Goal: Task Accomplishment & Management: Manage account settings

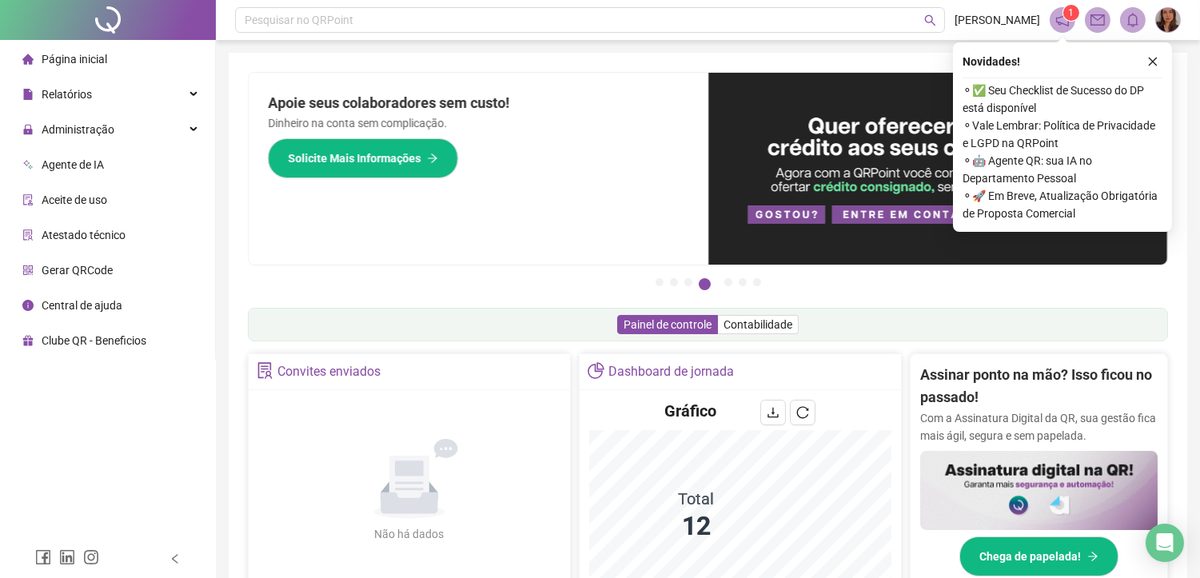
click at [1157, 61] on icon "close" at bounding box center [1153, 61] width 11 height 11
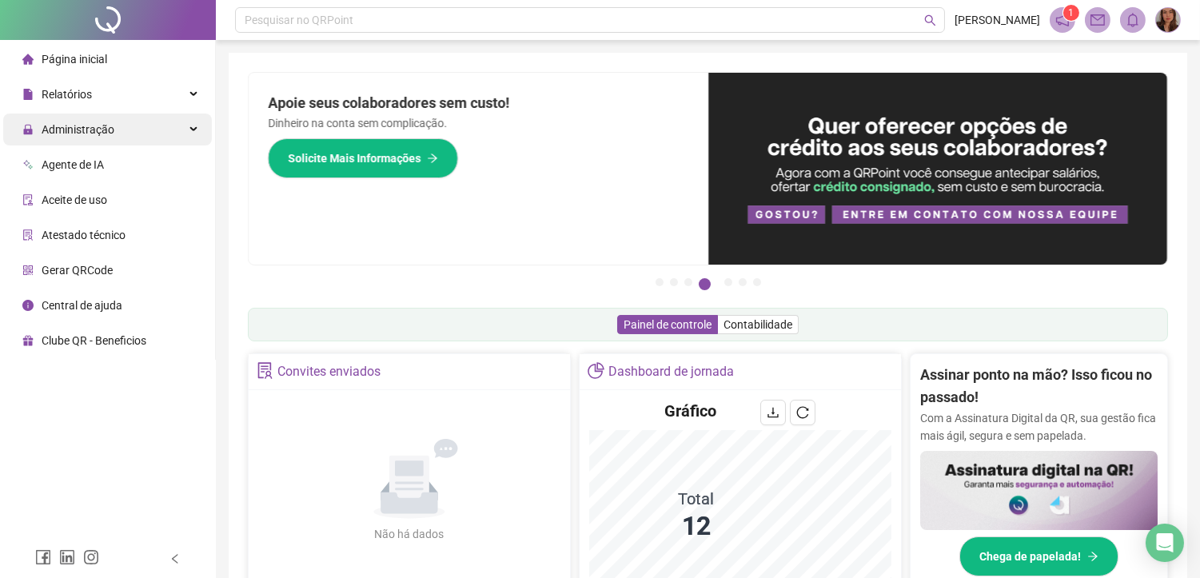
drag, startPoint x: 114, startPoint y: 91, endPoint x: 114, endPoint y: 114, distance: 23.2
click at [114, 112] on ul "Página inicial Relatórios Administração Agente de IA Aceite de uso Atestado téc…" at bounding box center [108, 200] width 216 height 320
click at [202, 124] on div "Administração" at bounding box center [107, 130] width 209 height 32
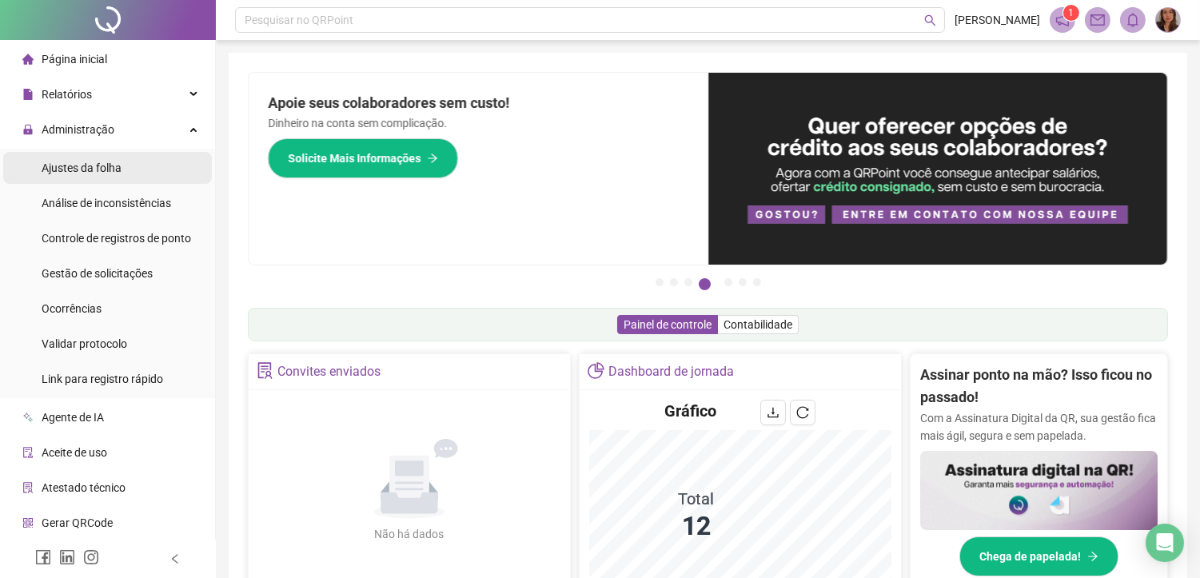
click at [99, 170] on span "Ajustes da folha" at bounding box center [82, 168] width 80 height 13
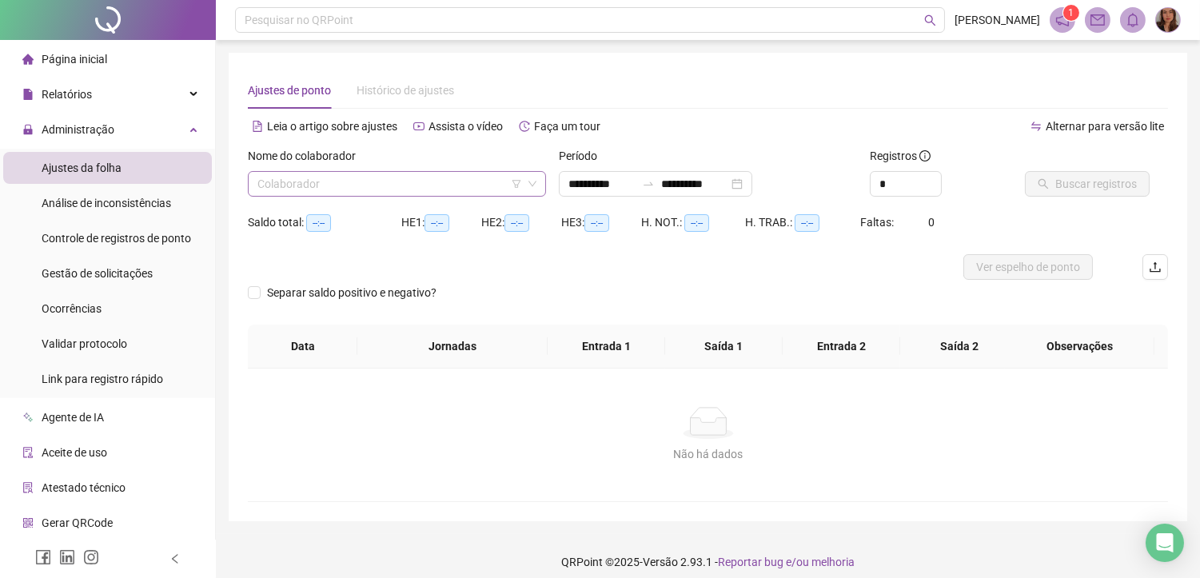
click at [377, 190] on input "search" at bounding box center [389, 184] width 265 height 24
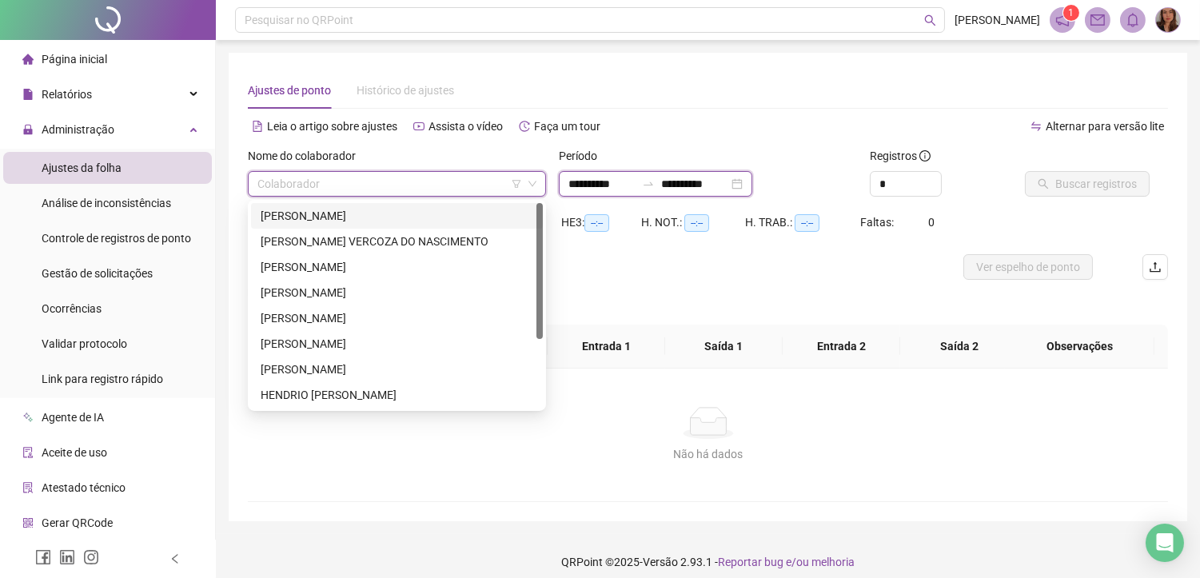
click at [601, 180] on input "**********" at bounding box center [602, 184] width 67 height 18
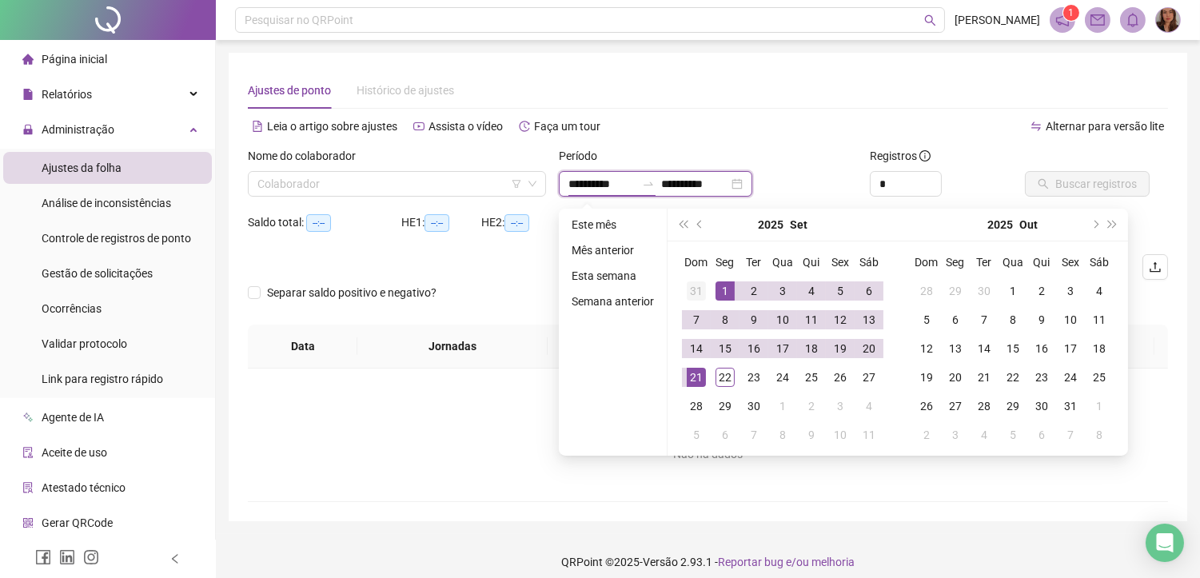
type input "**********"
click at [698, 226] on span "prev-year" at bounding box center [701, 225] width 8 height 8
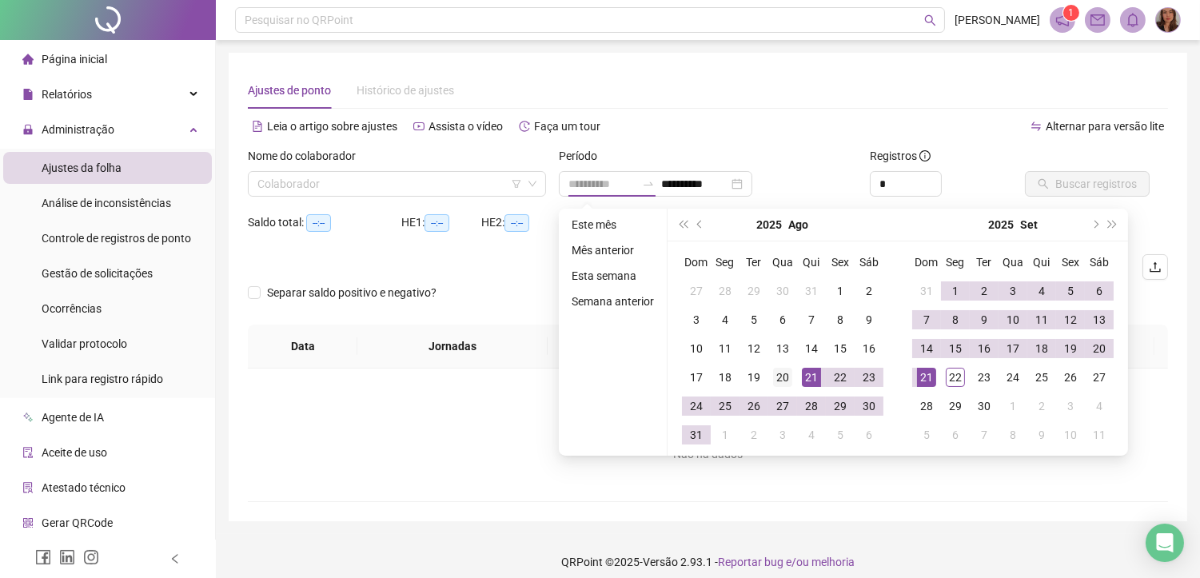
type input "**********"
click at [776, 373] on div "20" at bounding box center [782, 377] width 19 height 19
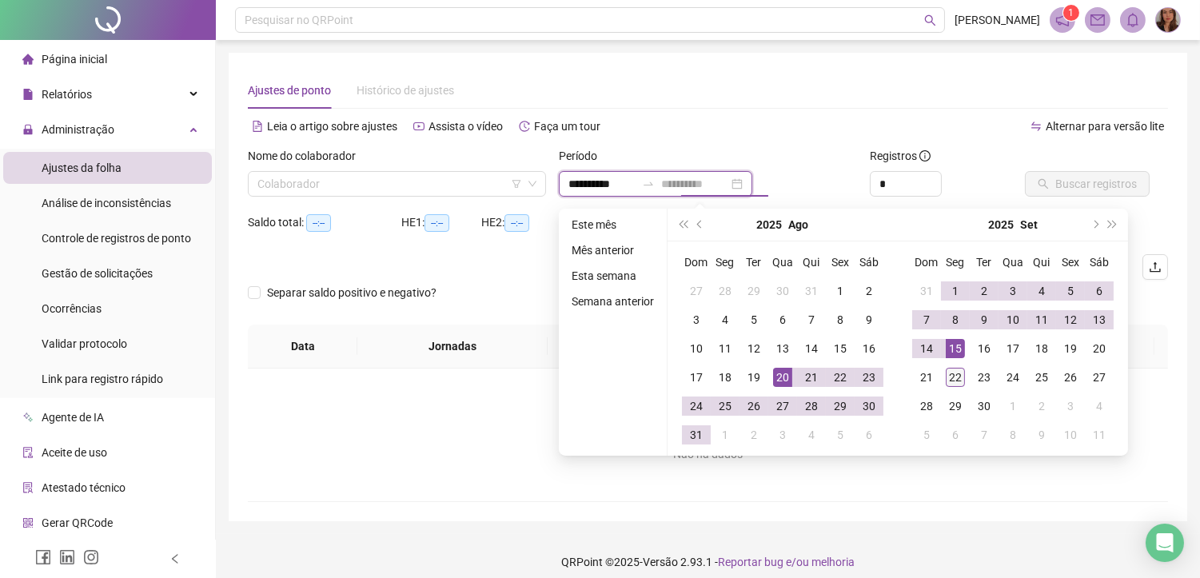
type input "**********"
click at [955, 377] on div "22" at bounding box center [955, 377] width 19 height 19
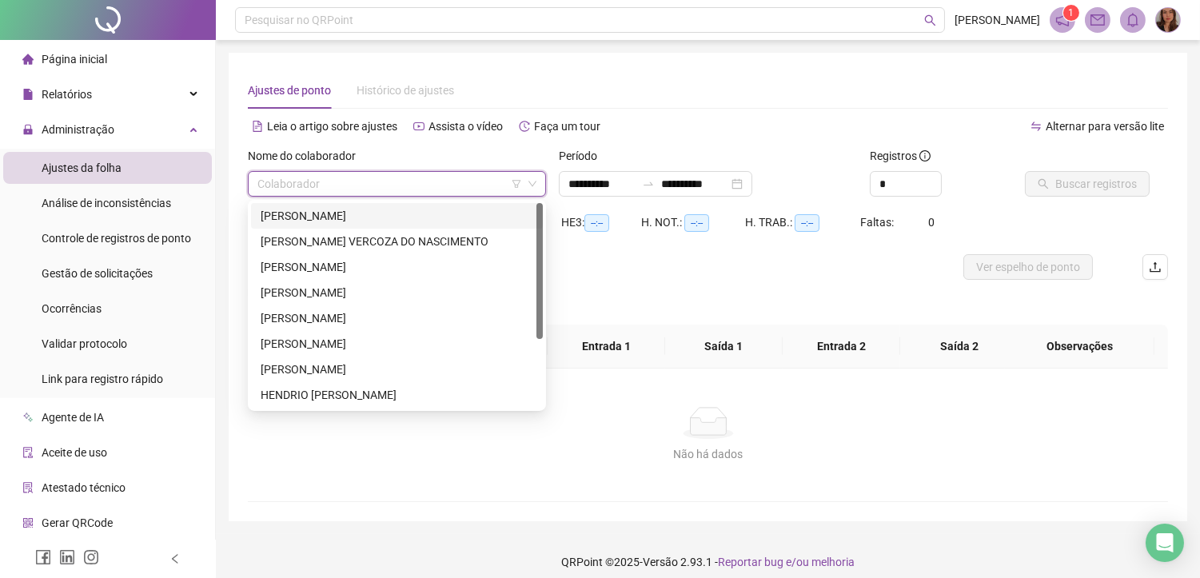
click at [330, 192] on input "search" at bounding box center [389, 184] width 265 height 24
drag, startPoint x: 357, startPoint y: 216, endPoint x: 1076, endPoint y: 190, distance: 718.6
click at [361, 217] on div "[PERSON_NAME]" at bounding box center [397, 216] width 273 height 18
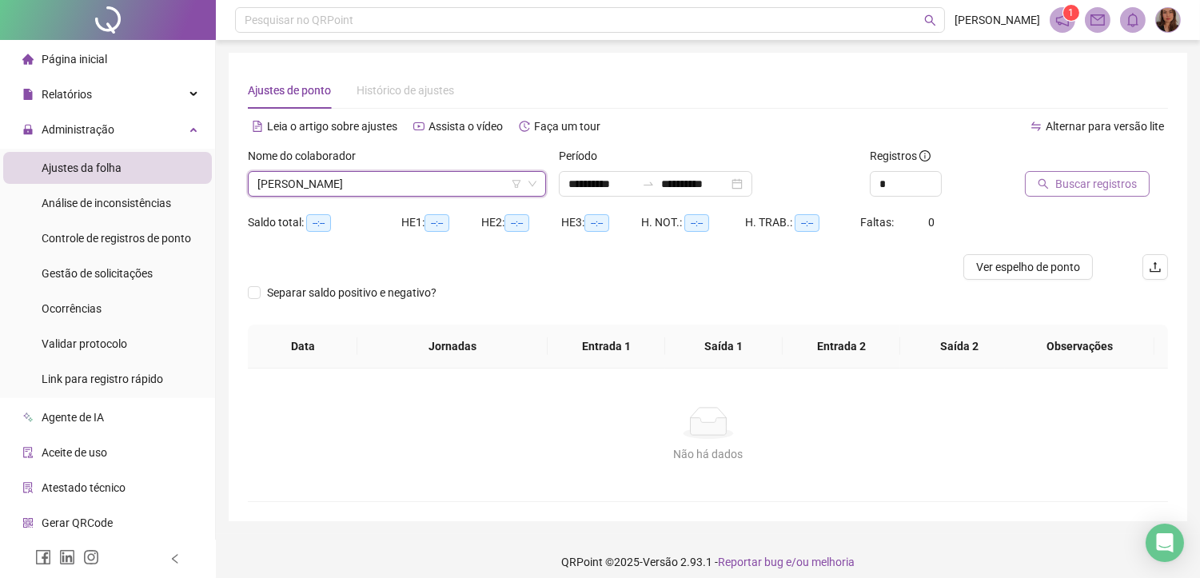
click at [1120, 188] on span "Buscar registros" at bounding box center [1097, 184] width 82 height 18
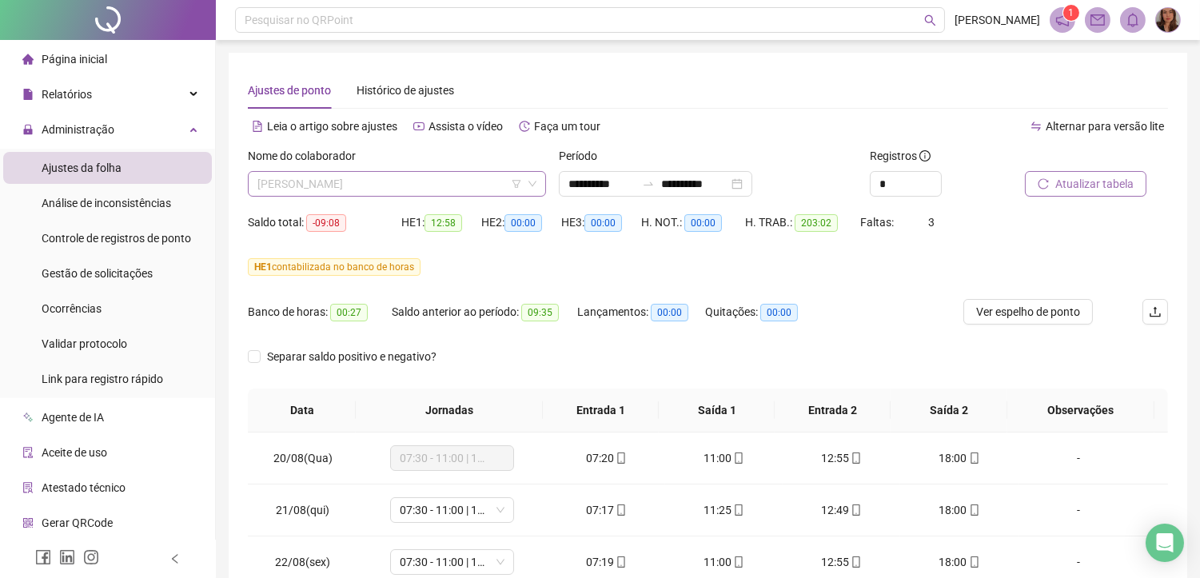
click at [358, 184] on span "[PERSON_NAME]" at bounding box center [396, 184] width 279 height 24
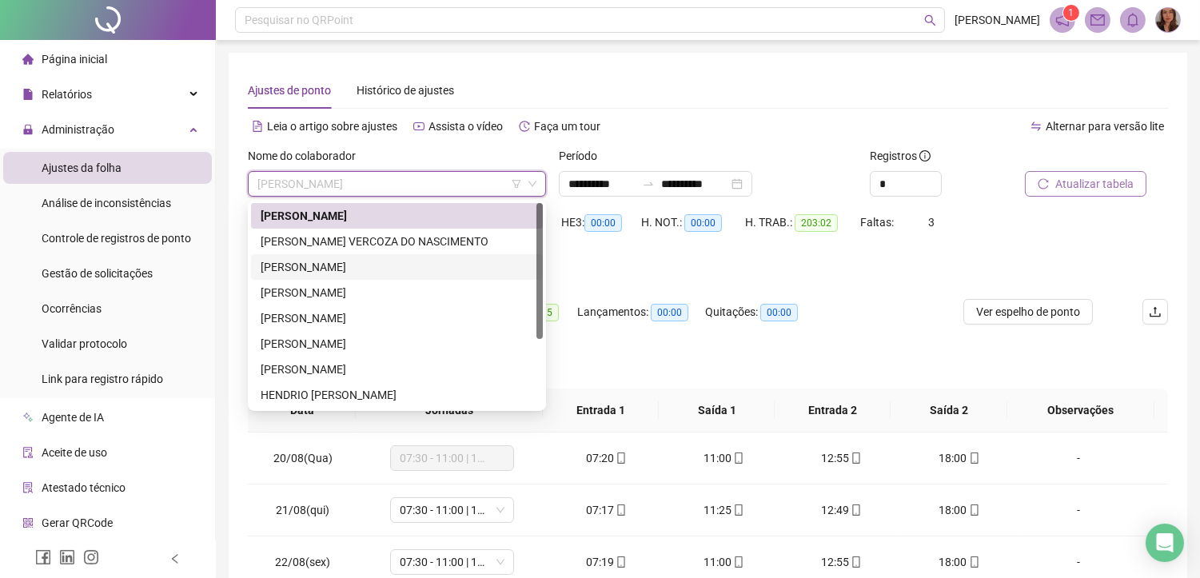
click at [341, 269] on div "[PERSON_NAME]" at bounding box center [397, 267] width 273 height 18
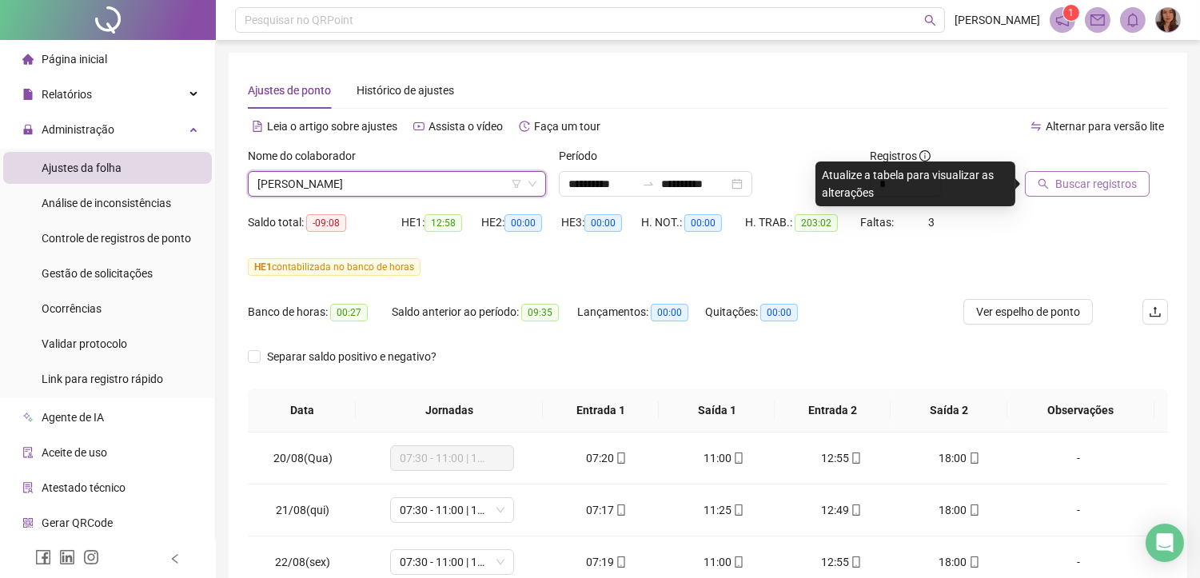
click at [1084, 190] on span "Buscar registros" at bounding box center [1097, 184] width 82 height 18
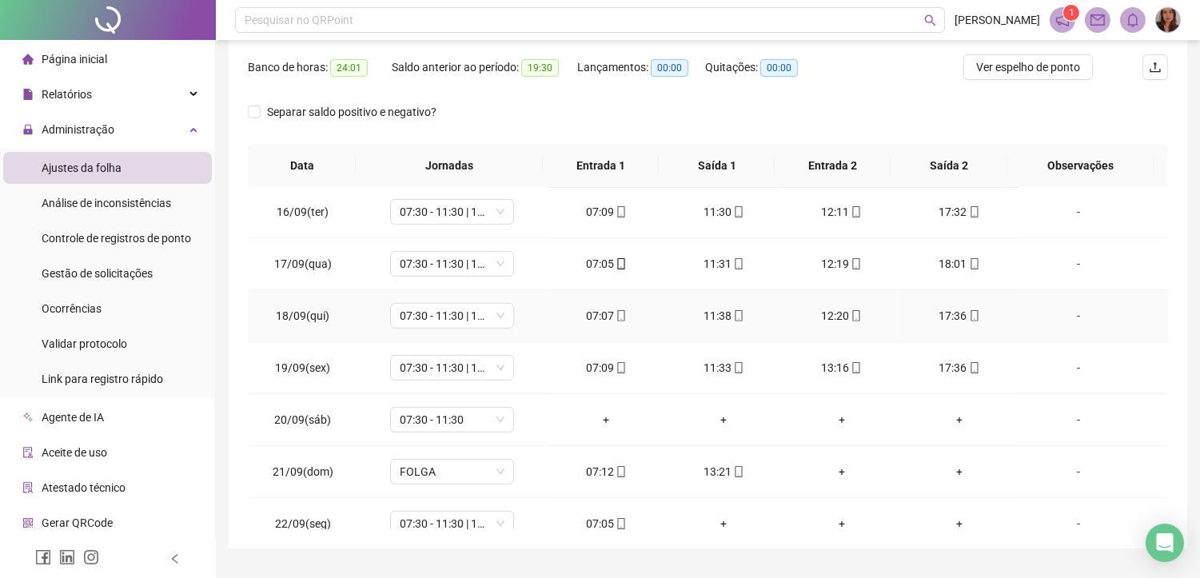
scroll to position [1428, 0]
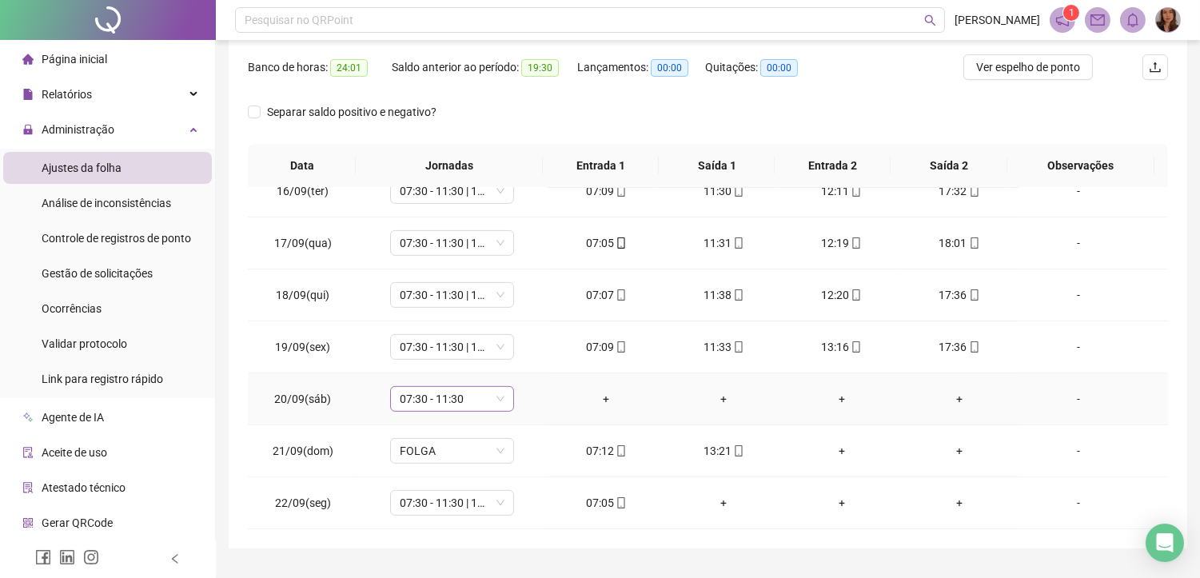
click at [505, 400] on div "07:30 - 11:30" at bounding box center [452, 399] width 124 height 26
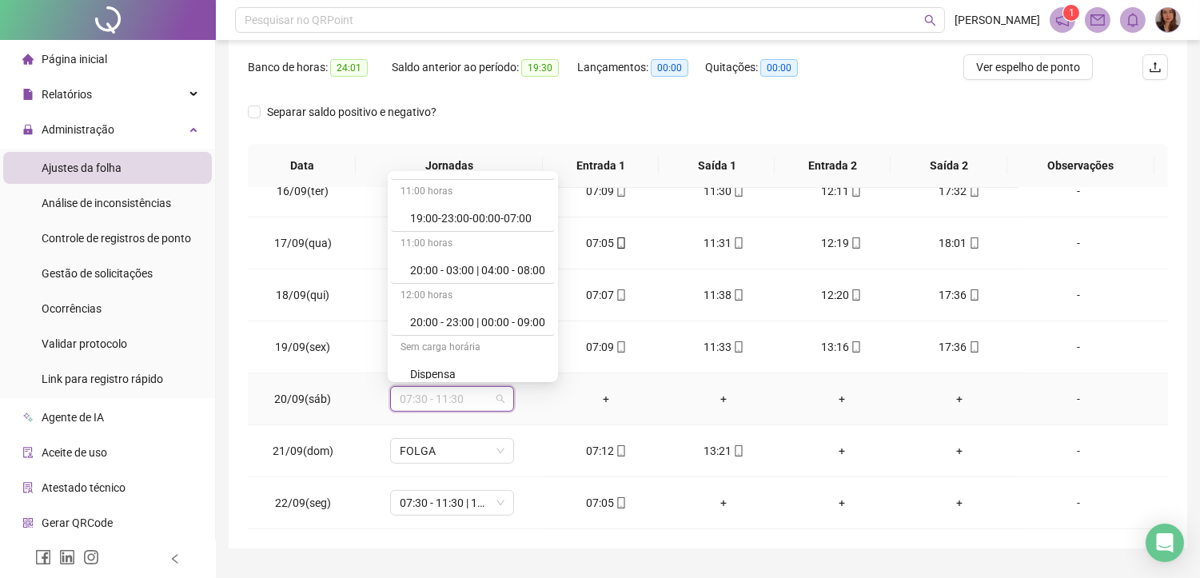
scroll to position [10206, 0]
click at [470, 309] on div "Folga compensatória" at bounding box center [477, 314] width 135 height 18
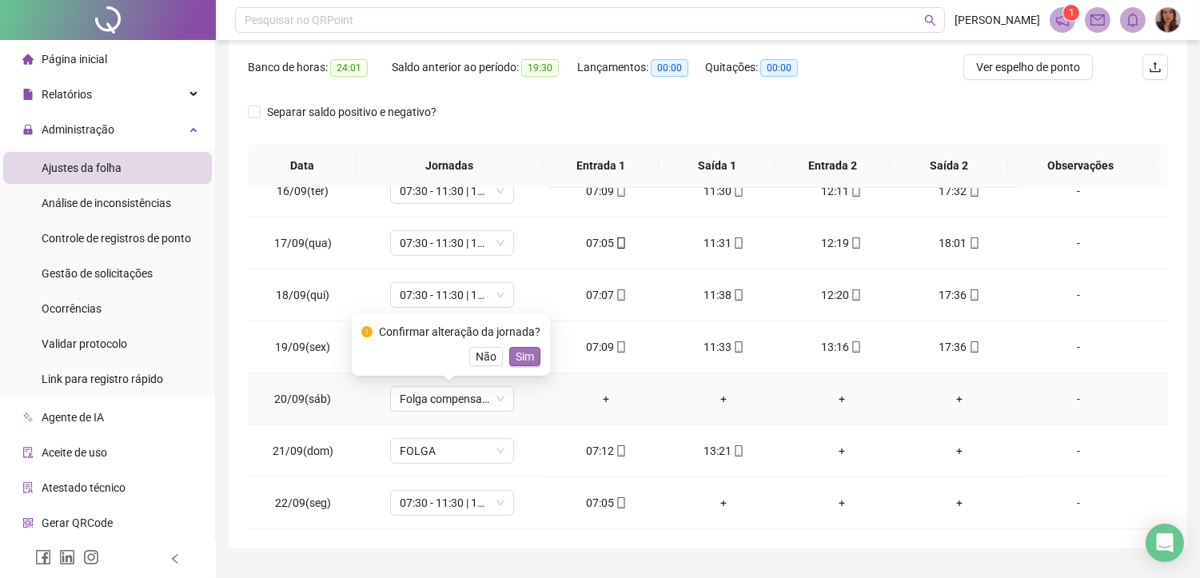
click at [517, 357] on span "Sim" at bounding box center [525, 357] width 18 height 18
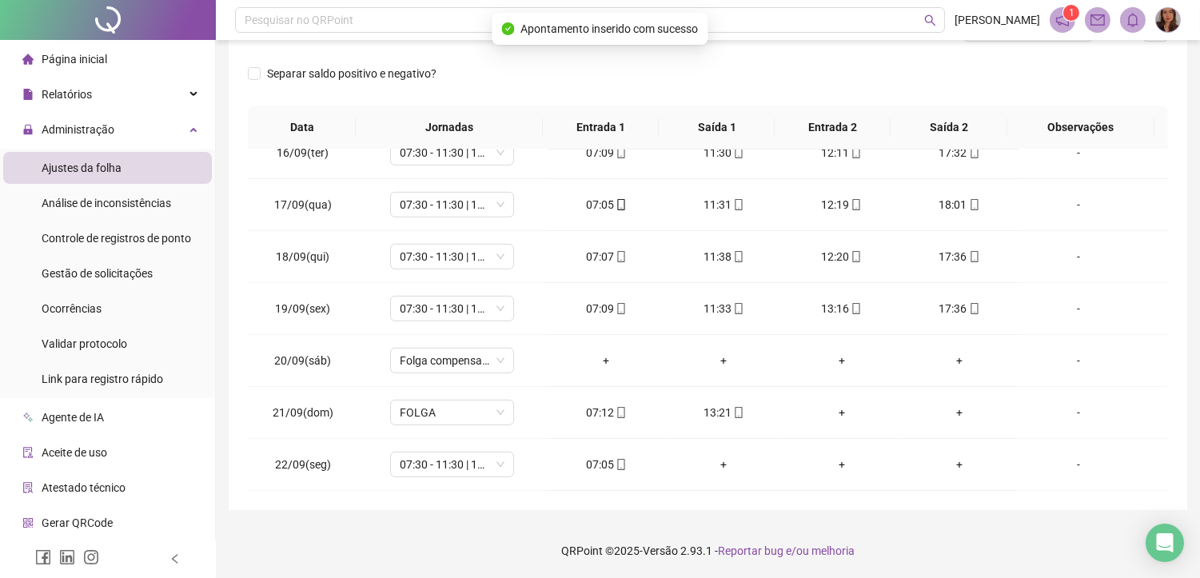
scroll to position [0, 0]
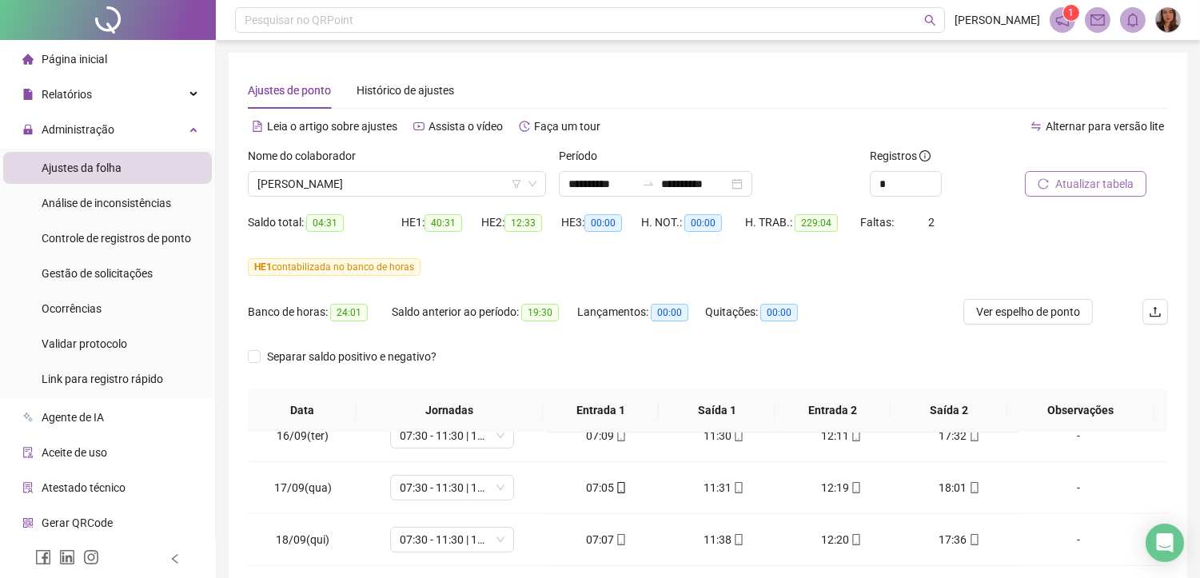
click at [1102, 193] on button "Atualizar tabela" at bounding box center [1086, 184] width 122 height 26
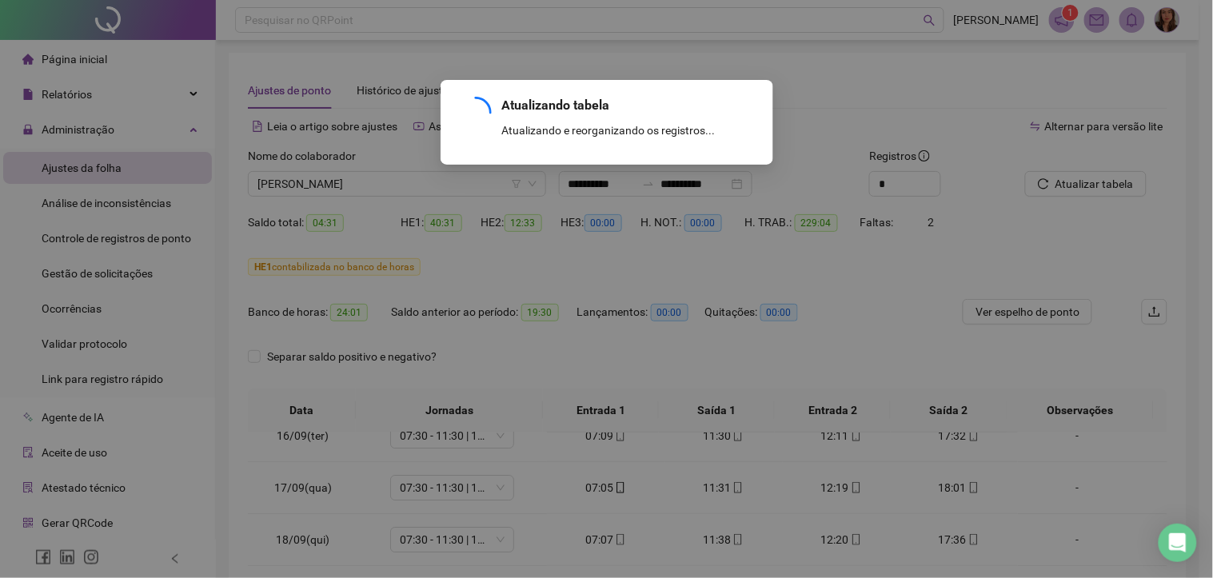
click at [357, 184] on div "Atualizando tabela Atualizando e reorganizando os registros... OK" at bounding box center [606, 289] width 1213 height 578
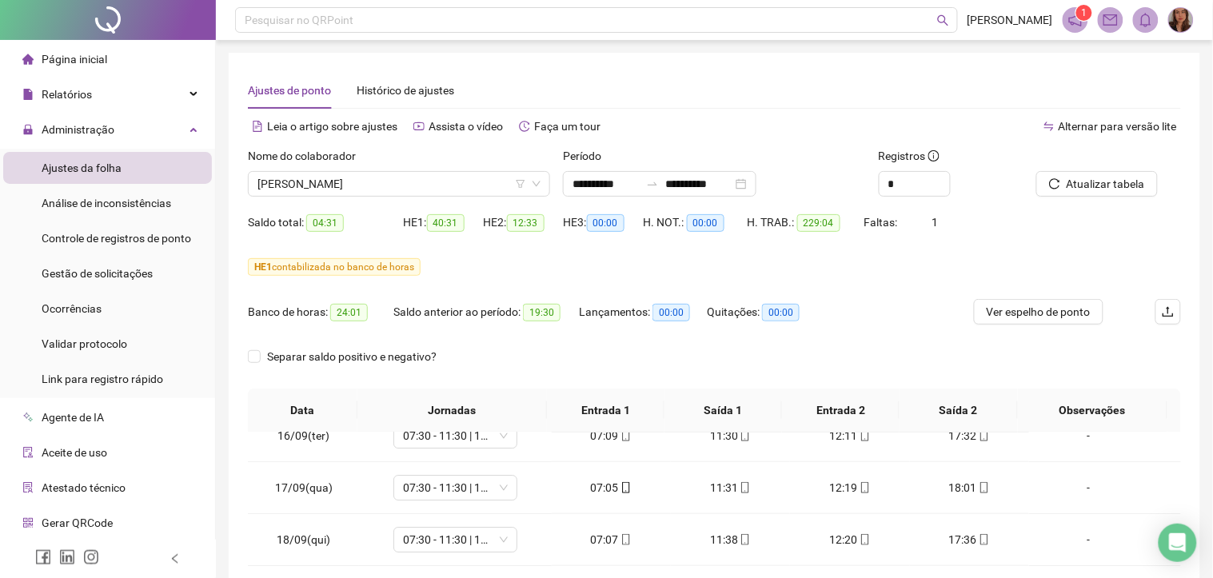
click at [357, 184] on span "[PERSON_NAME]" at bounding box center [398, 184] width 283 height 24
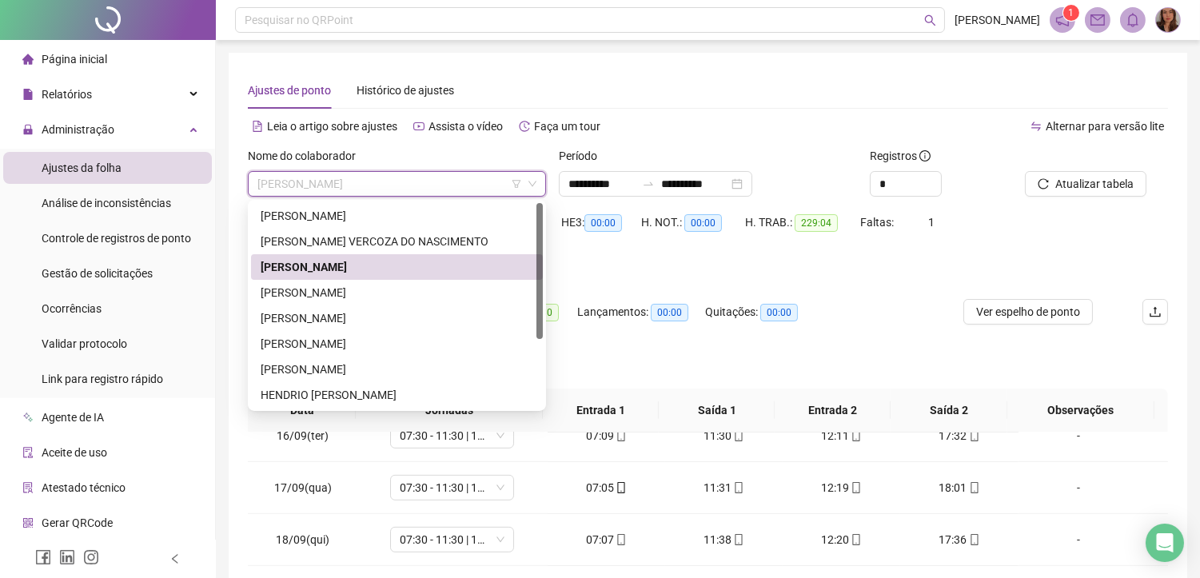
click at [357, 184] on span "[PERSON_NAME]" at bounding box center [396, 184] width 279 height 24
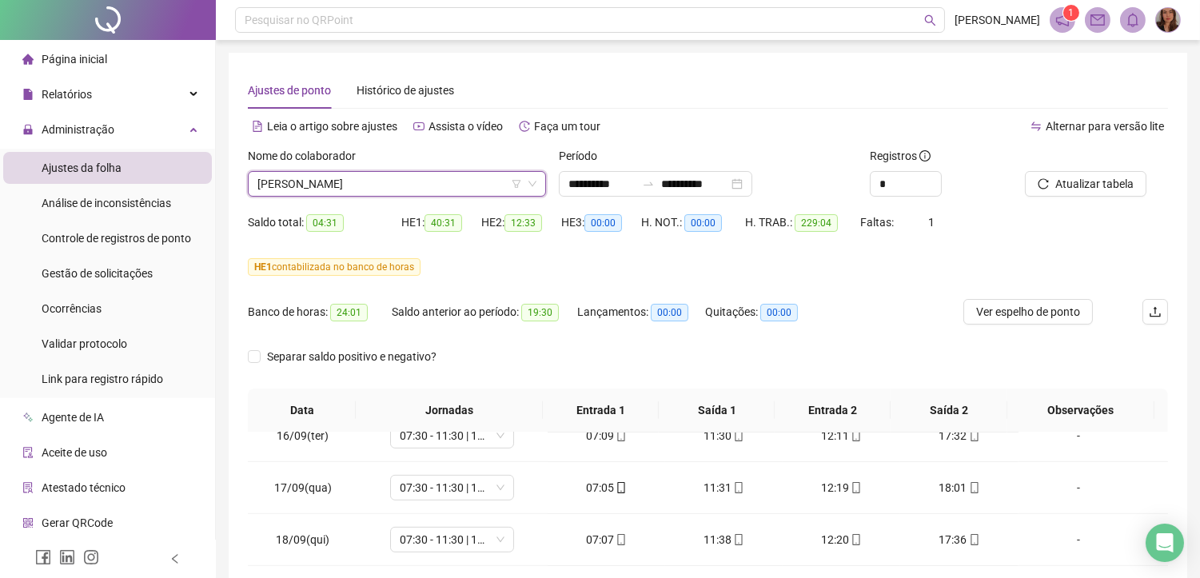
click at [357, 184] on span "[PERSON_NAME]" at bounding box center [396, 184] width 279 height 24
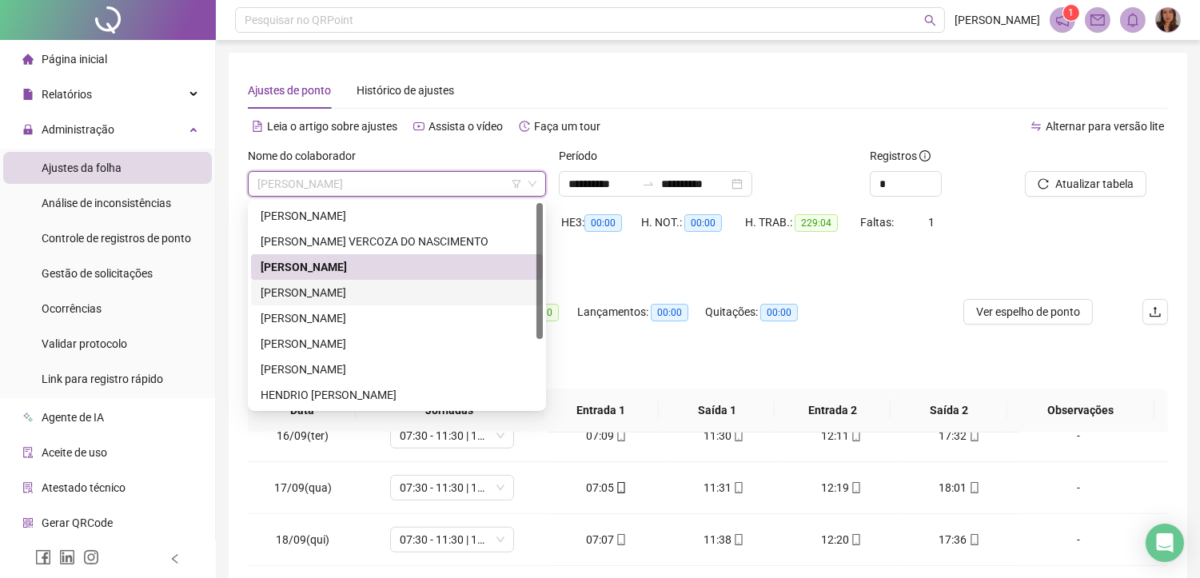
drag, startPoint x: 313, startPoint y: 300, endPoint x: 1172, endPoint y: 162, distance: 870.6
click at [313, 301] on div "[PERSON_NAME]" at bounding box center [397, 293] width 273 height 18
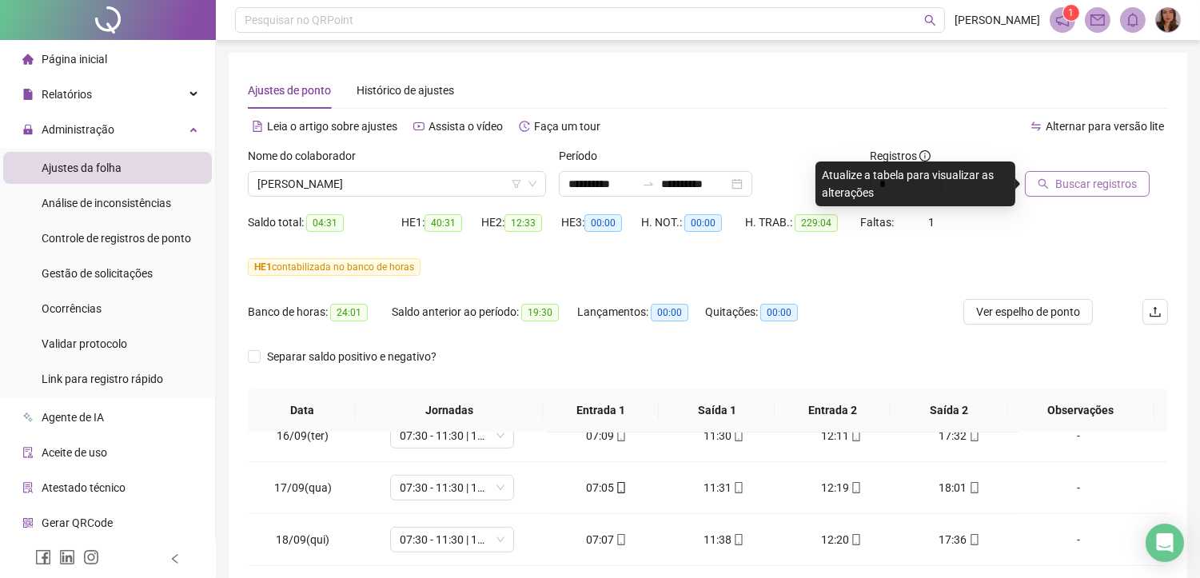
click at [1092, 190] on span "Buscar registros" at bounding box center [1097, 184] width 82 height 18
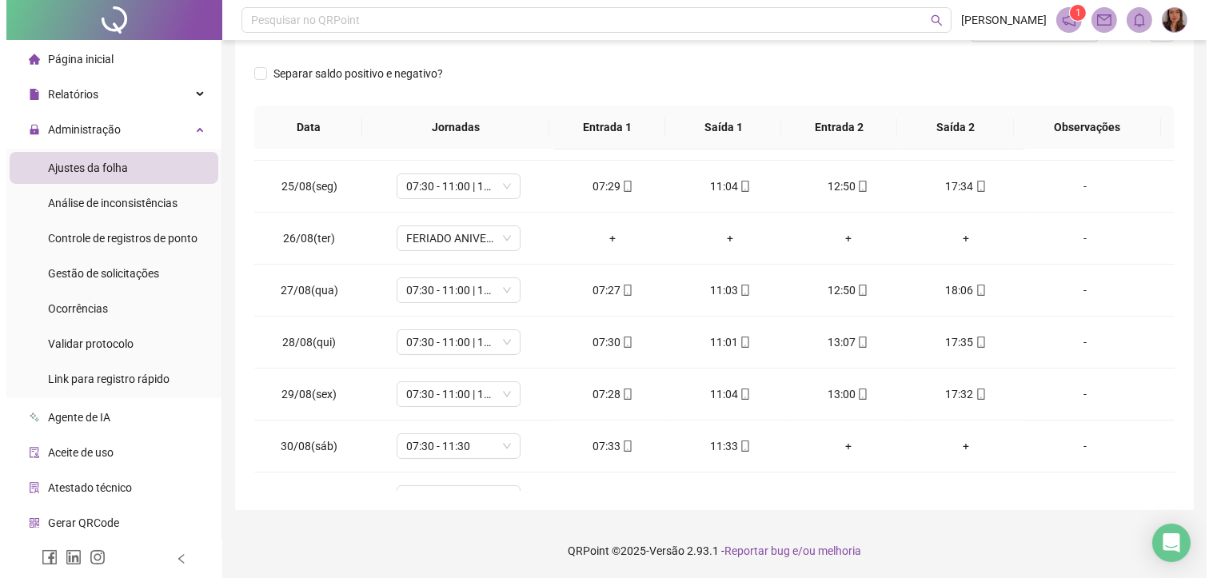
scroll to position [259, 0]
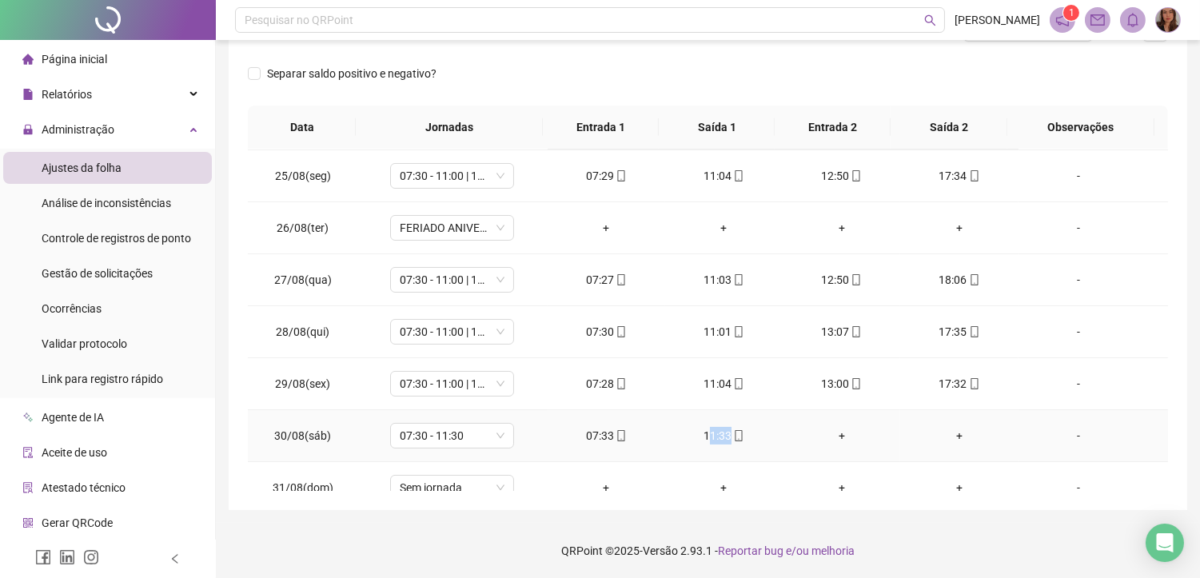
drag, startPoint x: 738, startPoint y: 438, endPoint x: 704, endPoint y: 438, distance: 34.4
click at [704, 438] on div "11:33" at bounding box center [724, 436] width 92 height 18
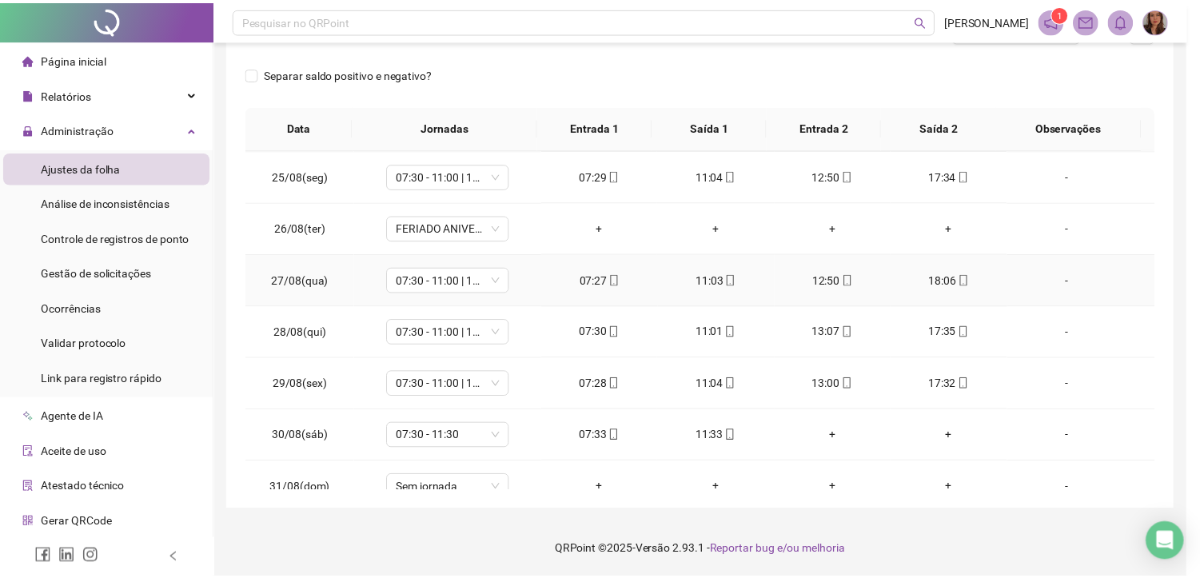
scroll to position [525, 0]
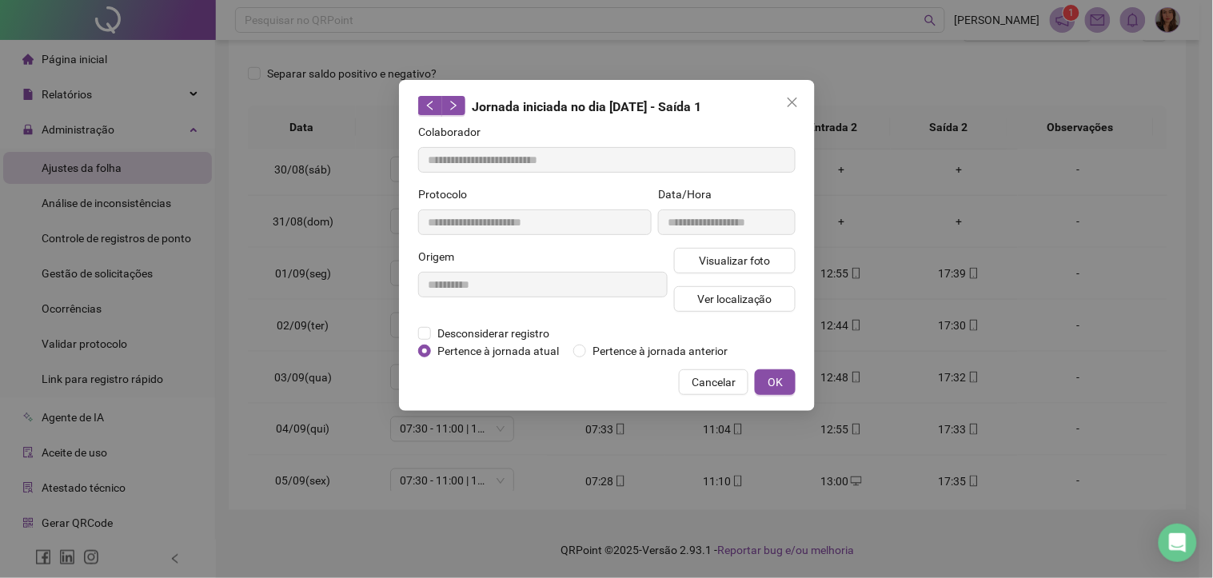
type input "**********"
drag, startPoint x: 1009, startPoint y: 282, endPoint x: 1165, endPoint y: 274, distance: 156.1
click at [1165, 274] on div "**********" at bounding box center [606, 289] width 1213 height 578
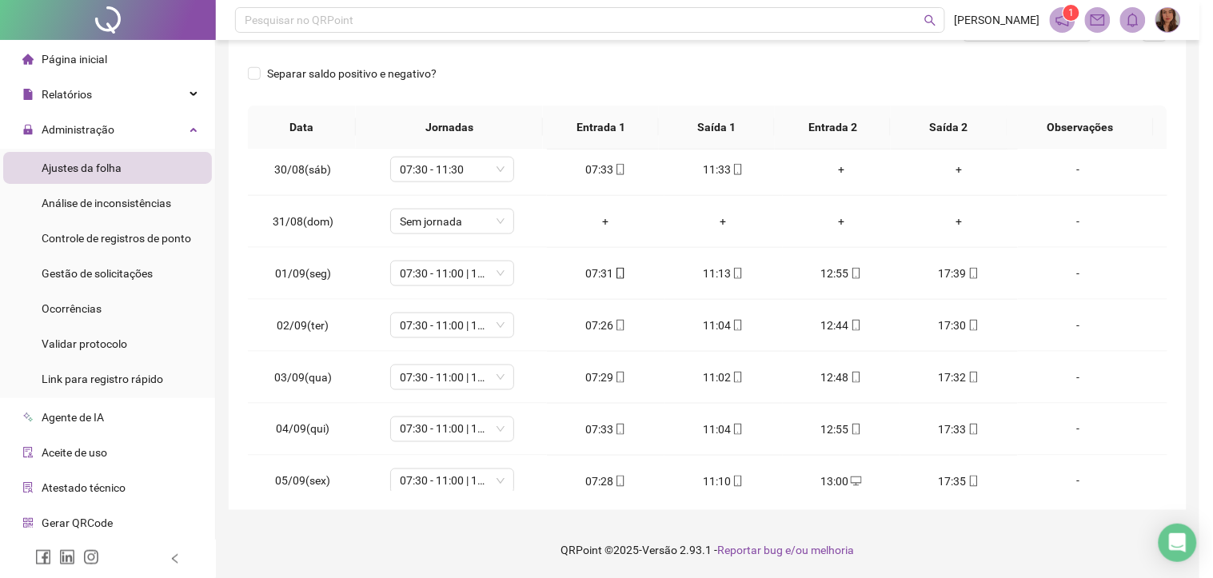
click at [1165, 269] on div "**********" at bounding box center [606, 289] width 1213 height 578
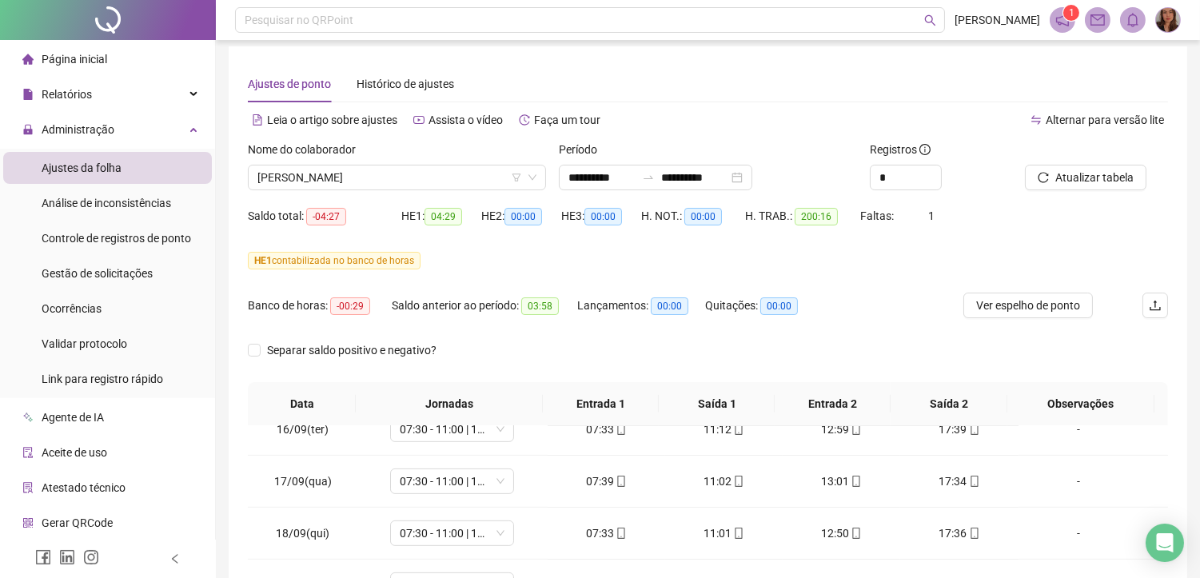
scroll to position [0, 0]
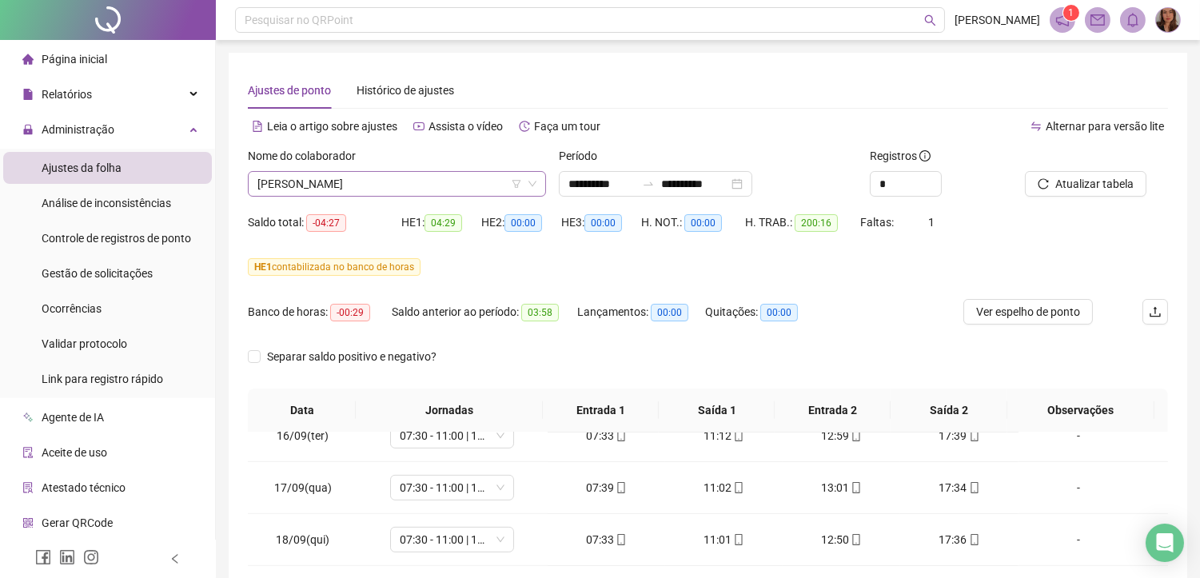
click at [385, 178] on span "[PERSON_NAME]" at bounding box center [396, 184] width 279 height 24
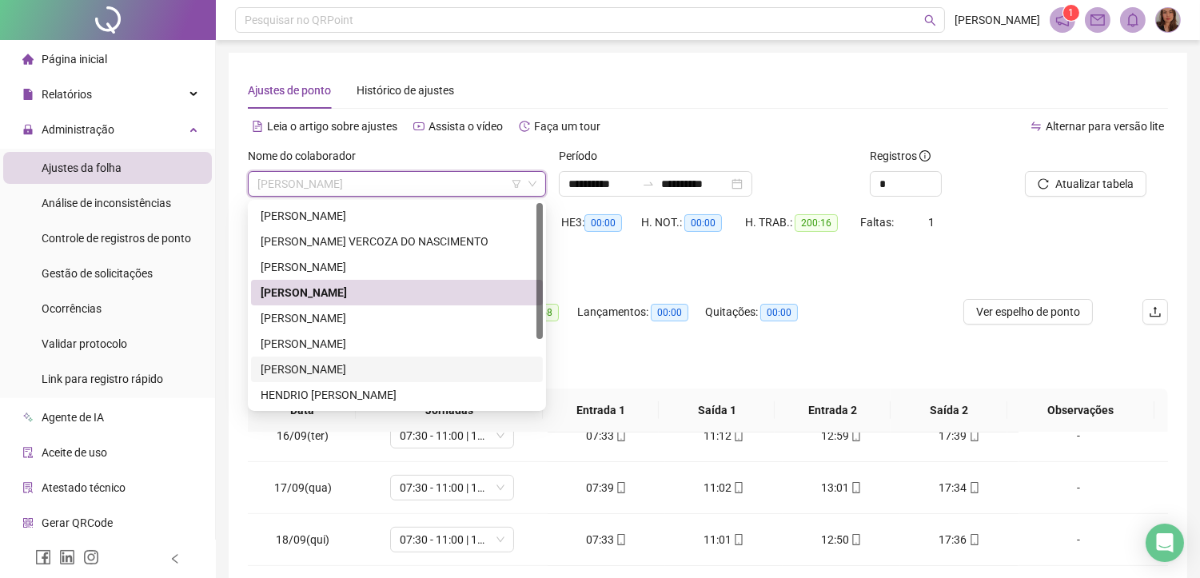
click at [297, 357] on div "[PERSON_NAME]" at bounding box center [397, 370] width 292 height 26
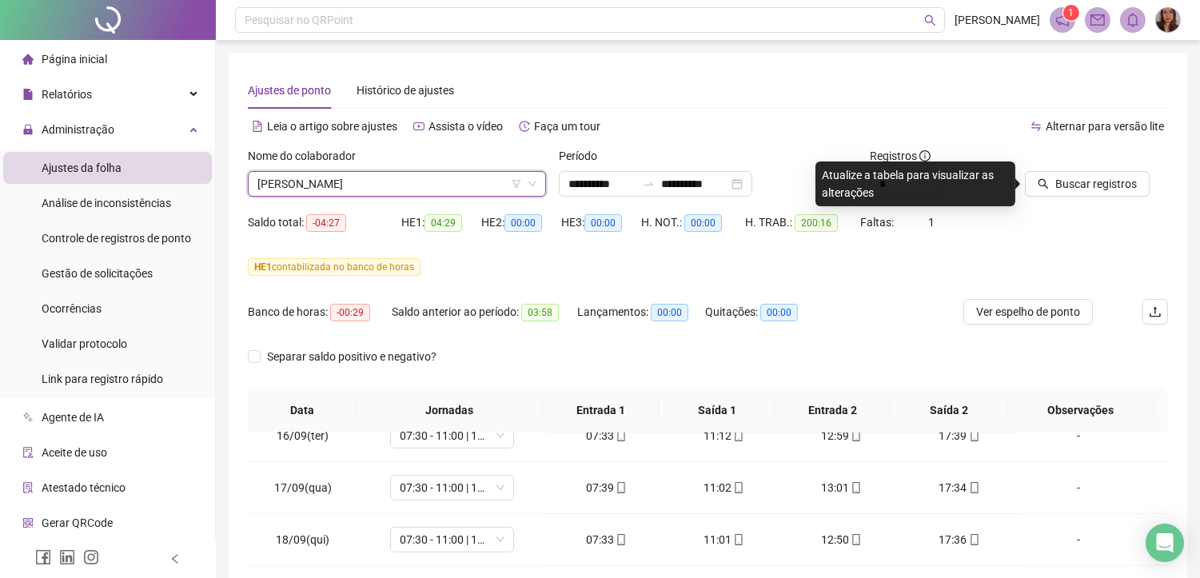
click at [346, 181] on span "[PERSON_NAME]" at bounding box center [396, 184] width 279 height 24
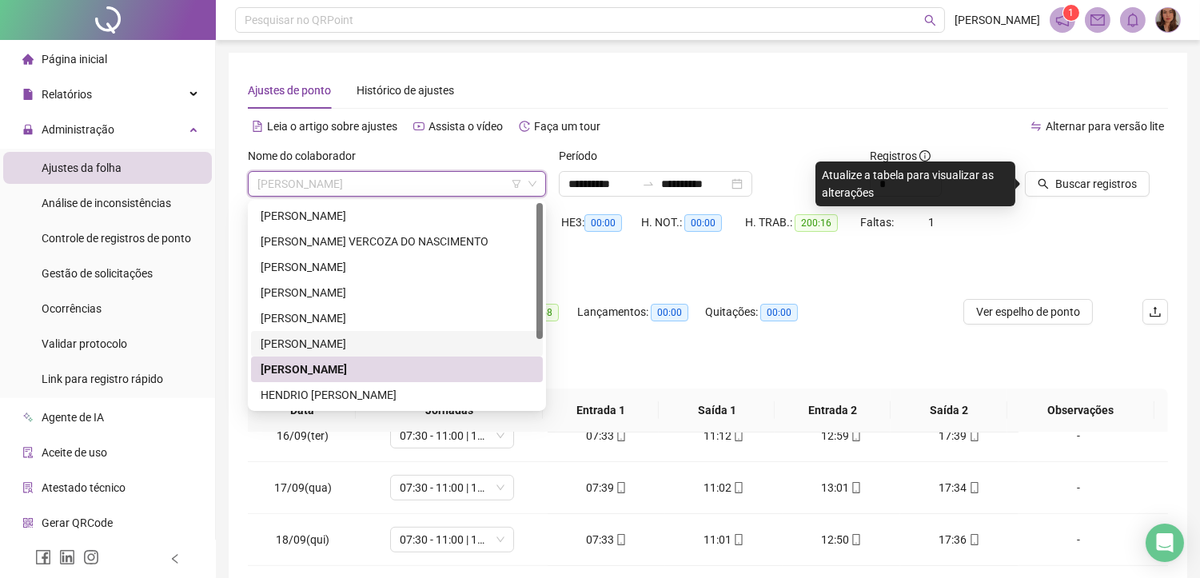
click at [323, 352] on div "[PERSON_NAME]" at bounding box center [397, 344] width 273 height 18
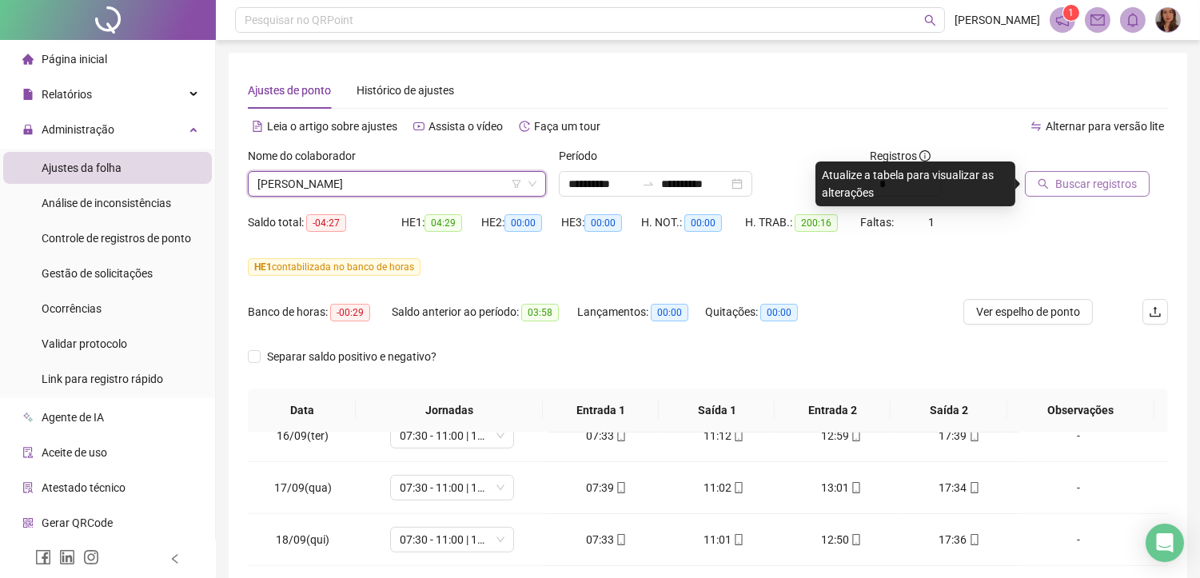
click at [1086, 190] on span "Buscar registros" at bounding box center [1097, 184] width 82 height 18
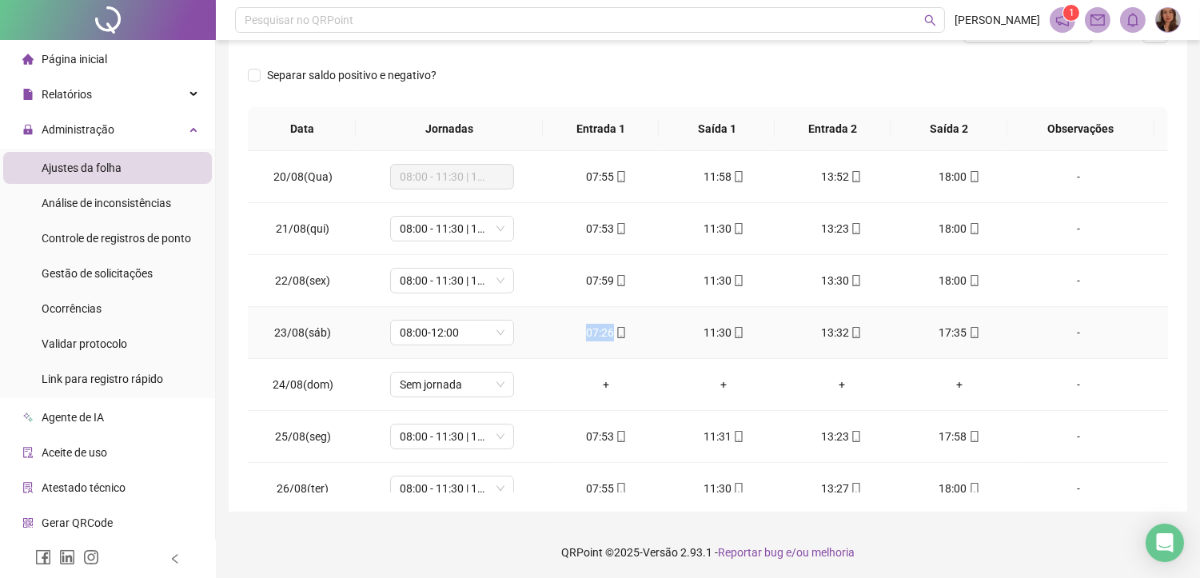
drag, startPoint x: 579, startPoint y: 341, endPoint x: 669, endPoint y: 333, distance: 90.0
click at [614, 337] on td "07:26" at bounding box center [607, 333] width 118 height 52
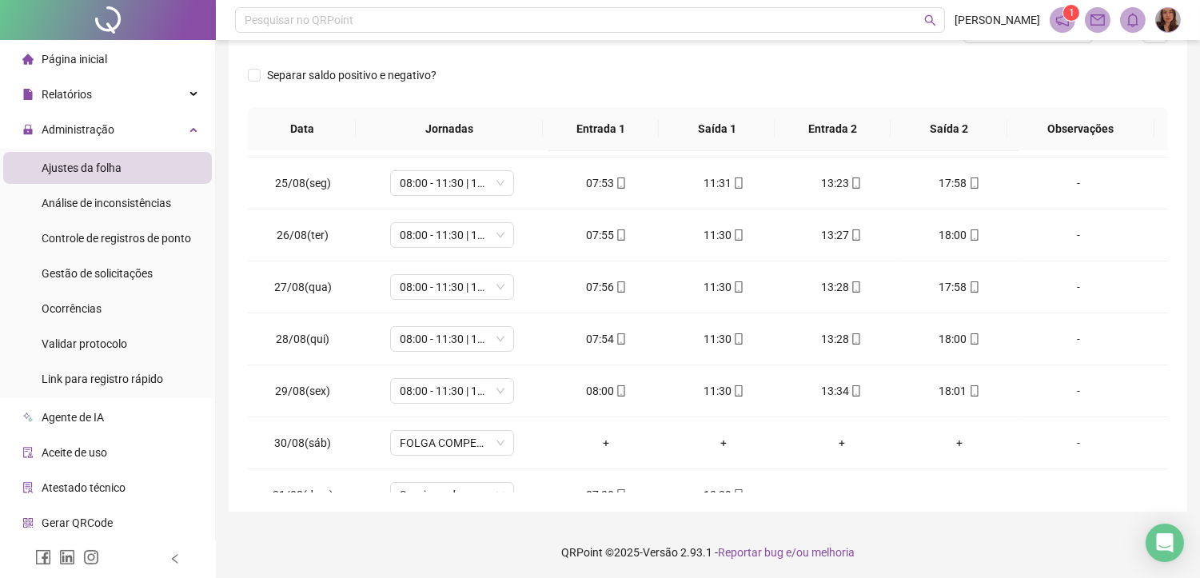
scroll to position [265, 0]
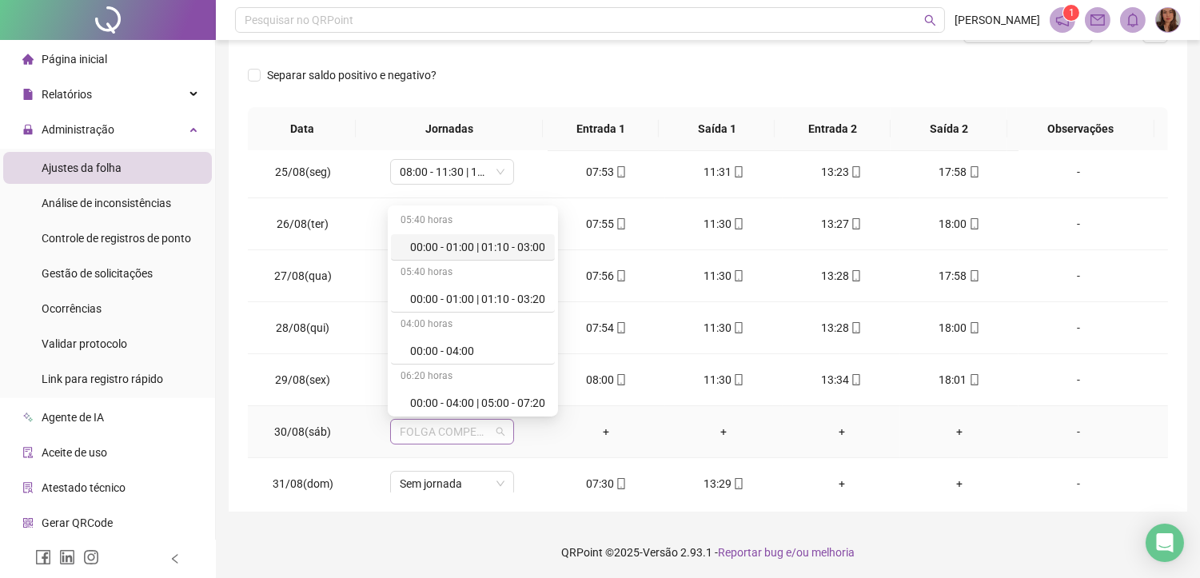
drag, startPoint x: 406, startPoint y: 436, endPoint x: 445, endPoint y: 436, distance: 39.2
click at [445, 436] on span "FOLGA COMPENSATÓRIA" at bounding box center [452, 432] width 105 height 24
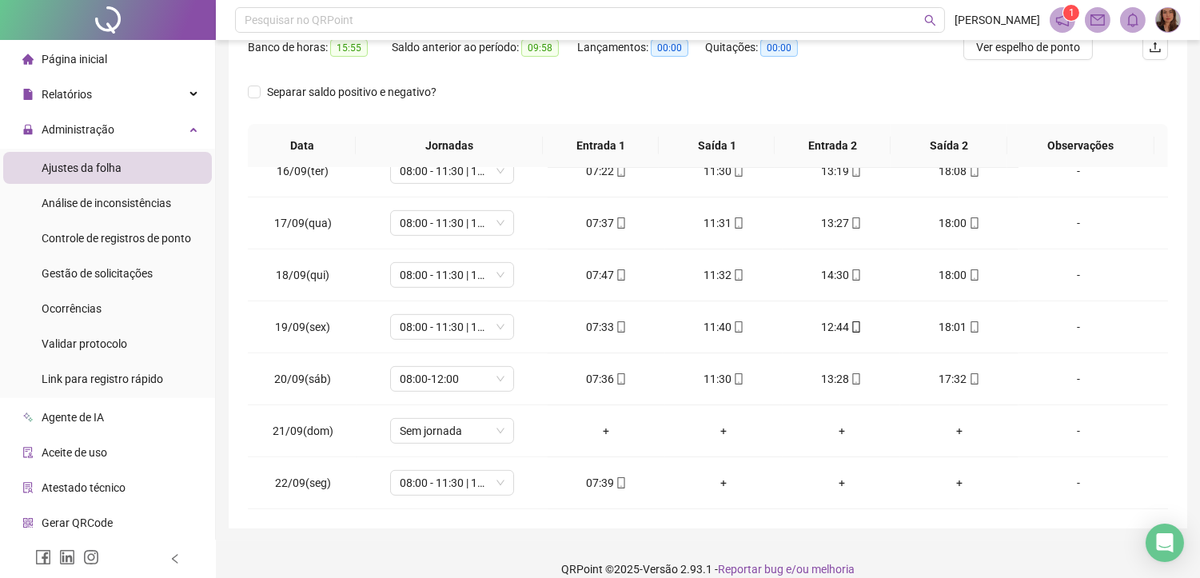
scroll to position [0, 0]
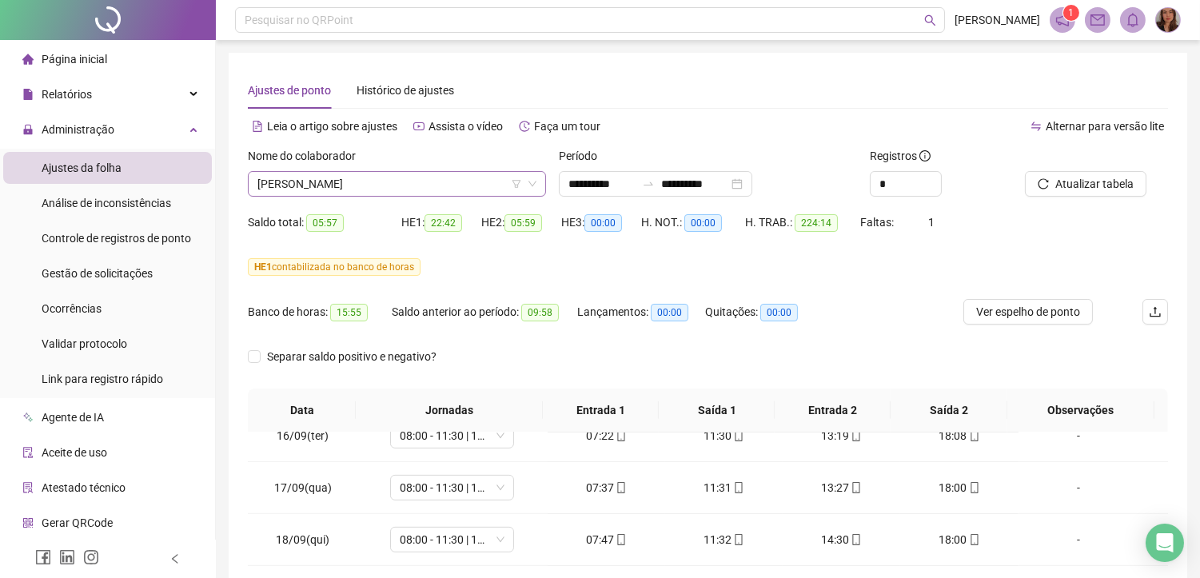
click at [401, 181] on span "[PERSON_NAME]" at bounding box center [396, 184] width 279 height 24
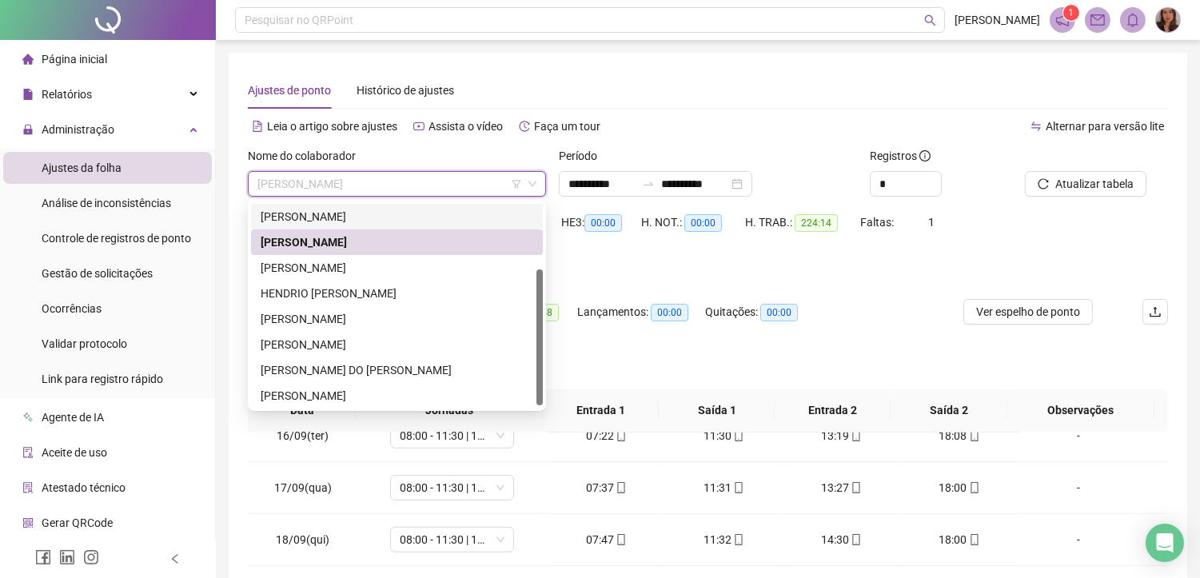
scroll to position [102, 0]
drag, startPoint x: 542, startPoint y: 305, endPoint x: 541, endPoint y: 385, distance: 80.0
click at [541, 385] on div at bounding box center [540, 340] width 6 height 136
click at [358, 324] on div "[PERSON_NAME]" at bounding box center [397, 319] width 273 height 18
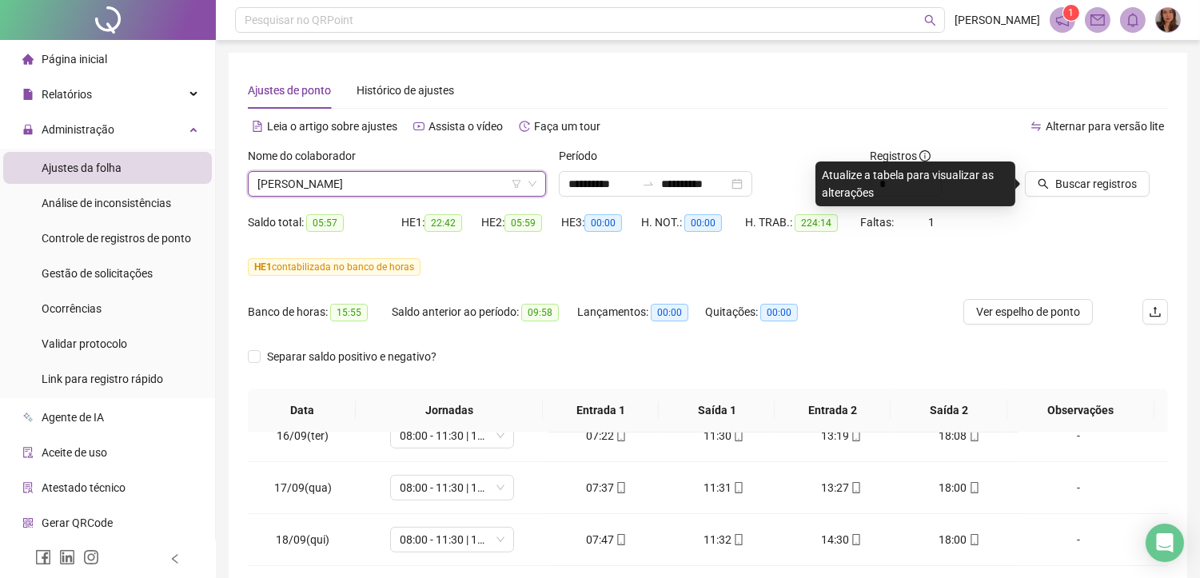
drag, startPoint x: 1090, startPoint y: 185, endPoint x: 1098, endPoint y: 152, distance: 33.7
click at [1090, 187] on span "Buscar registros" at bounding box center [1097, 184] width 82 height 18
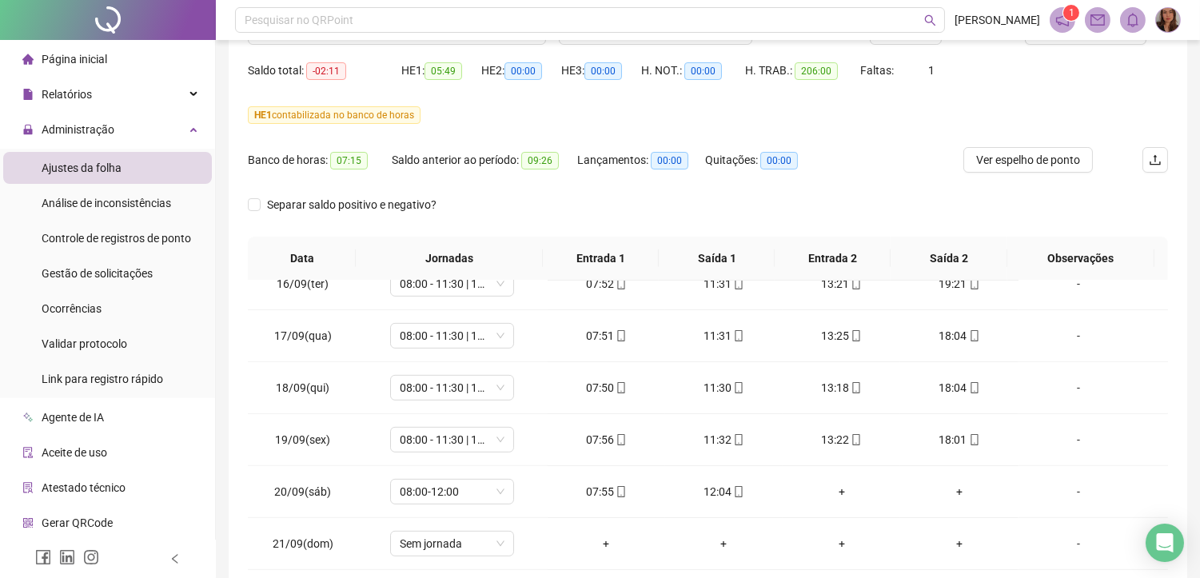
scroll to position [0, 0]
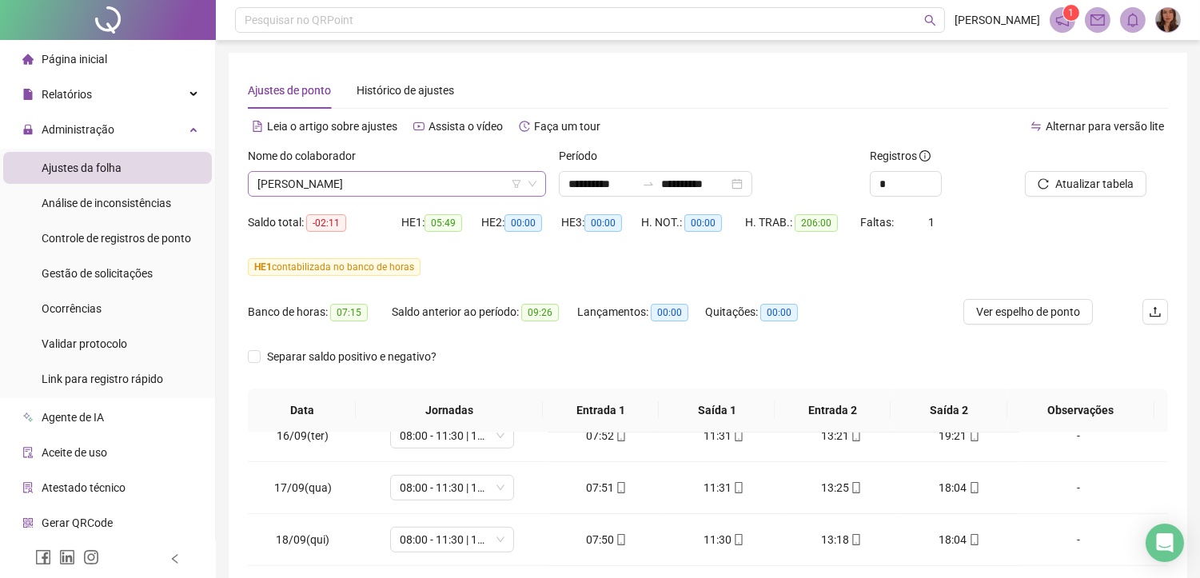
click at [347, 178] on span "[PERSON_NAME]" at bounding box center [396, 184] width 279 height 24
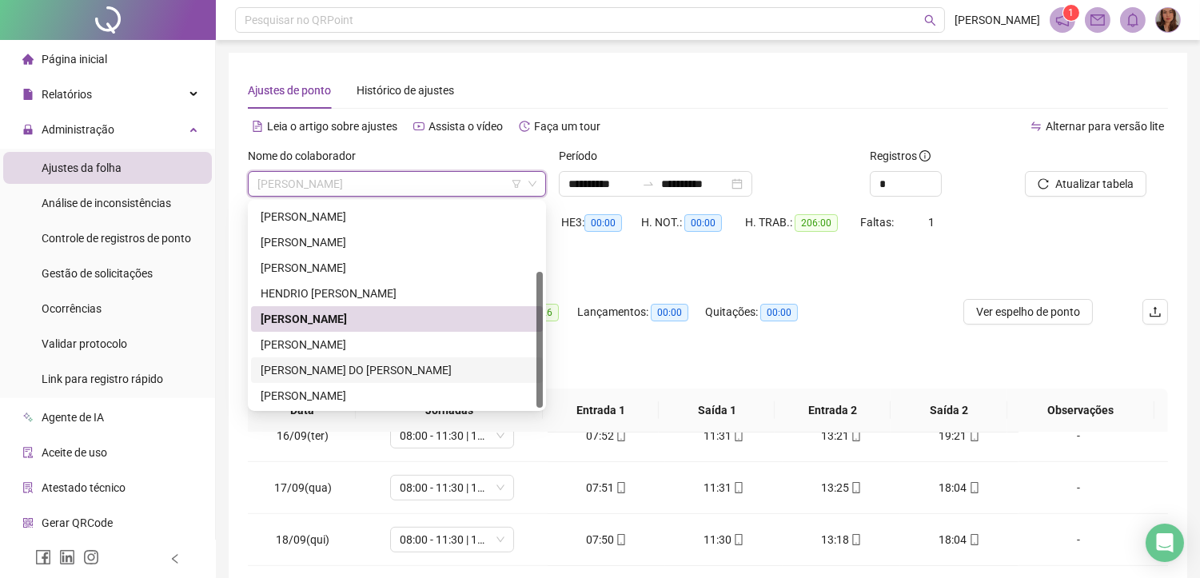
drag, startPoint x: 302, startPoint y: 365, endPoint x: 1204, endPoint y: 173, distance: 922.4
click at [305, 366] on div "[PERSON_NAME] DO [PERSON_NAME]" at bounding box center [397, 370] width 273 height 18
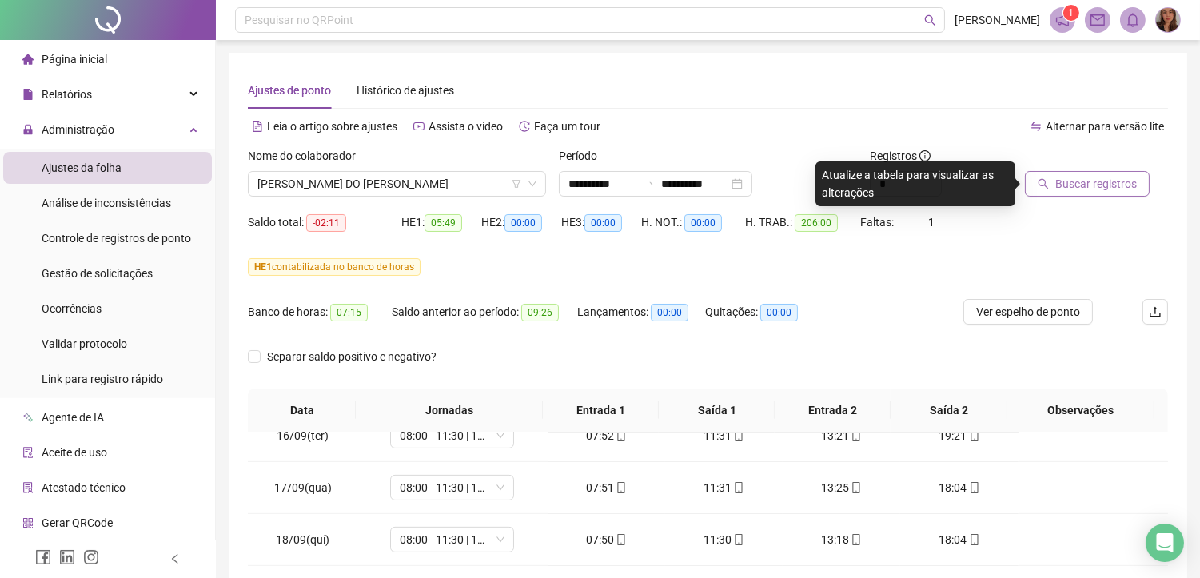
click at [1118, 190] on span "Buscar registros" at bounding box center [1097, 184] width 82 height 18
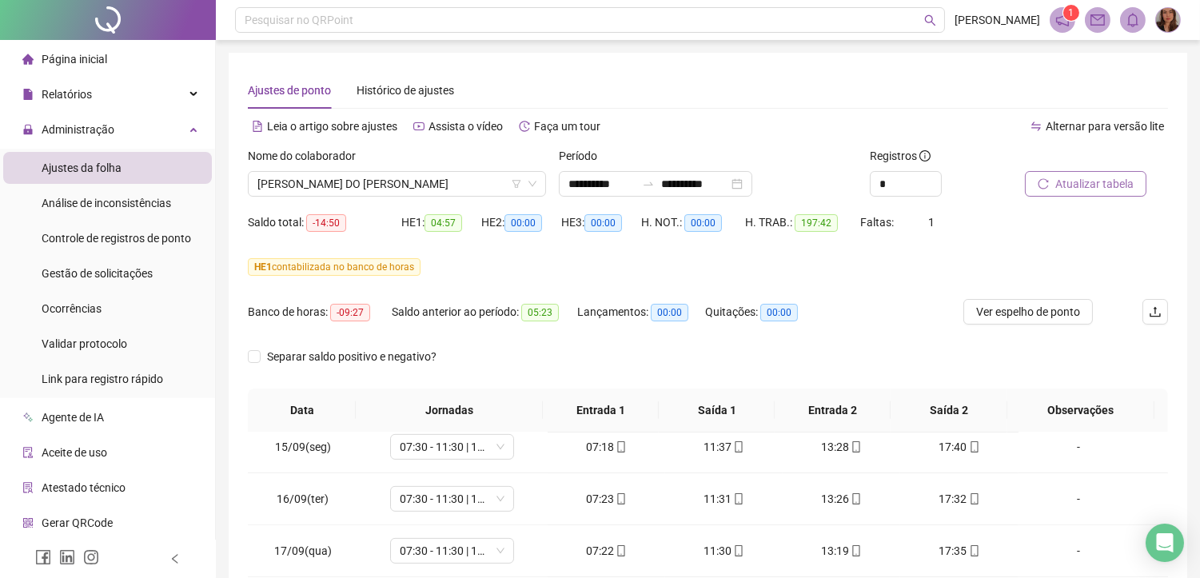
click at [1124, 181] on span "Atualizar tabela" at bounding box center [1095, 184] width 78 height 18
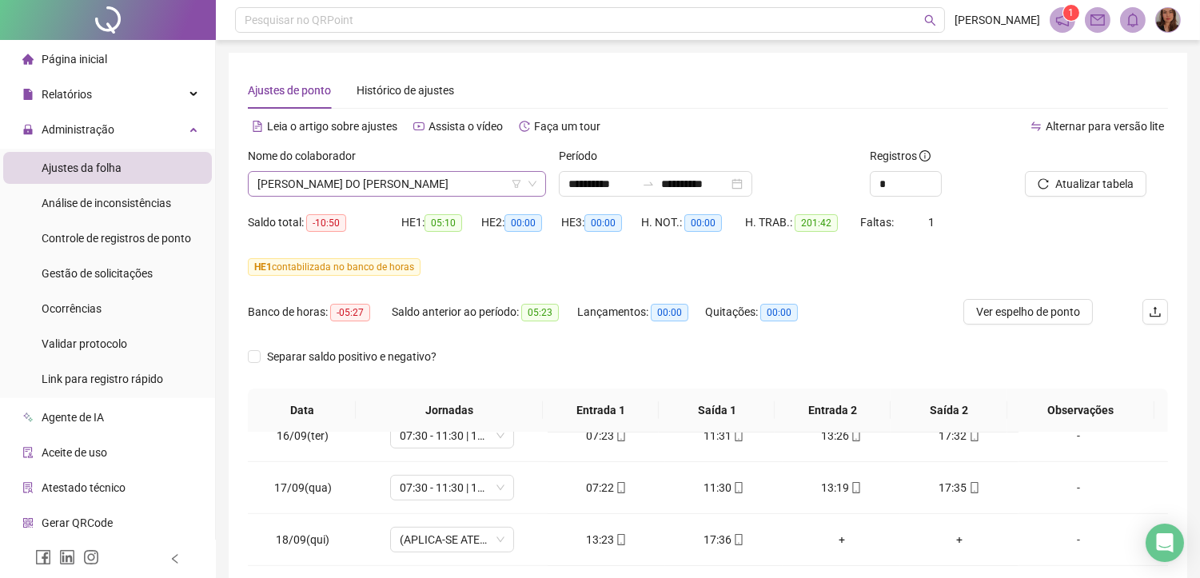
click at [330, 184] on span "[PERSON_NAME] DO [PERSON_NAME]" at bounding box center [396, 184] width 279 height 24
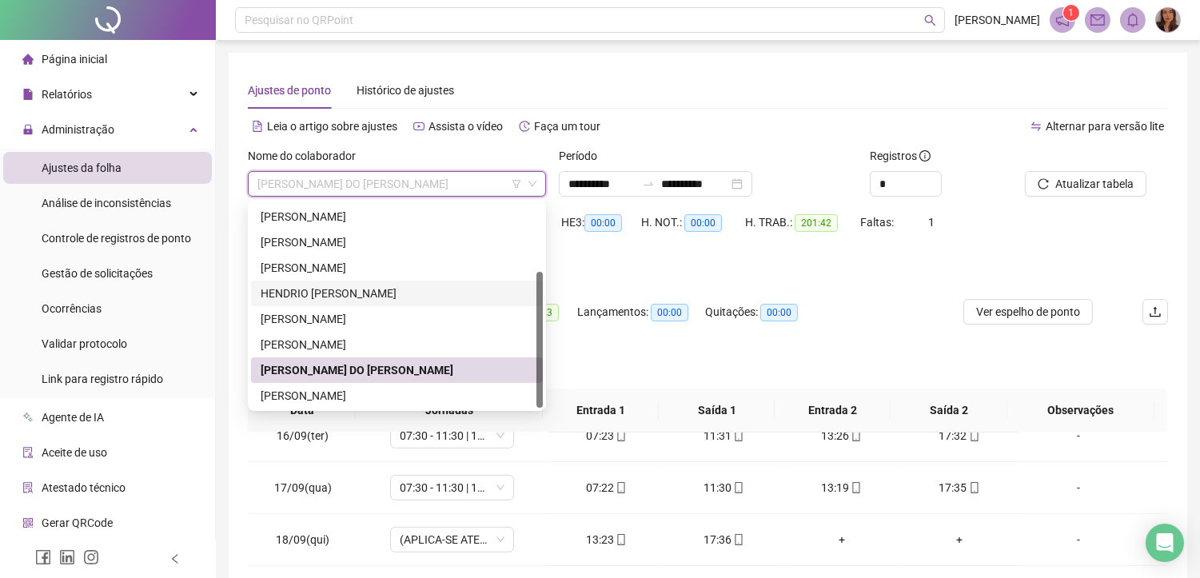
drag, startPoint x: 536, startPoint y: 325, endPoint x: 525, endPoint y: 348, distance: 25.0
click at [534, 340] on div "[PERSON_NAME] [PERSON_NAME] [PERSON_NAME]" at bounding box center [397, 305] width 292 height 205
click at [417, 389] on div "[PERSON_NAME]" at bounding box center [397, 396] width 273 height 18
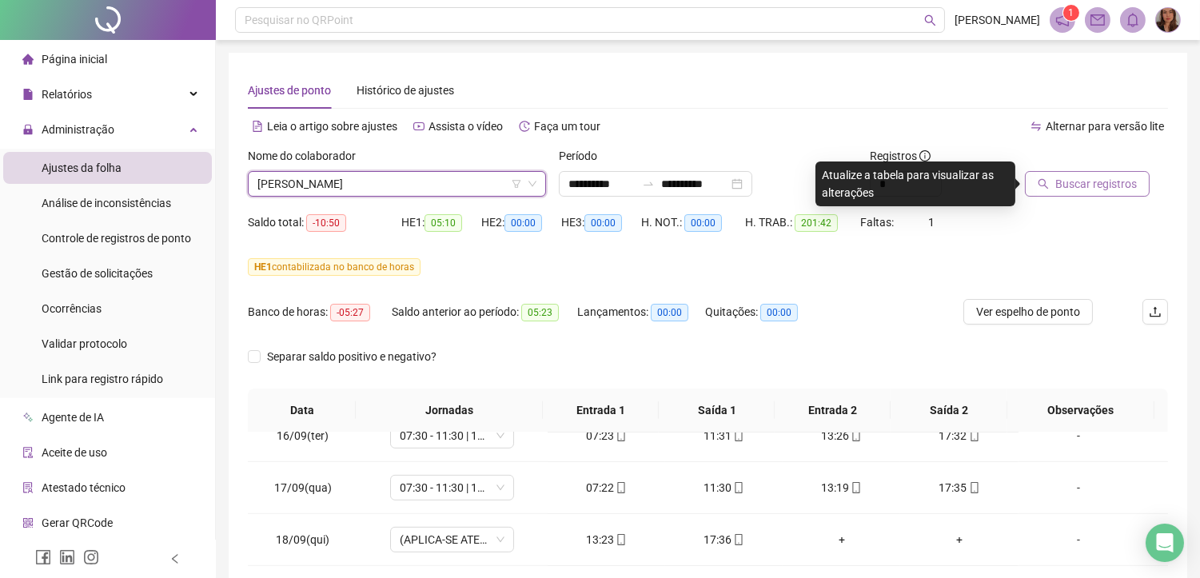
click at [1096, 178] on span "Buscar registros" at bounding box center [1097, 184] width 82 height 18
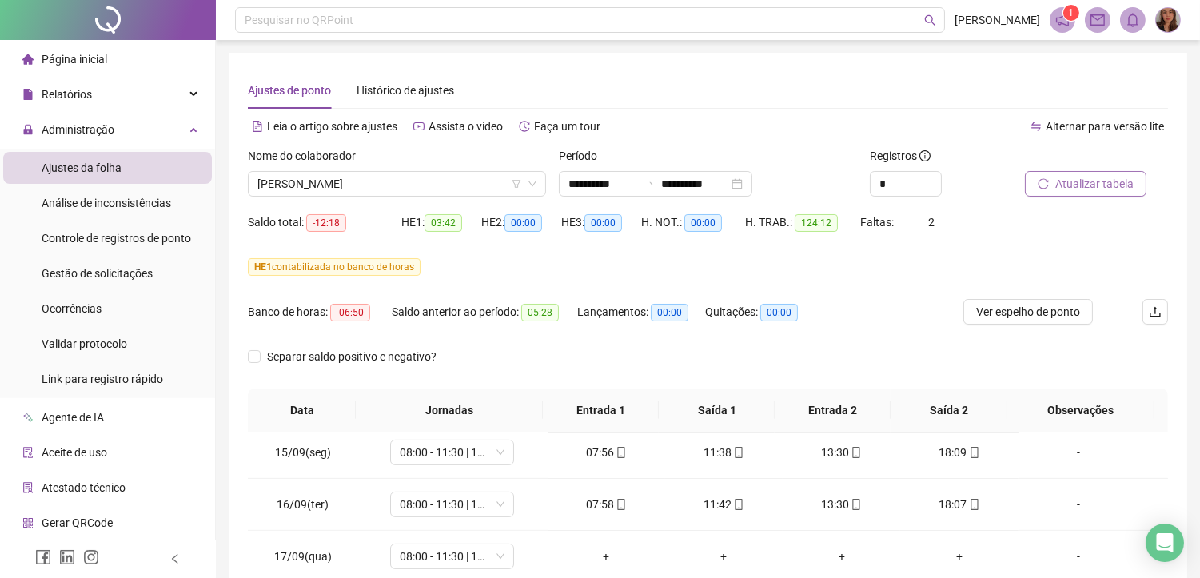
click at [1098, 184] on span "Atualizar tabela" at bounding box center [1095, 184] width 78 height 18
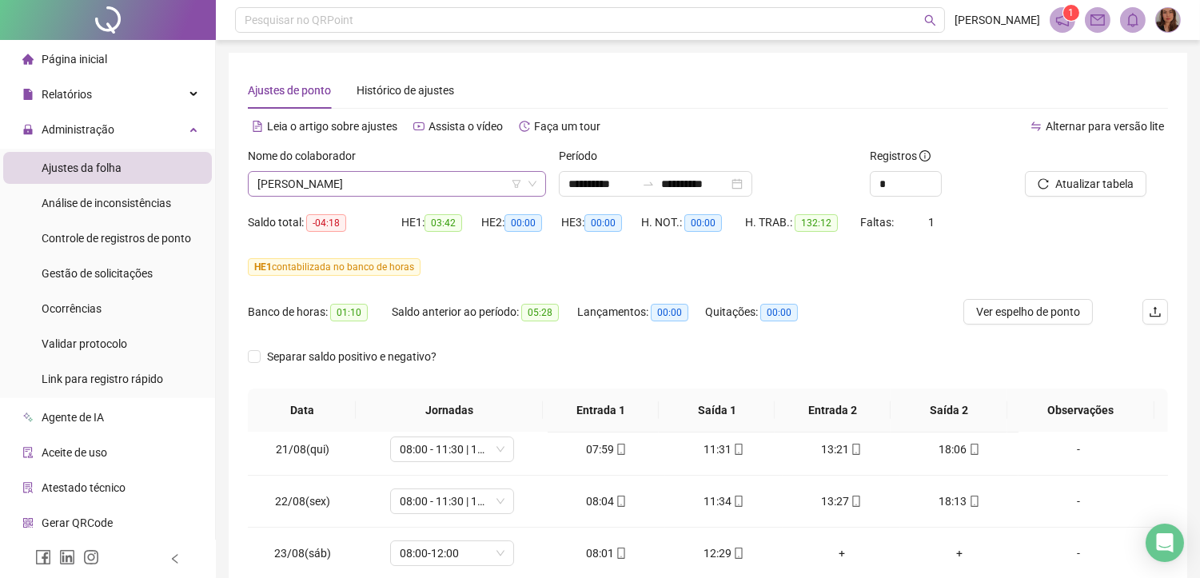
click at [348, 181] on span "[PERSON_NAME]" at bounding box center [396, 184] width 279 height 24
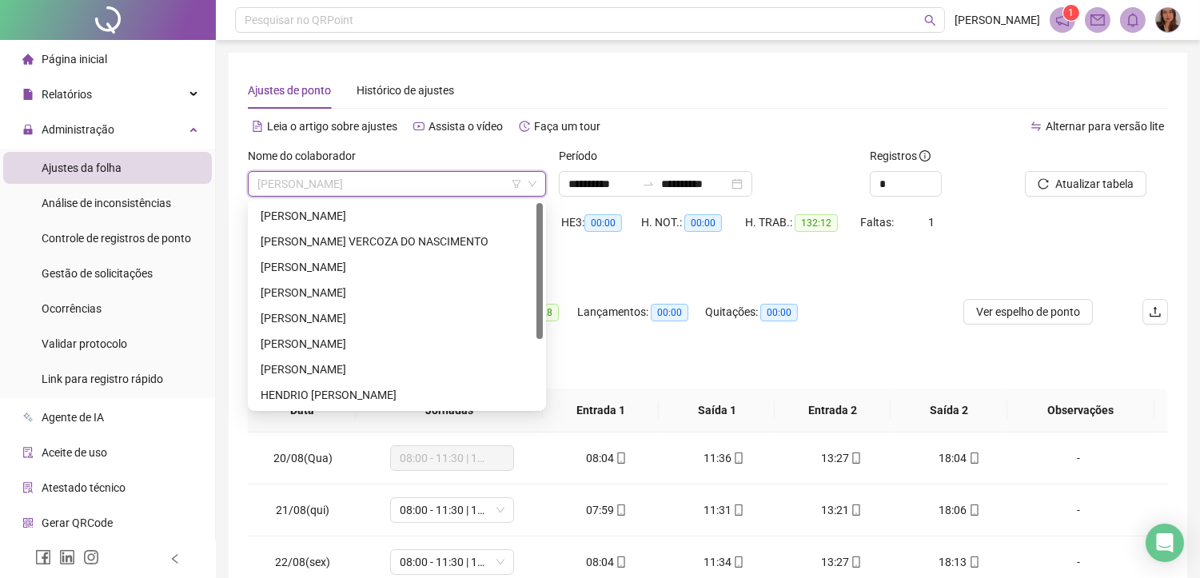
drag, startPoint x: 537, startPoint y: 354, endPoint x: 547, endPoint y: 246, distance: 108.5
click at [541, 246] on div at bounding box center [540, 271] width 6 height 136
drag, startPoint x: 604, startPoint y: 259, endPoint x: 1212, endPoint y: 206, distance: 610.9
click at [608, 258] on div "HE 1 contabilizada no banco de horas" at bounding box center [708, 267] width 920 height 18
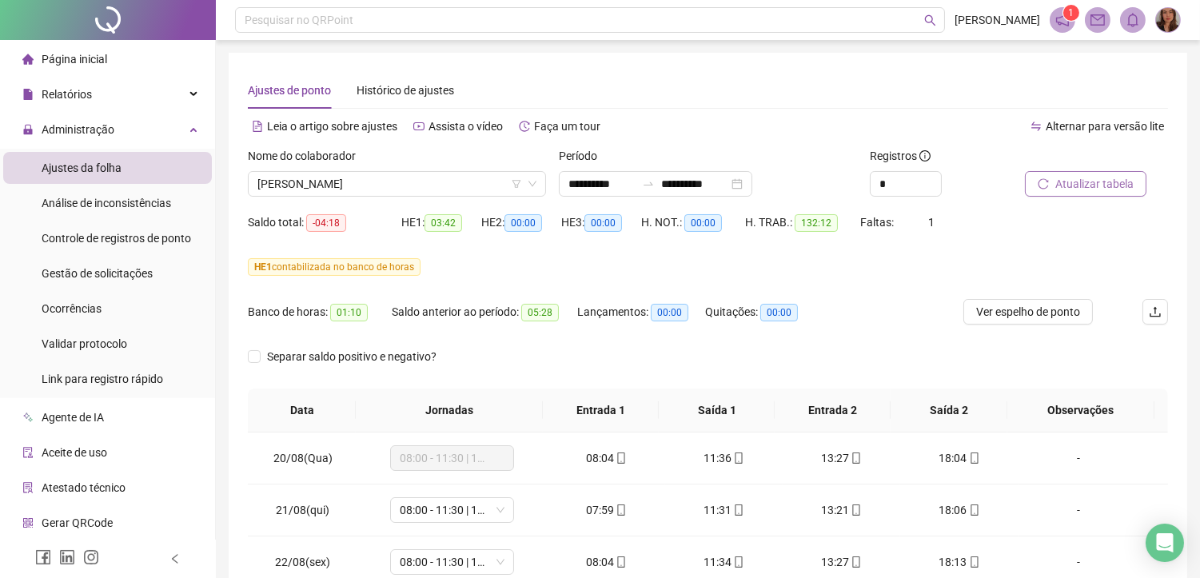
drag, startPoint x: 1091, startPoint y: 179, endPoint x: 1107, endPoint y: 189, distance: 18.7
click at [1101, 184] on span "Atualizar tabela" at bounding box center [1095, 184] width 78 height 18
click at [329, 186] on span "[PERSON_NAME]" at bounding box center [396, 184] width 279 height 24
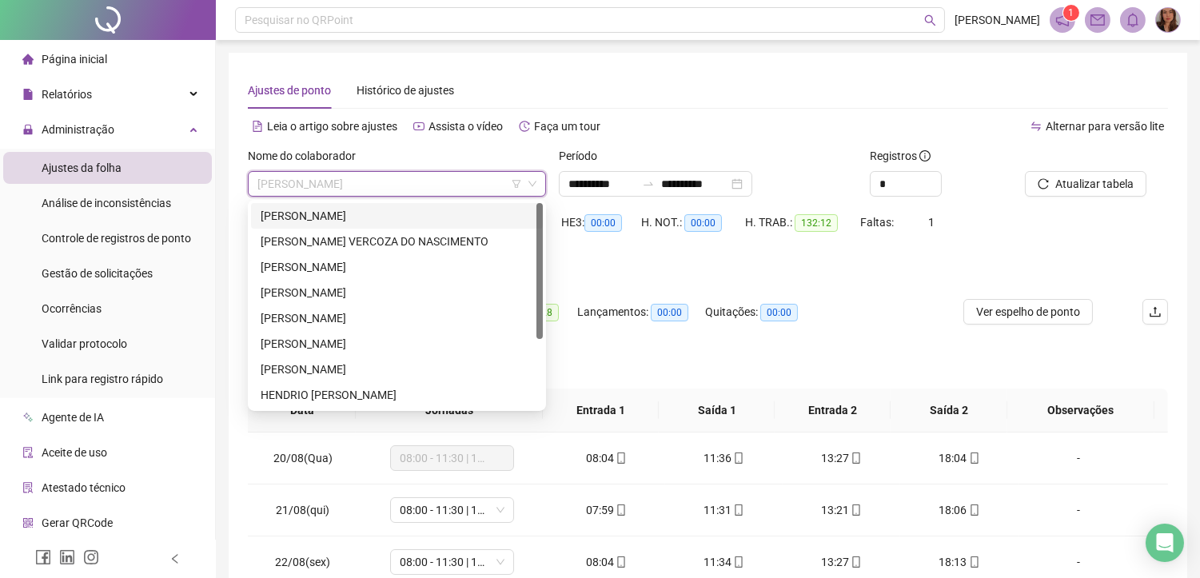
click at [346, 222] on div "[PERSON_NAME]" at bounding box center [397, 216] width 273 height 18
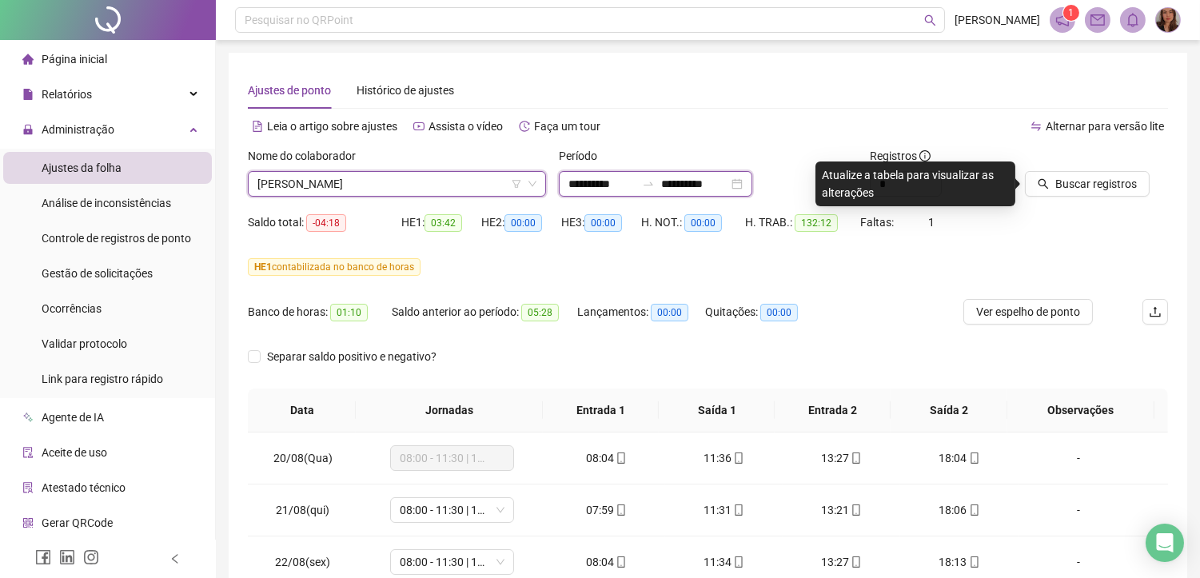
click at [593, 179] on input "**********" at bounding box center [602, 184] width 67 height 18
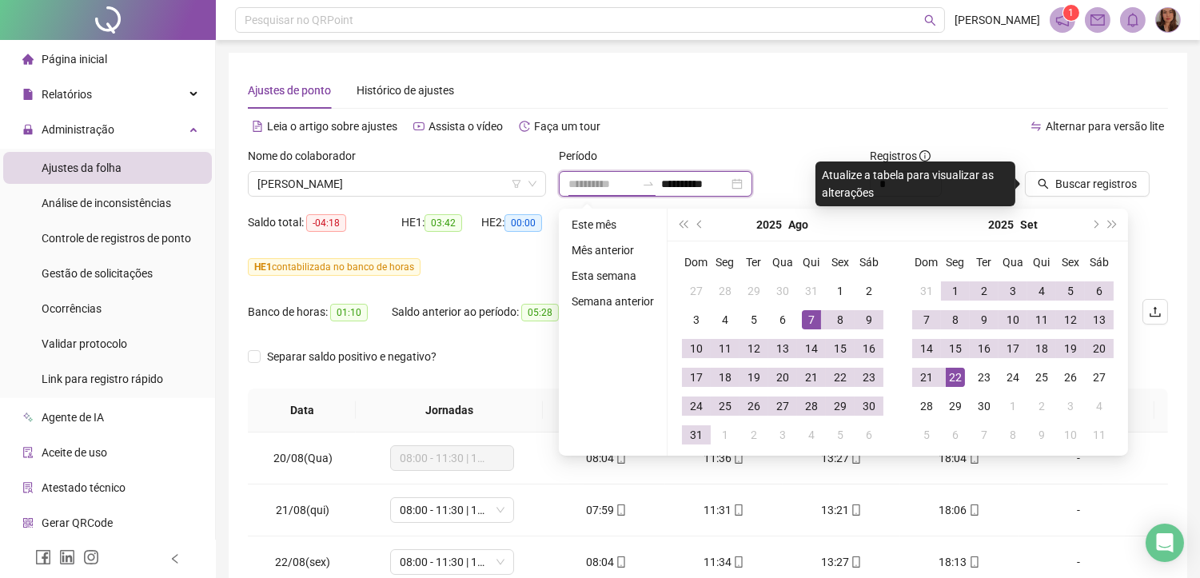
type input "**********"
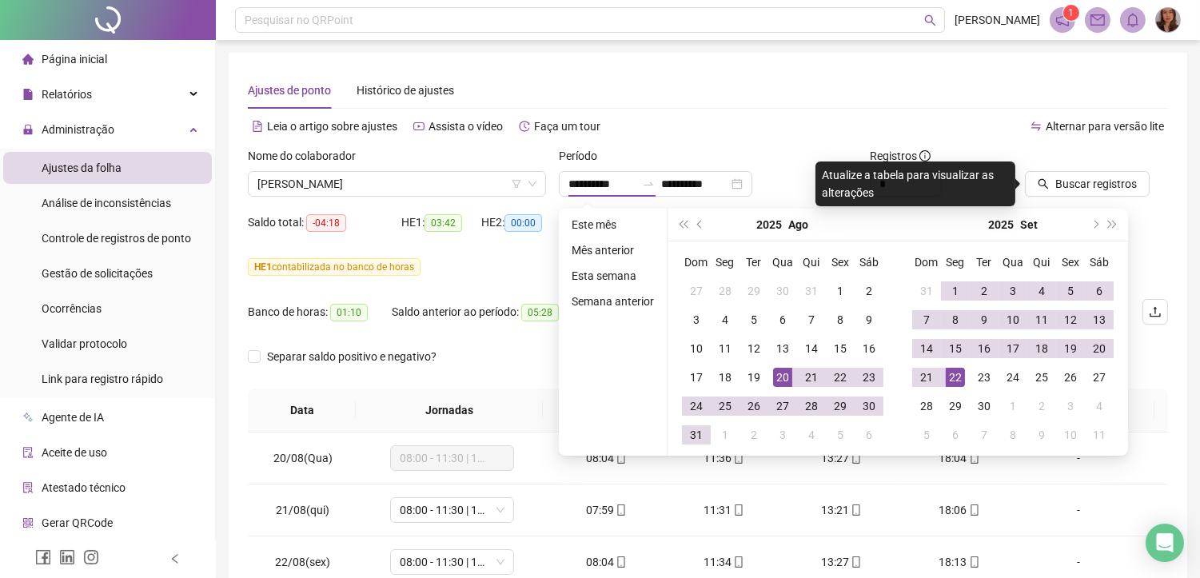
click at [774, 91] on div "Ajustes de ponto Histórico de ajustes" at bounding box center [708, 90] width 920 height 37
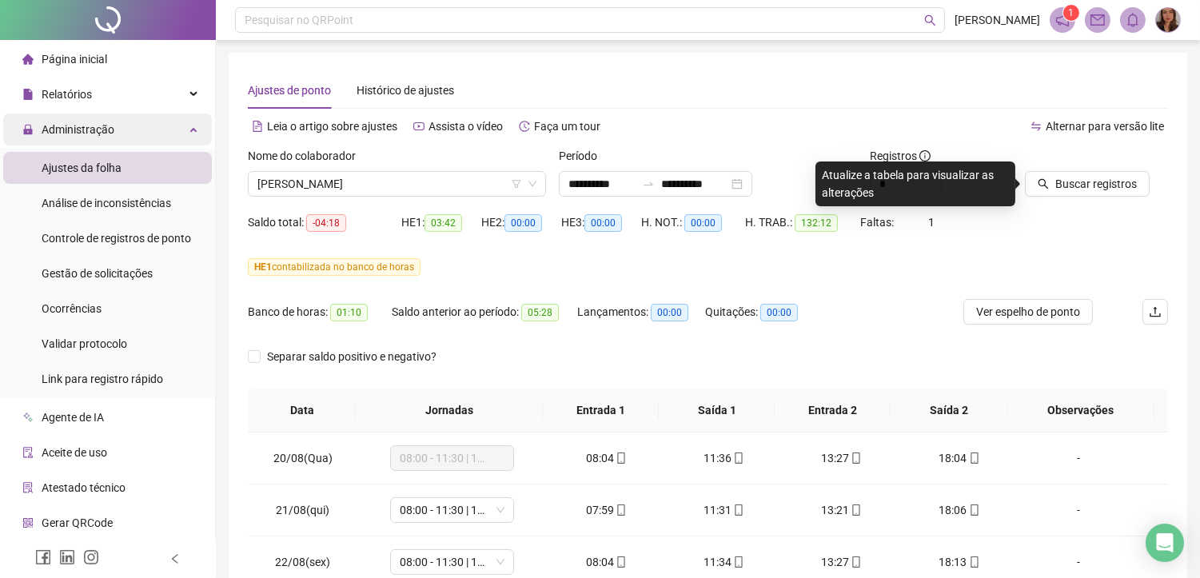
click at [58, 131] on span "Administração" at bounding box center [78, 129] width 73 height 13
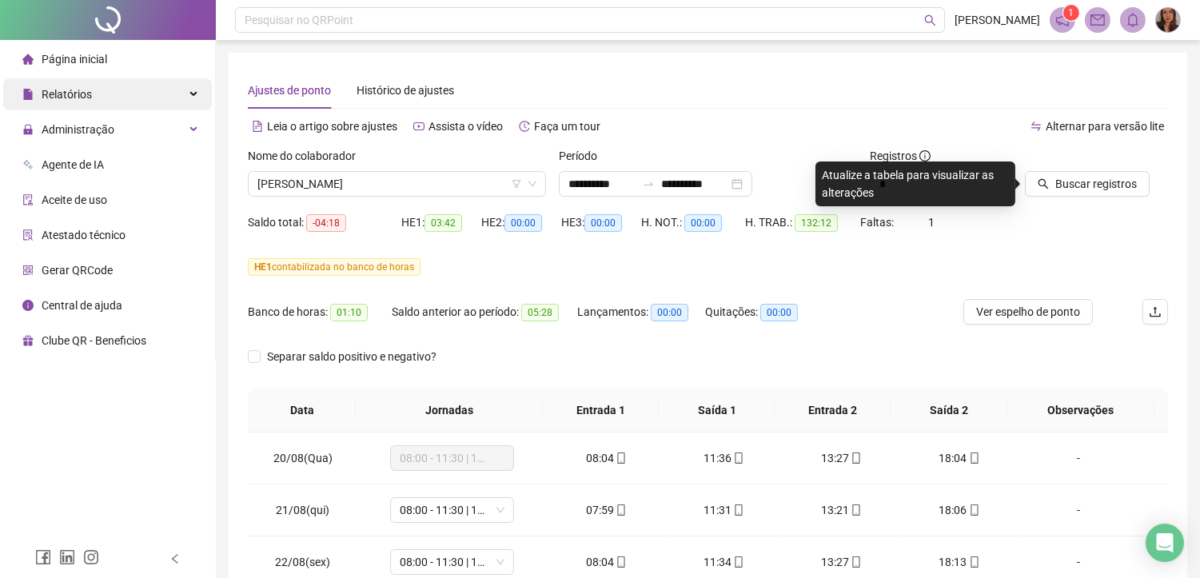
click at [78, 100] on span "Relatórios" at bounding box center [67, 94] width 50 height 13
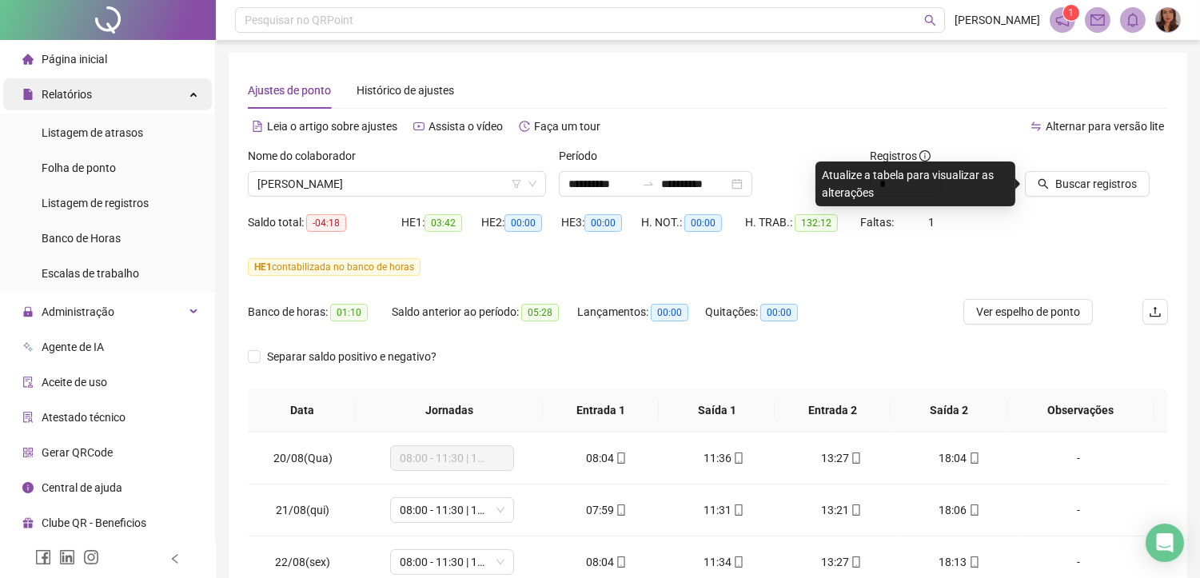
click at [69, 97] on span "Relatórios" at bounding box center [67, 94] width 50 height 13
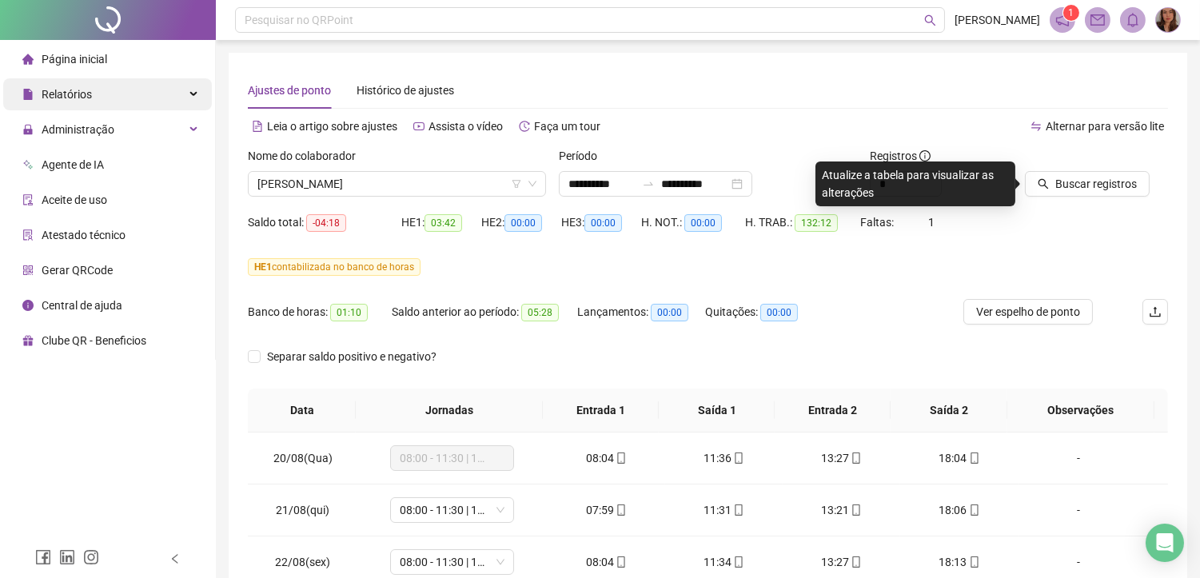
click at [69, 97] on span "Relatórios" at bounding box center [67, 94] width 50 height 13
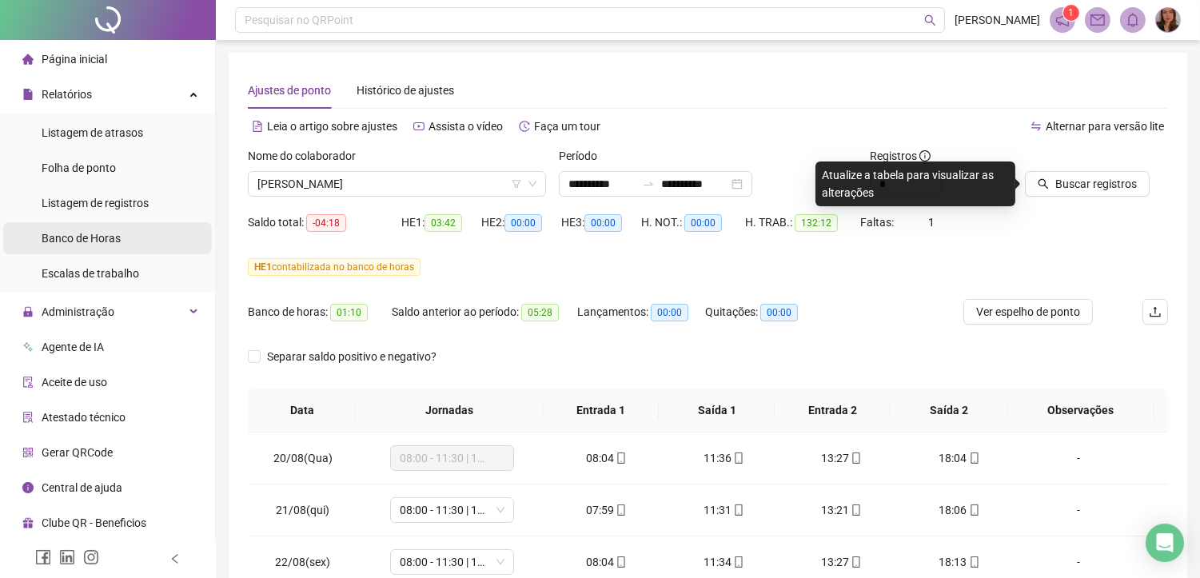
click at [75, 241] on span "Banco de Horas" at bounding box center [81, 238] width 79 height 13
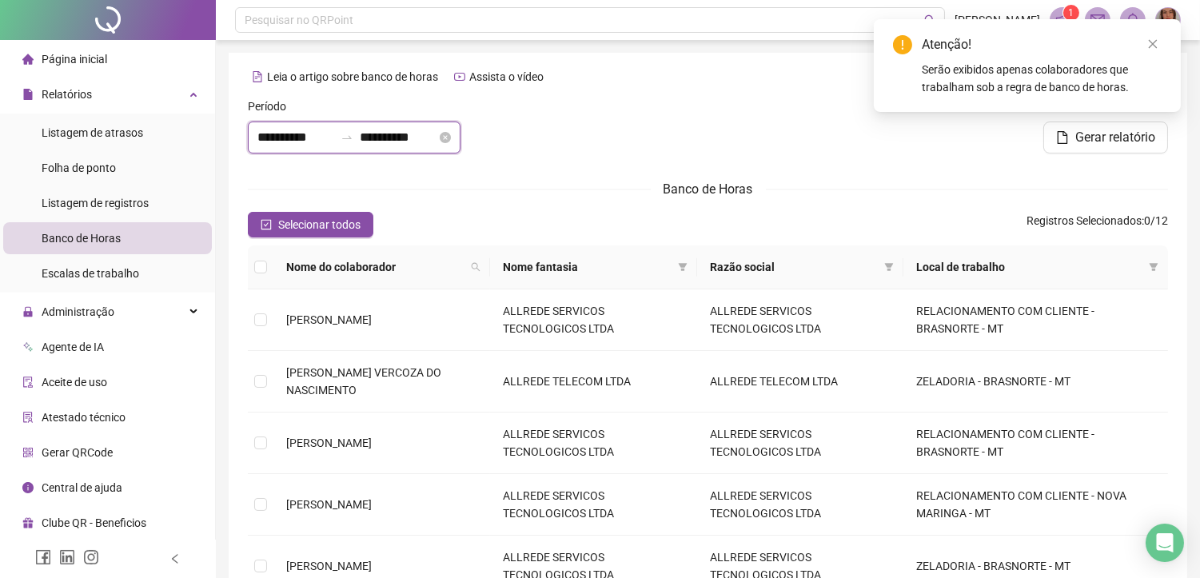
click at [273, 141] on input "**********" at bounding box center [295, 137] width 77 height 19
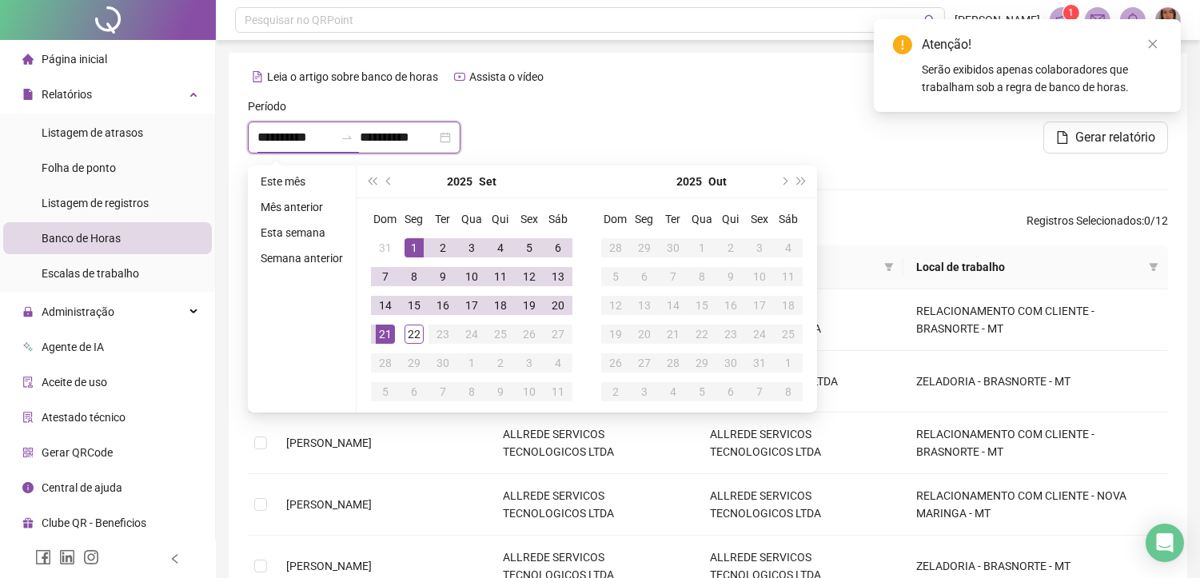
type input "**********"
click at [384, 184] on button "prev-year" at bounding box center [390, 182] width 18 height 32
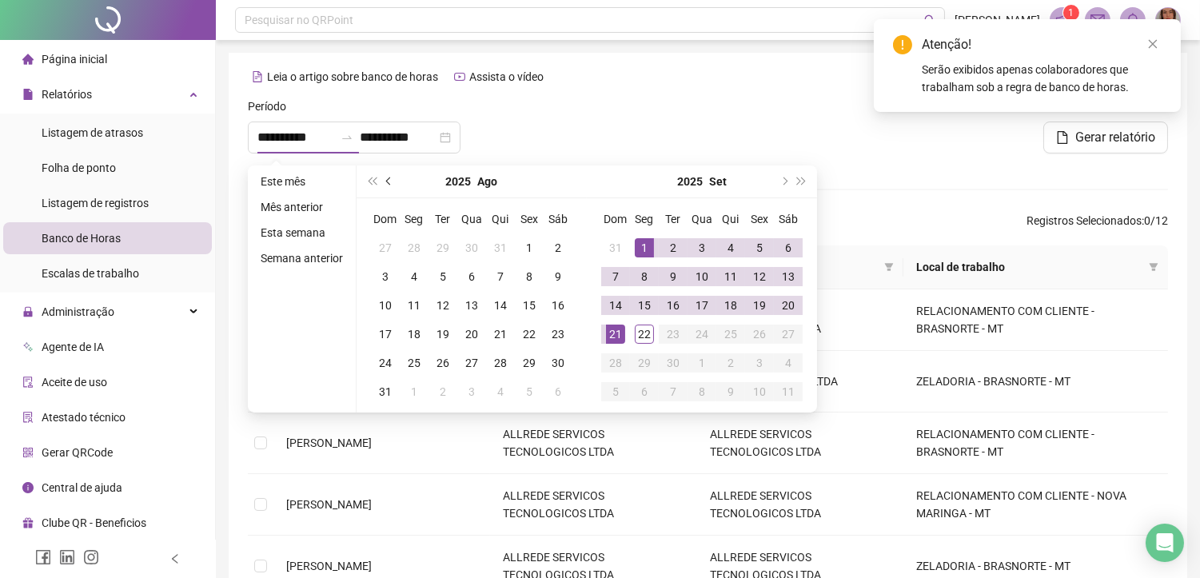
click at [384, 184] on button "prev-year" at bounding box center [390, 182] width 18 height 32
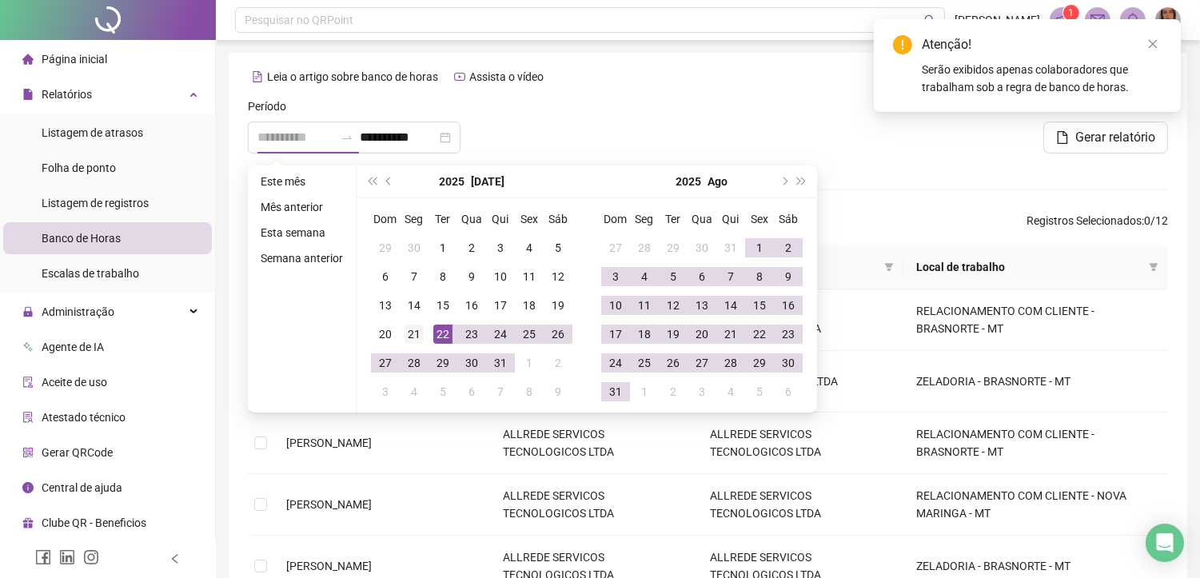
type input "**********"
click at [417, 337] on div "21" at bounding box center [414, 334] width 19 height 19
click at [780, 182] on span "next-year" at bounding box center [784, 182] width 8 height 8
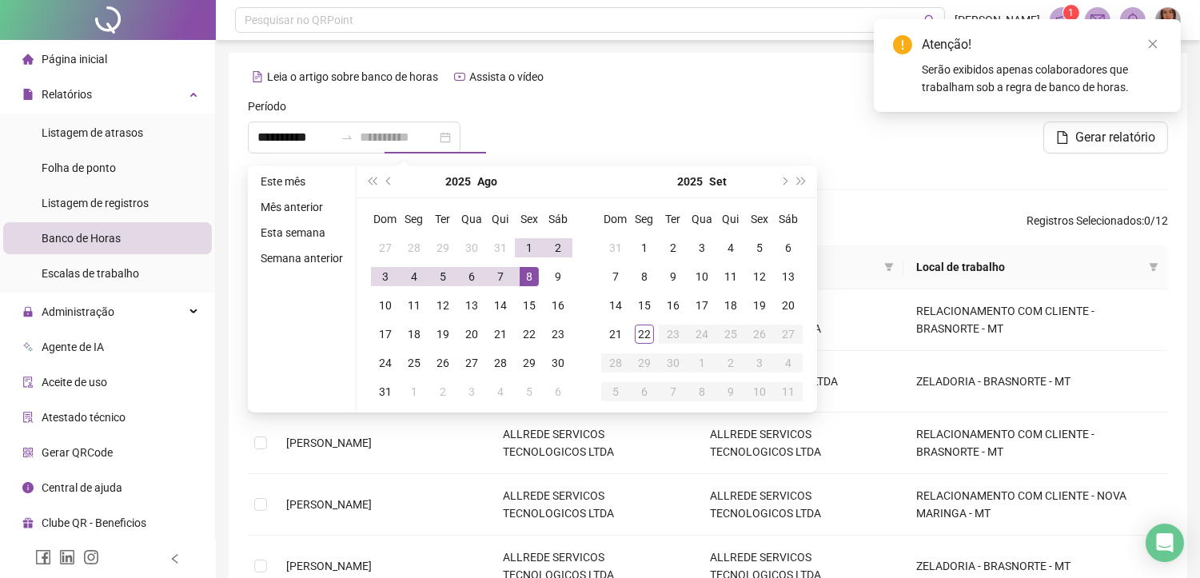
type input "**********"
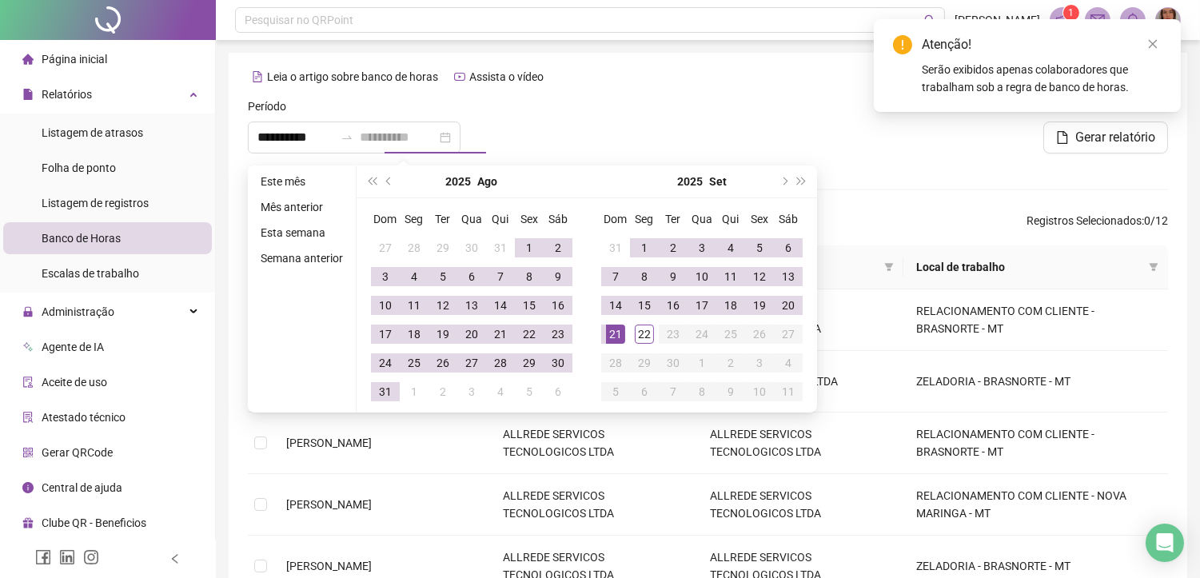
click at [614, 336] on div "21" at bounding box center [615, 334] width 19 height 19
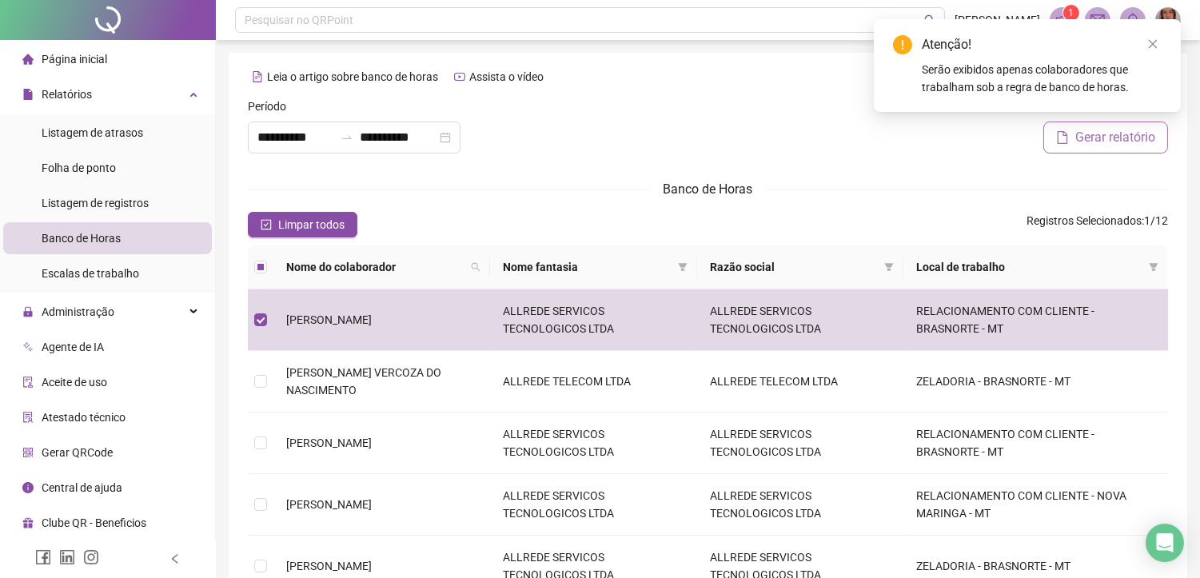
click at [1114, 148] on button "Gerar relatório" at bounding box center [1106, 138] width 125 height 32
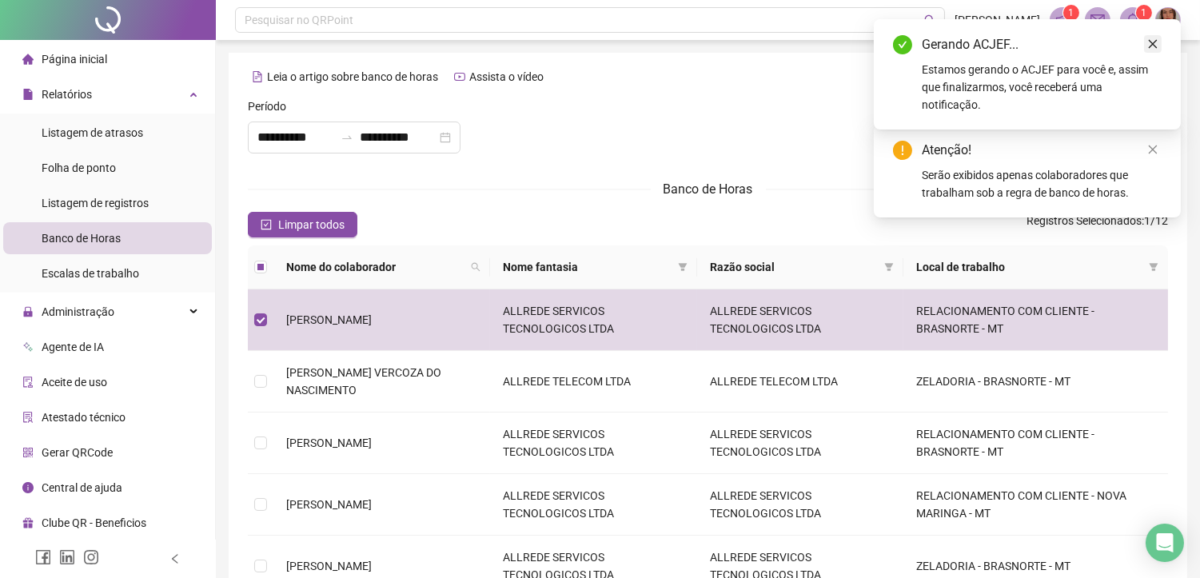
click at [1156, 50] on link "Close" at bounding box center [1153, 44] width 18 height 18
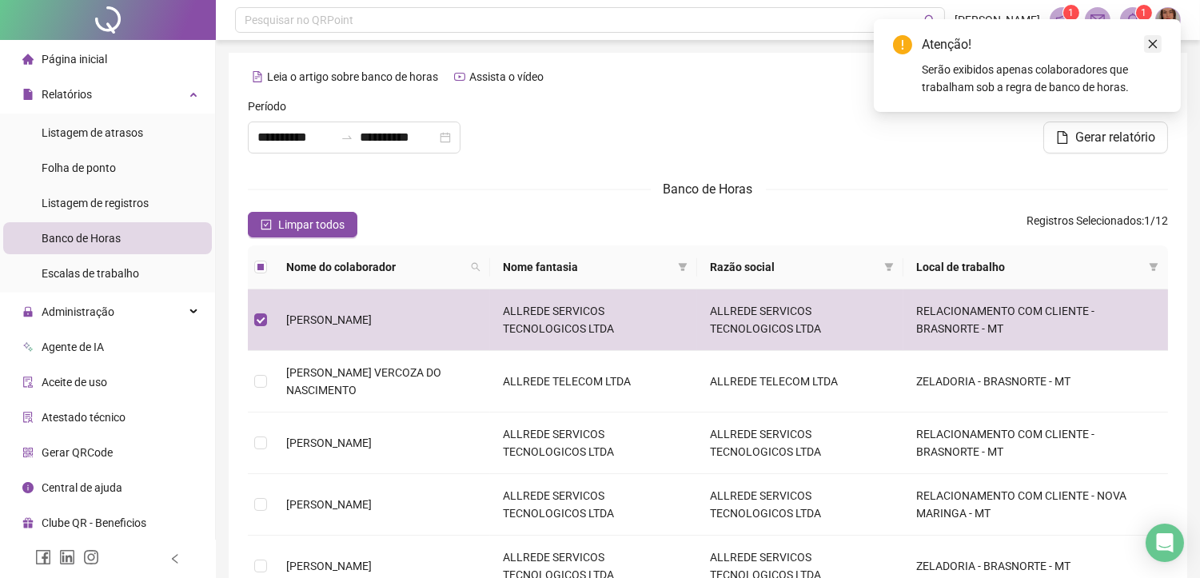
click at [1152, 44] on icon "close" at bounding box center [1153, 43] width 11 height 11
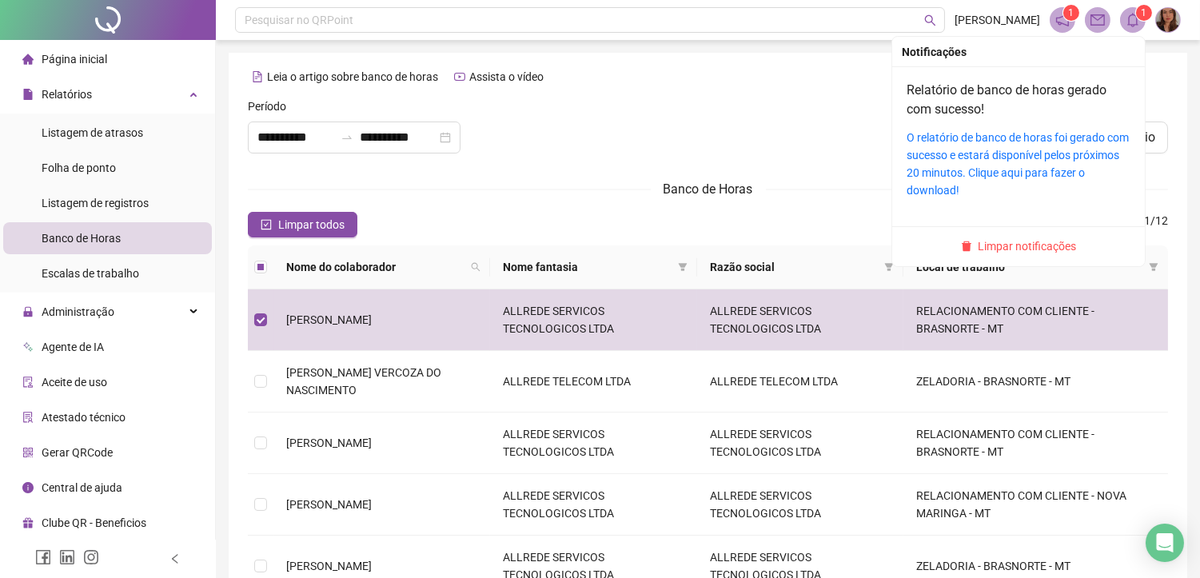
click at [1131, 24] on icon "bell" at bounding box center [1133, 20] width 14 height 14
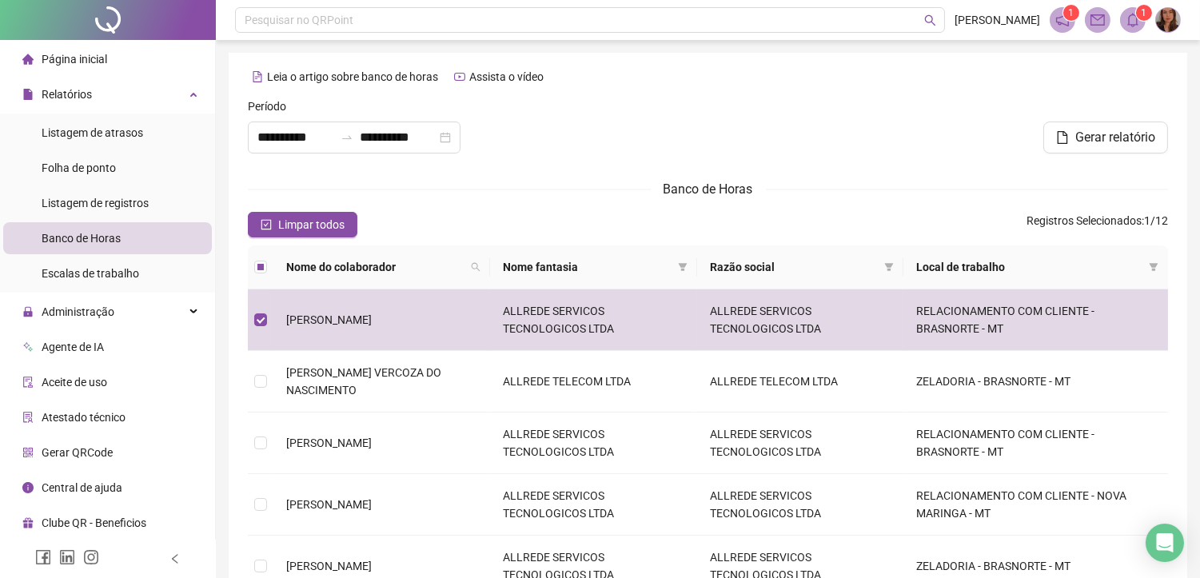
click at [928, 98] on div at bounding box center [1019, 110] width 298 height 24
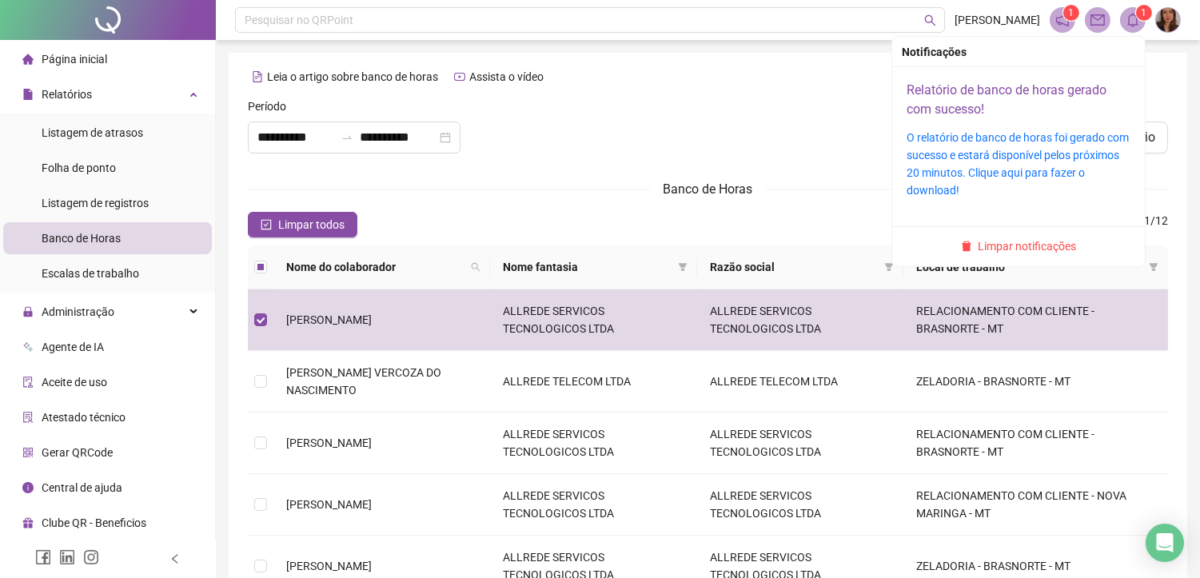
click at [934, 101] on link "Relatório de banco de horas gerado com sucesso!" at bounding box center [1007, 99] width 200 height 34
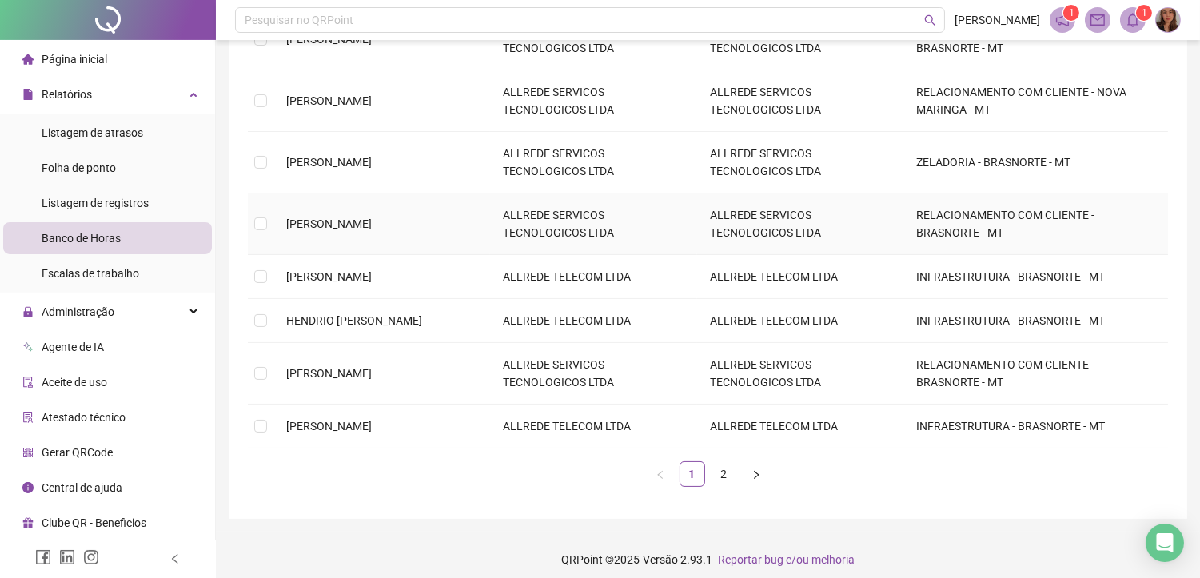
scroll to position [430, 0]
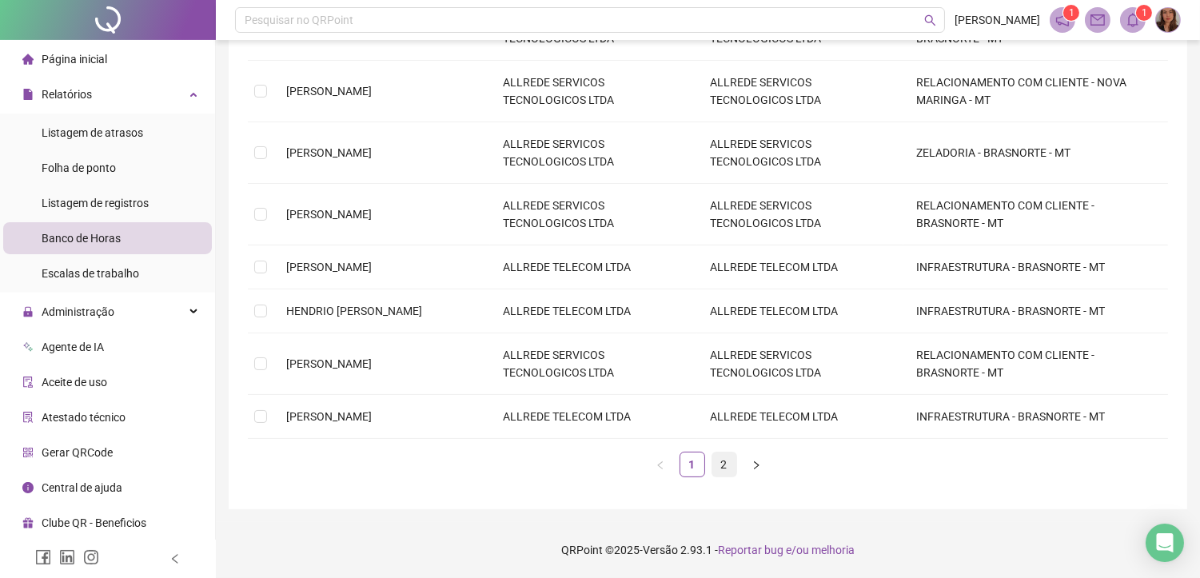
click at [716, 466] on link "2" at bounding box center [725, 465] width 24 height 24
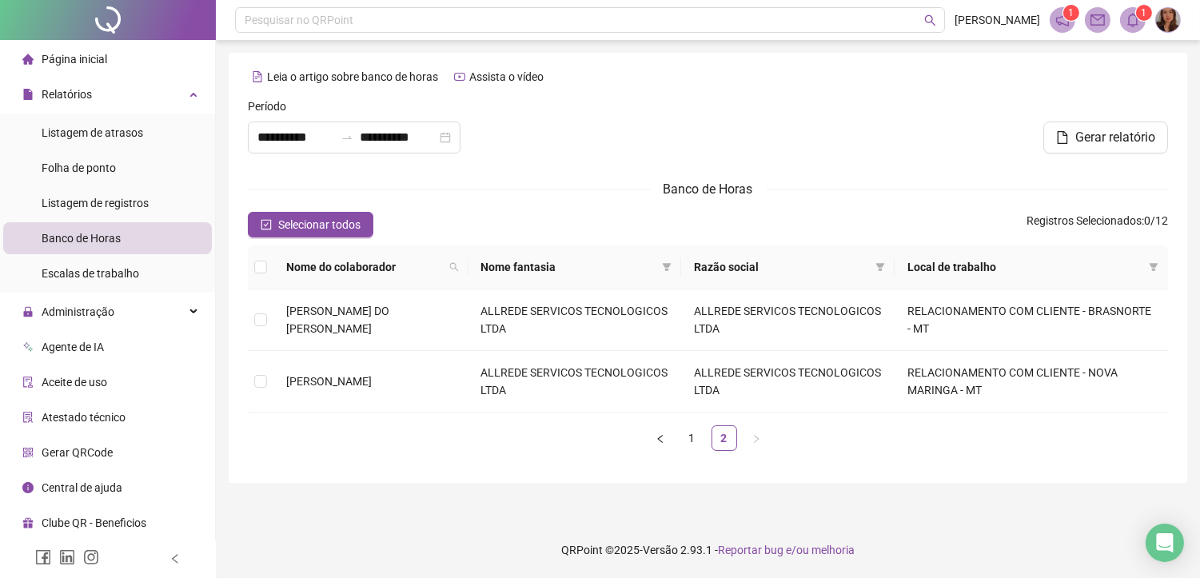
scroll to position [0, 0]
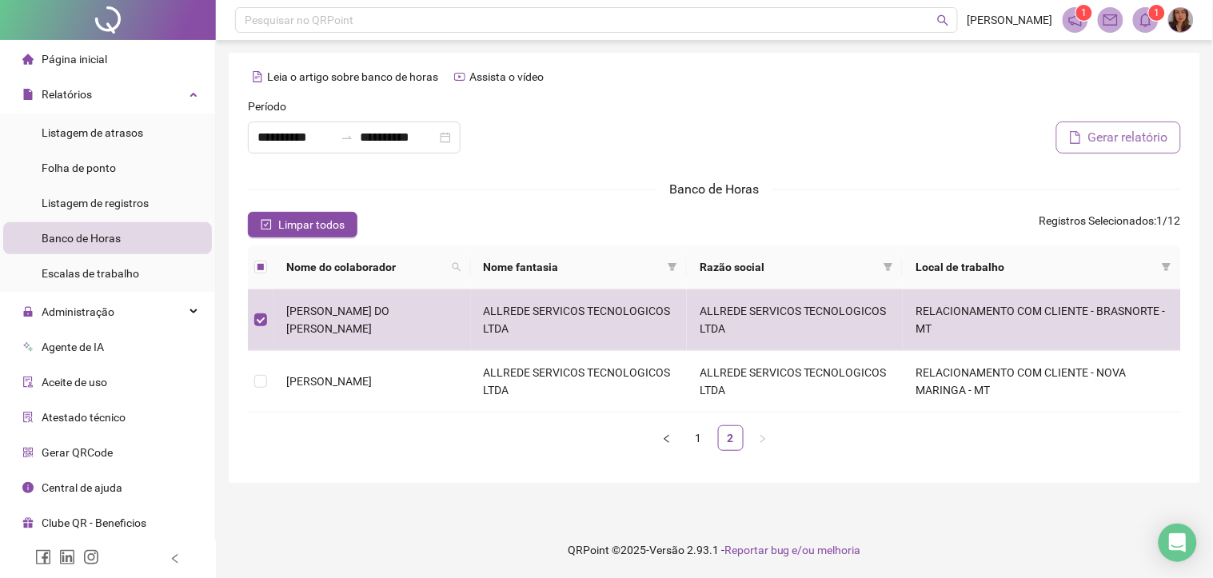
click at [1136, 131] on span "Gerar relatório" at bounding box center [1128, 137] width 80 height 19
click at [1108, 17] on icon "mail" at bounding box center [1111, 19] width 14 height 11
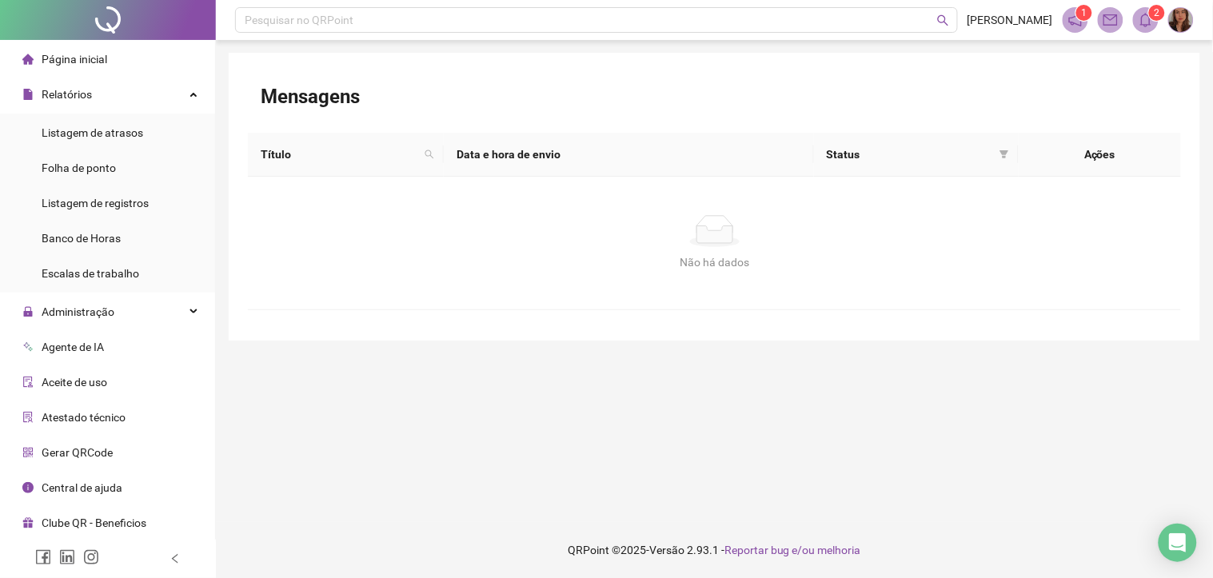
click at [1152, 26] on icon "bell" at bounding box center [1146, 20] width 14 height 14
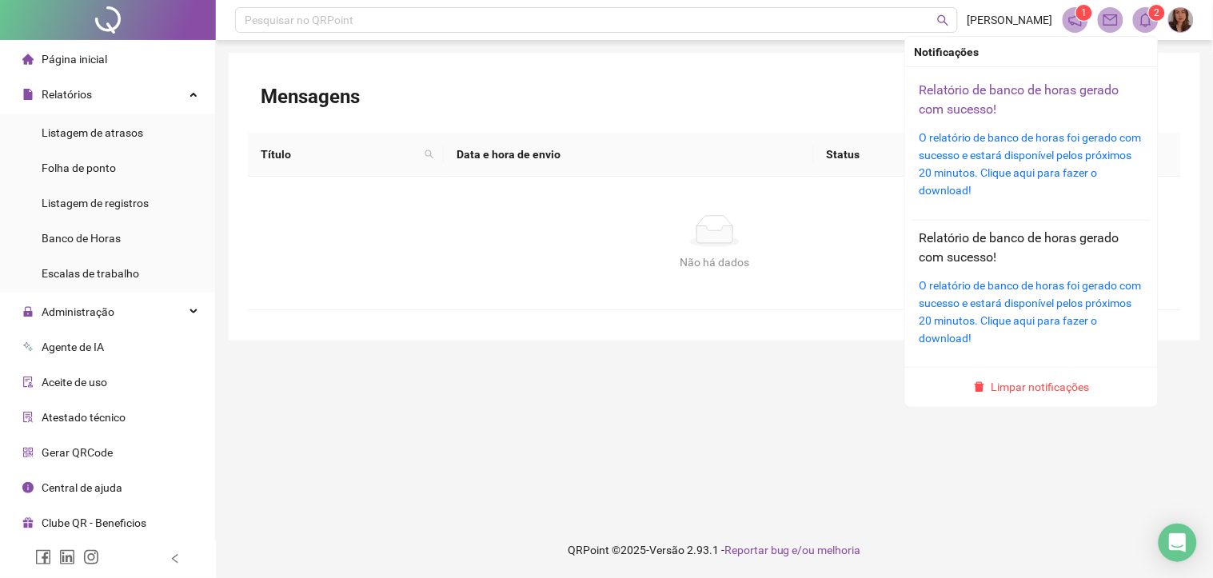
click at [953, 94] on link "Relatório de banco de horas gerado com sucesso!" at bounding box center [1020, 99] width 200 height 34
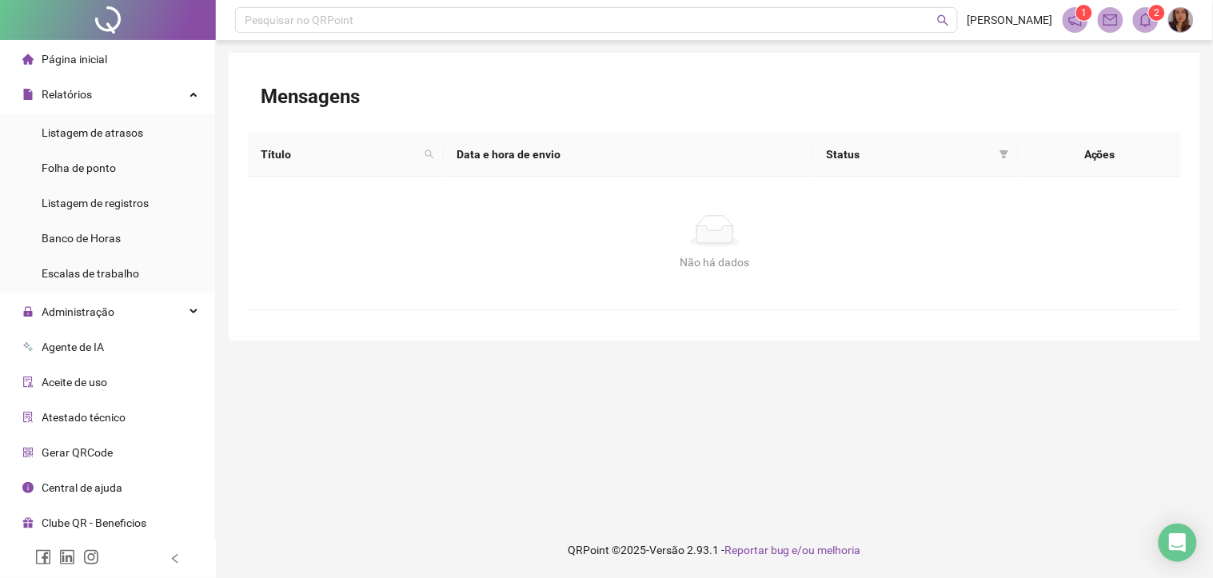
click at [84, 57] on span "Página inicial" at bounding box center [75, 59] width 66 height 13
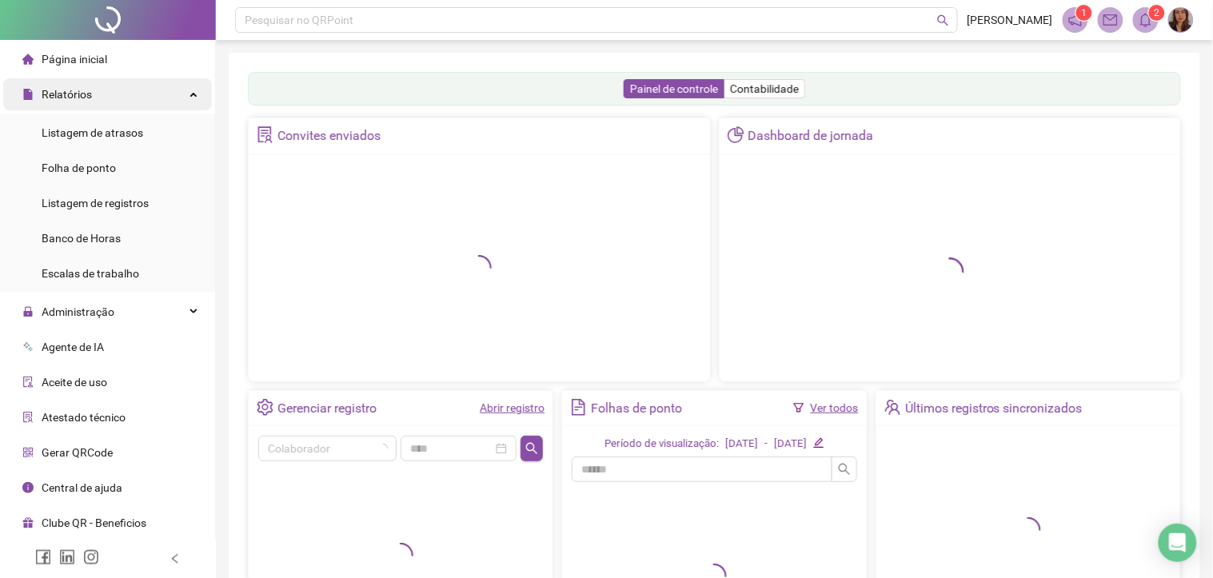
click at [84, 98] on span "Relatórios" at bounding box center [67, 94] width 50 height 13
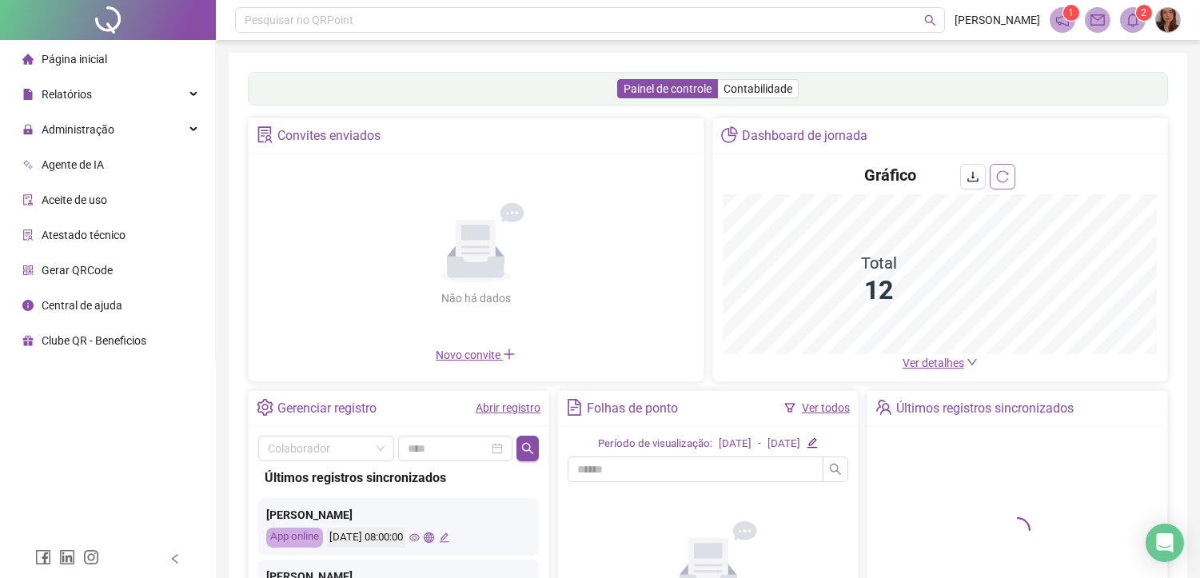
click at [998, 178] on icon "reload" at bounding box center [1003, 176] width 12 height 12
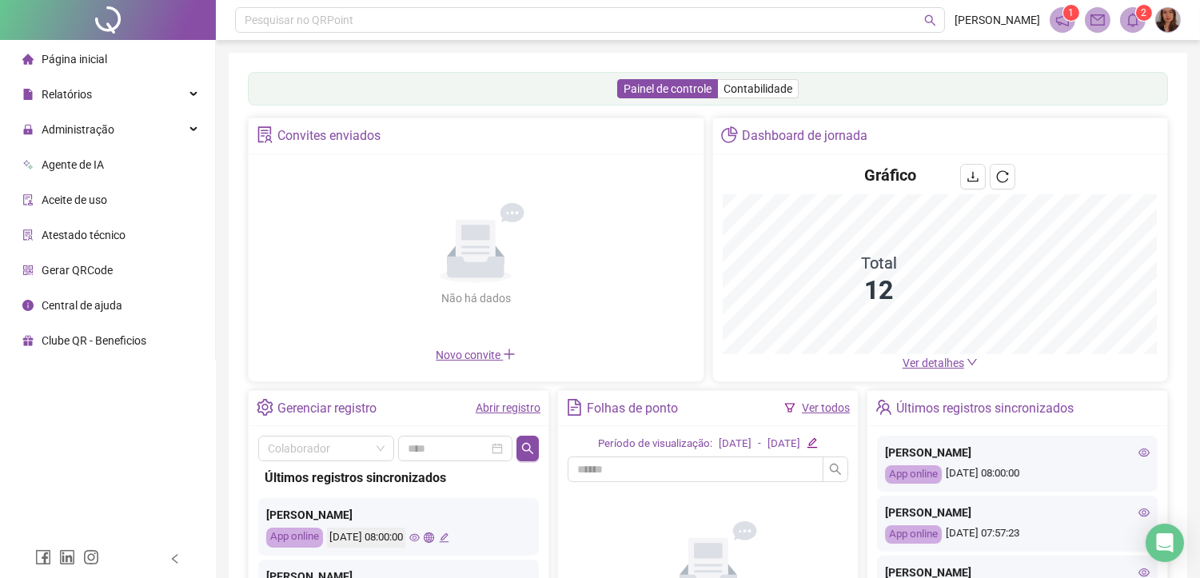
click at [936, 363] on span "Ver detalhes" at bounding box center [934, 363] width 62 height 13
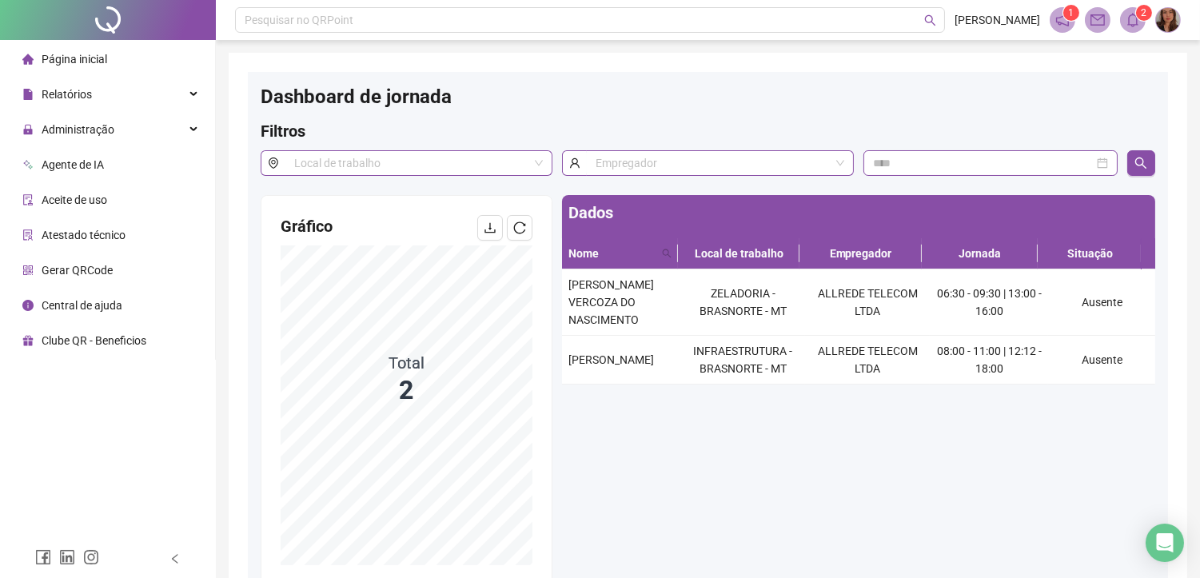
click at [98, 65] on span "Página inicial" at bounding box center [75, 59] width 66 height 13
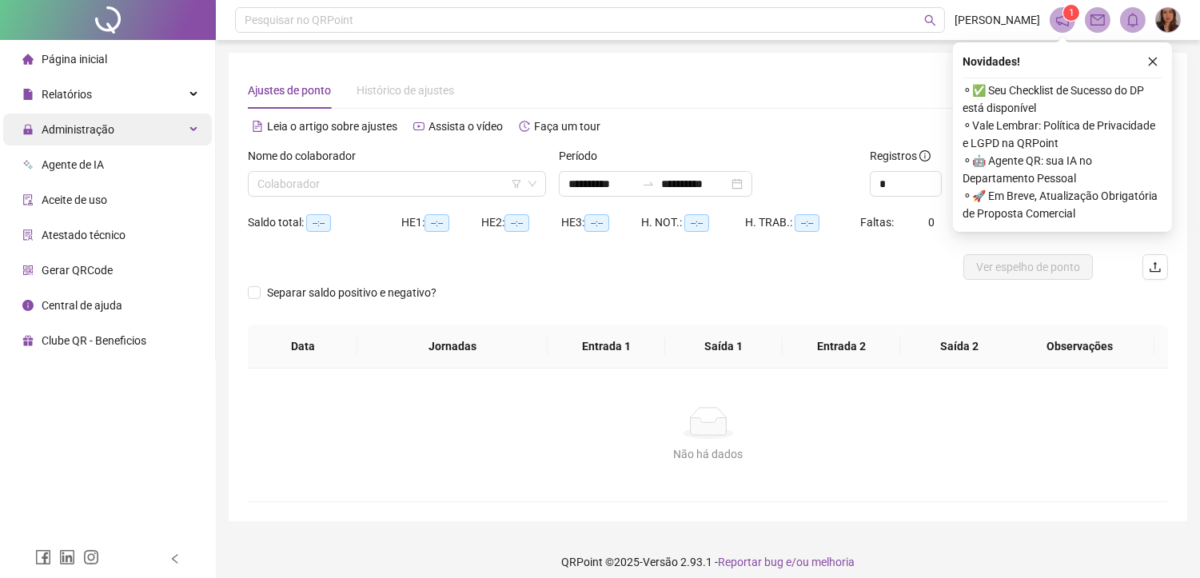
scroll to position [11, 0]
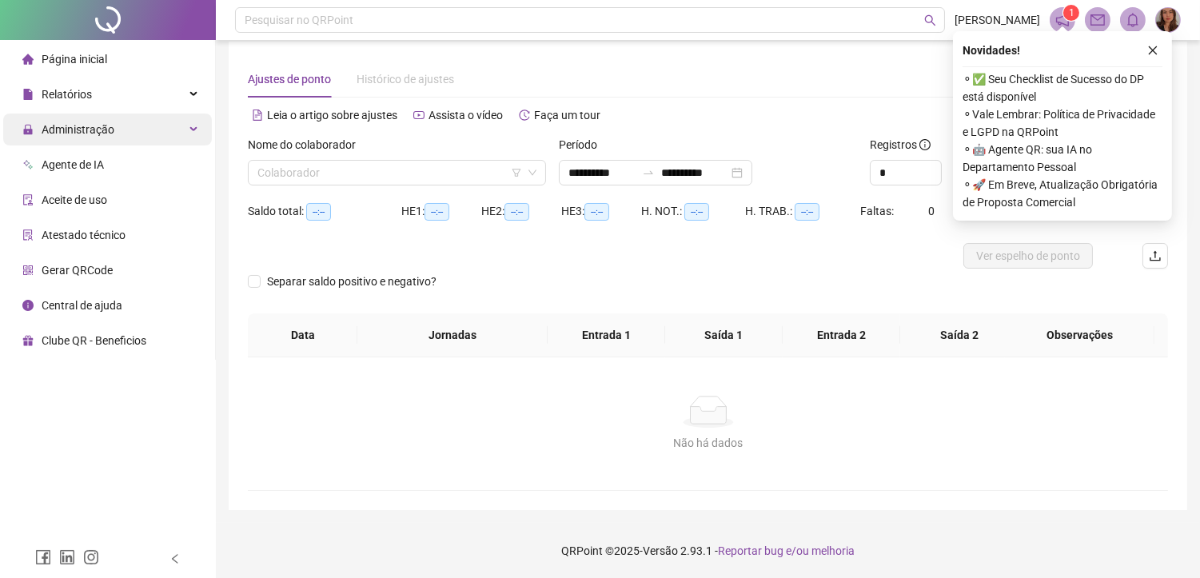
click at [107, 138] on span "Administração" at bounding box center [68, 130] width 92 height 32
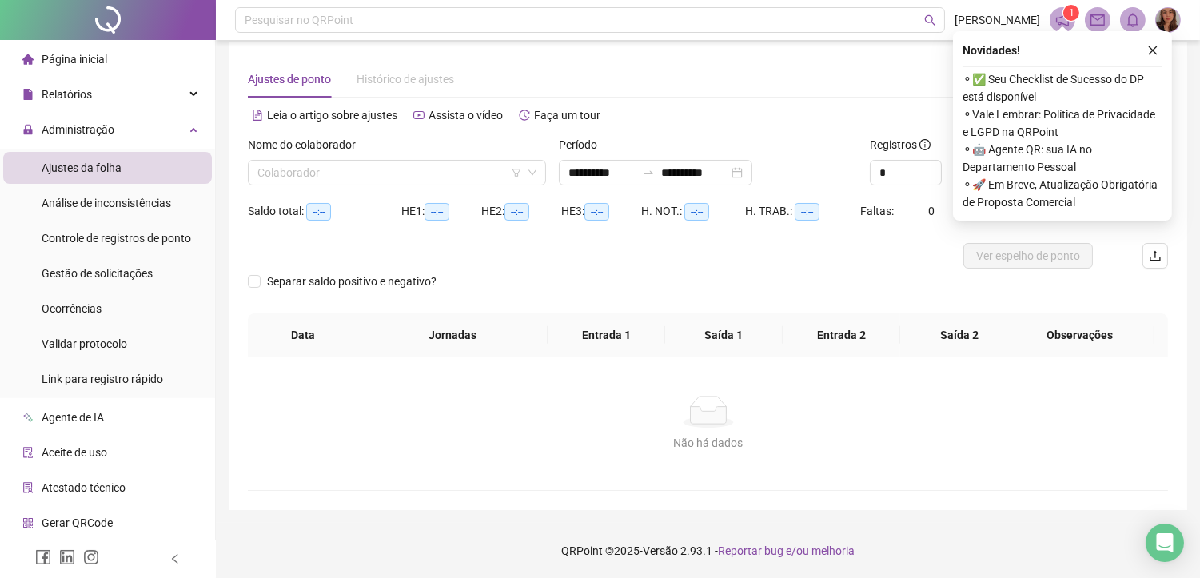
drag, startPoint x: 90, startPoint y: 275, endPoint x: 1097, endPoint y: 83, distance: 1025.7
click at [101, 273] on span "Gestão de solicitações" at bounding box center [97, 273] width 111 height 13
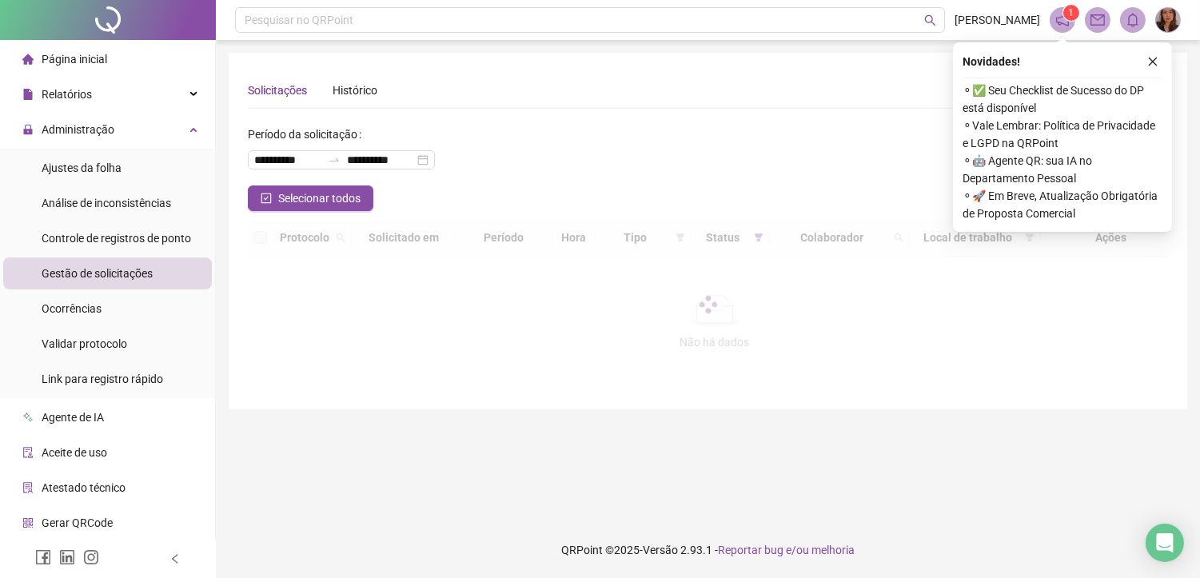
click at [1152, 66] on icon "close" at bounding box center [1153, 61] width 11 height 11
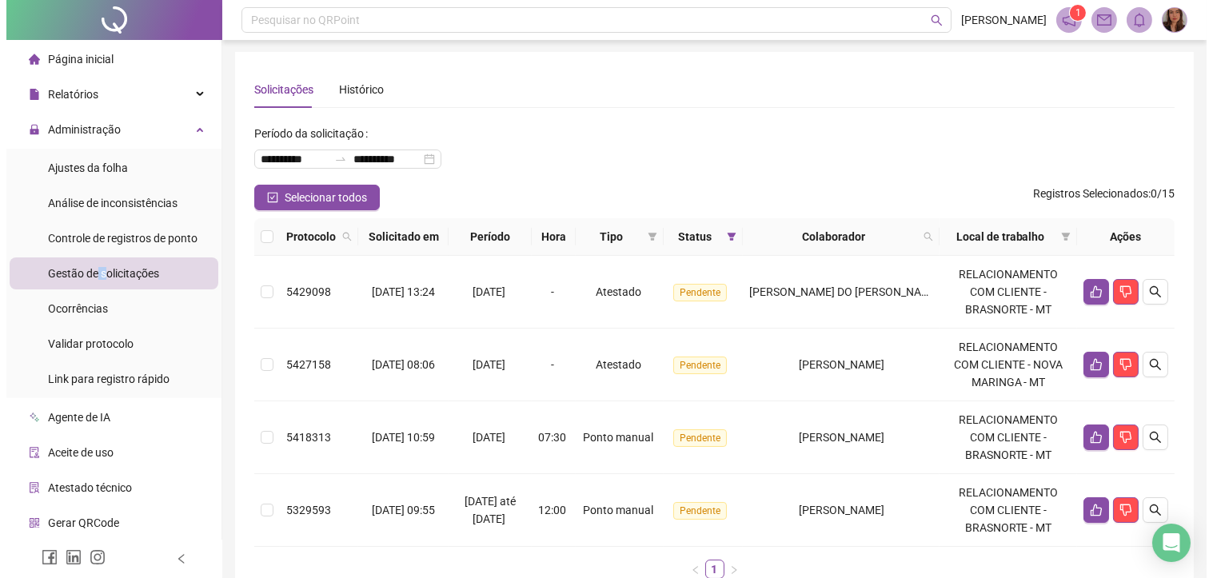
scroll to position [89, 0]
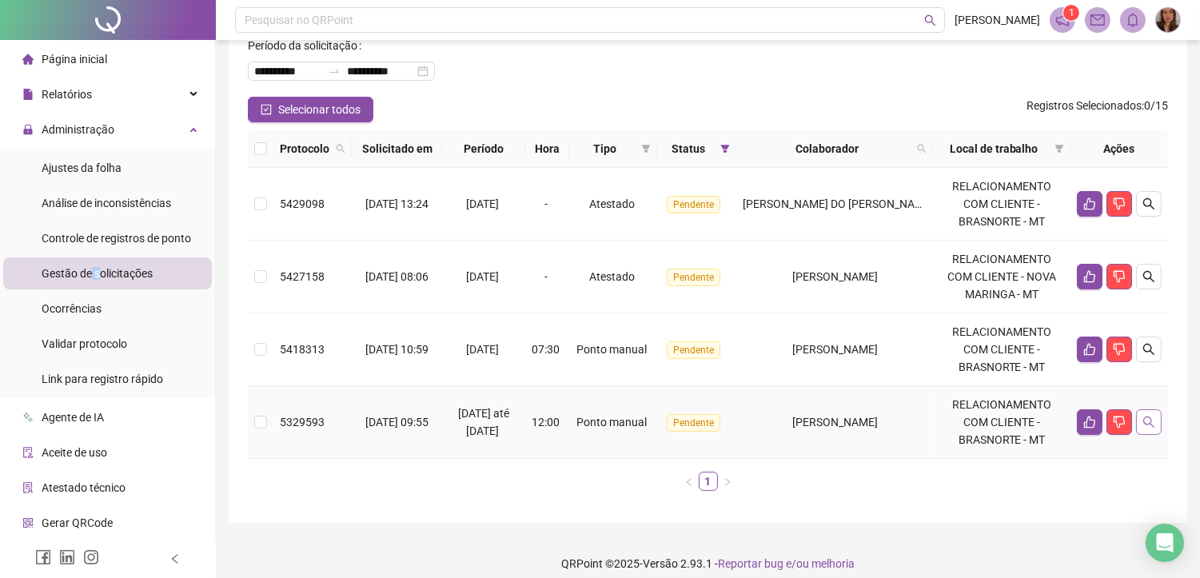
click at [1143, 426] on icon "search" at bounding box center [1149, 422] width 13 height 13
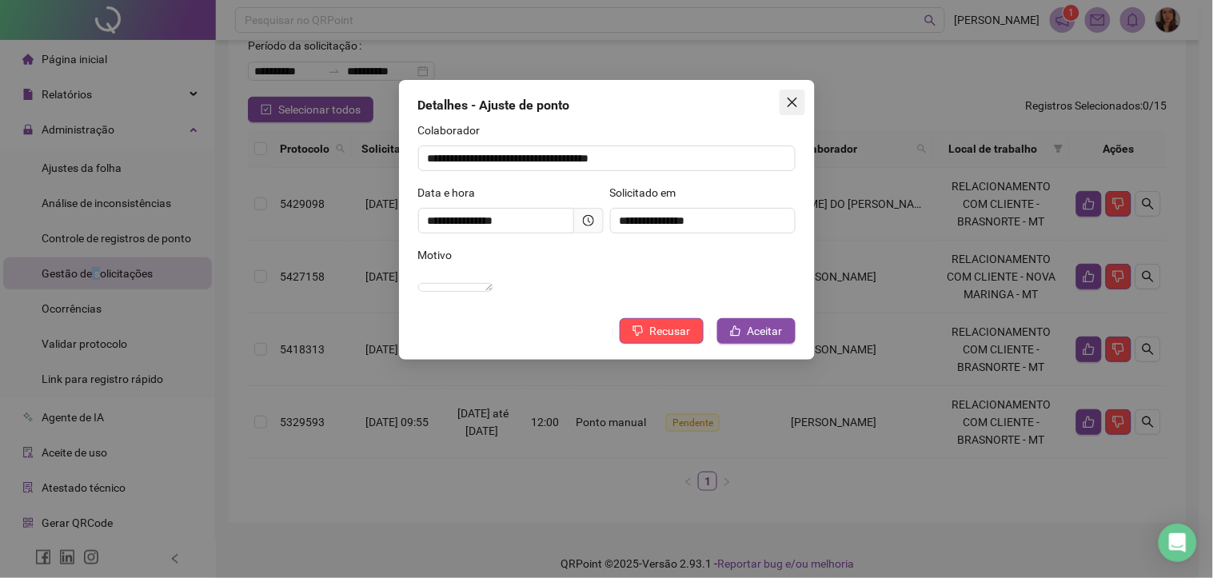
click at [792, 98] on icon "close" at bounding box center [792, 102] width 13 height 13
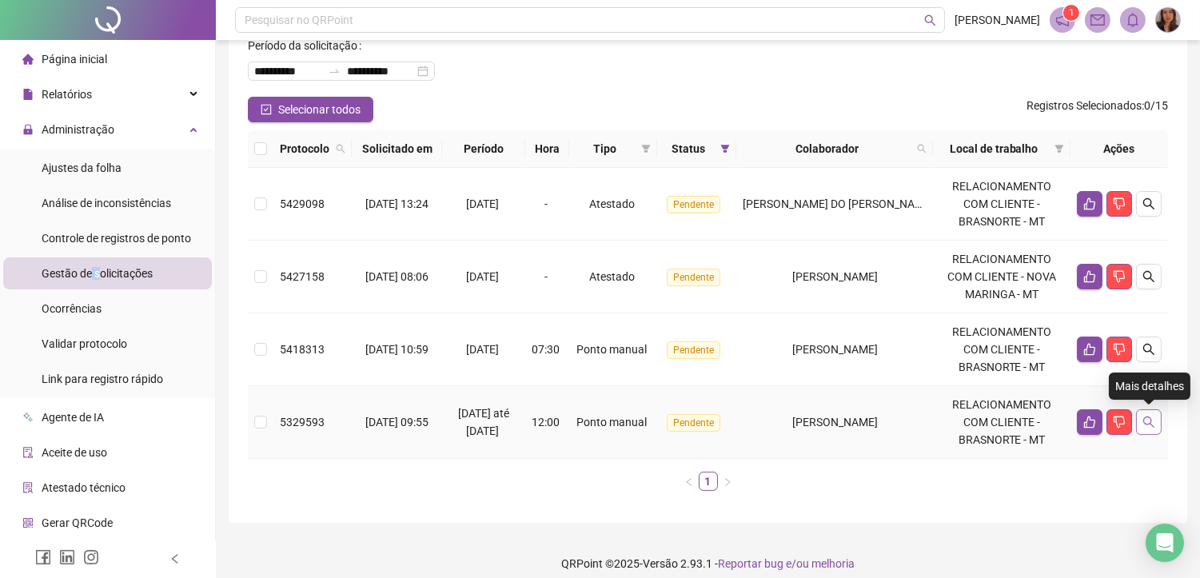
click at [1156, 424] on button "button" at bounding box center [1149, 422] width 26 height 26
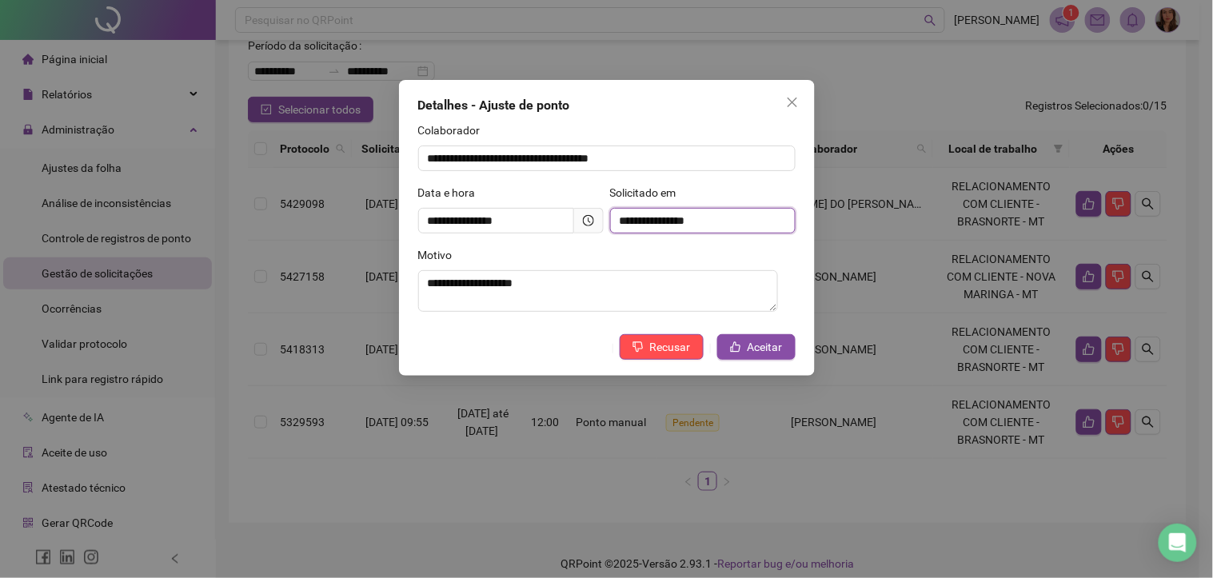
drag, startPoint x: 629, startPoint y: 230, endPoint x: 613, endPoint y: 230, distance: 16.8
click at [613, 230] on input "**********" at bounding box center [703, 221] width 186 height 26
click at [621, 246] on div "Motivo" at bounding box center [606, 258] width 377 height 24
click at [792, 105] on icon "close" at bounding box center [792, 102] width 13 height 13
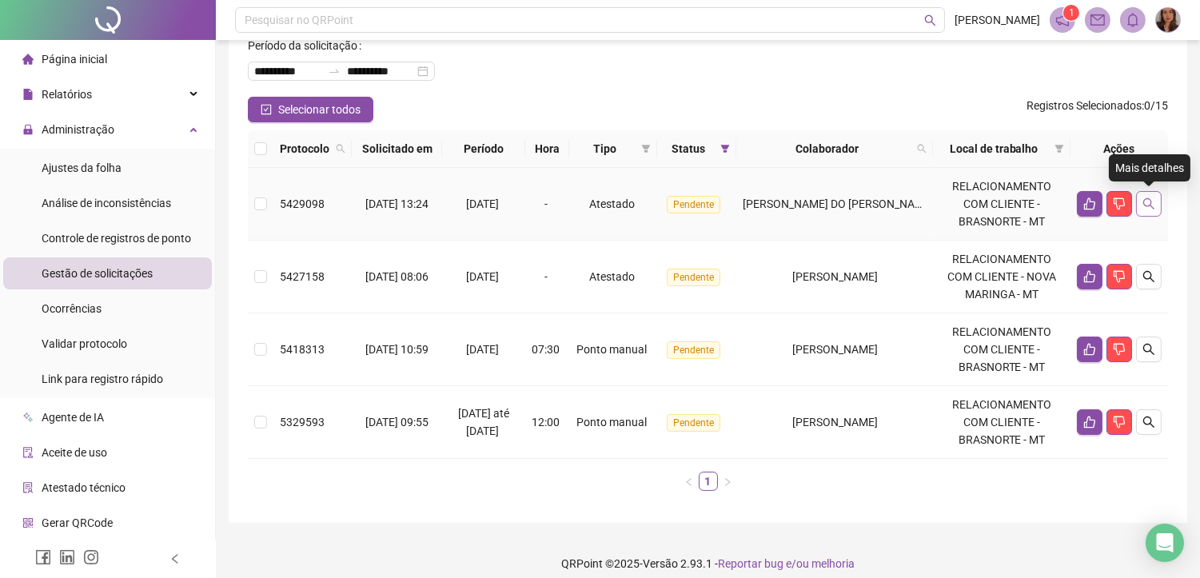
click at [1148, 212] on button "button" at bounding box center [1149, 204] width 26 height 26
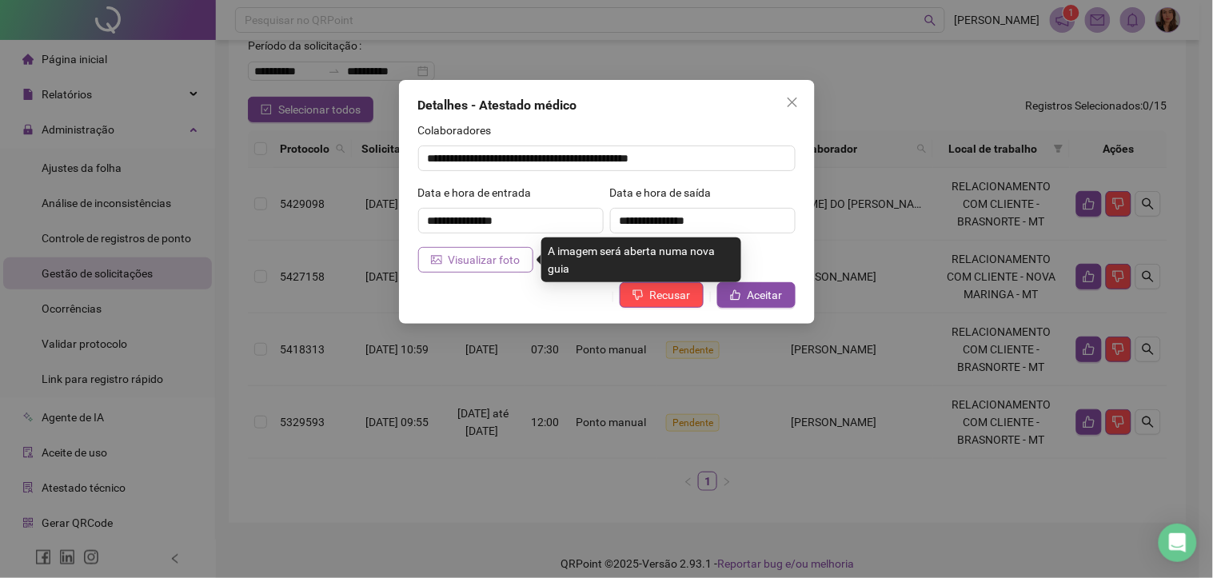
click at [461, 257] on span "Visualizar foto" at bounding box center [485, 260] width 72 height 18
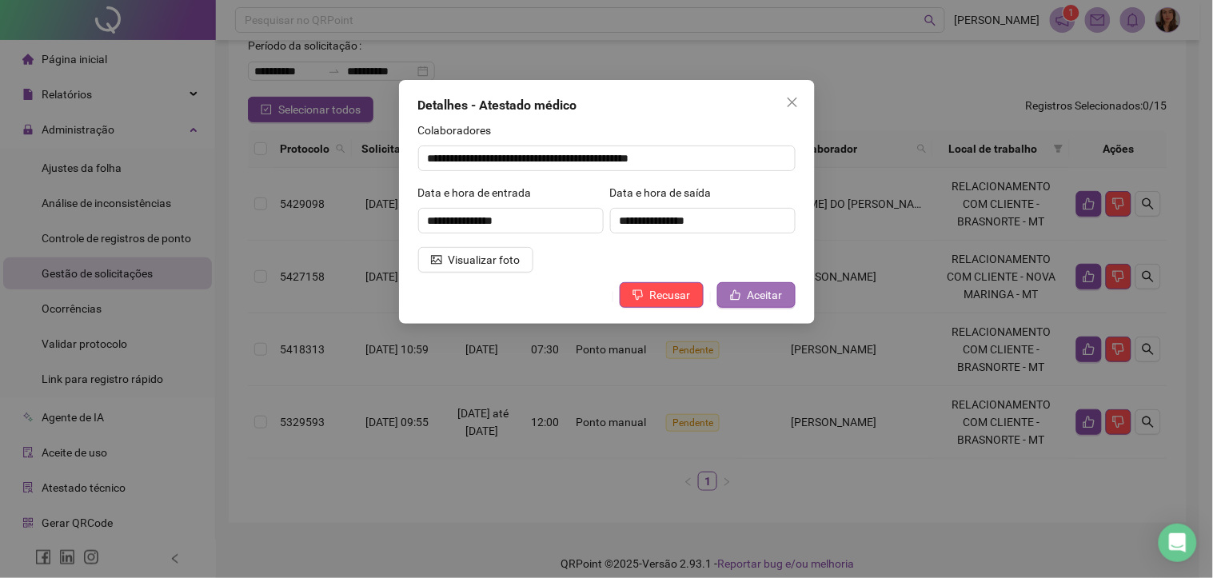
click at [764, 301] on span "Aceitar" at bounding box center [765, 295] width 35 height 18
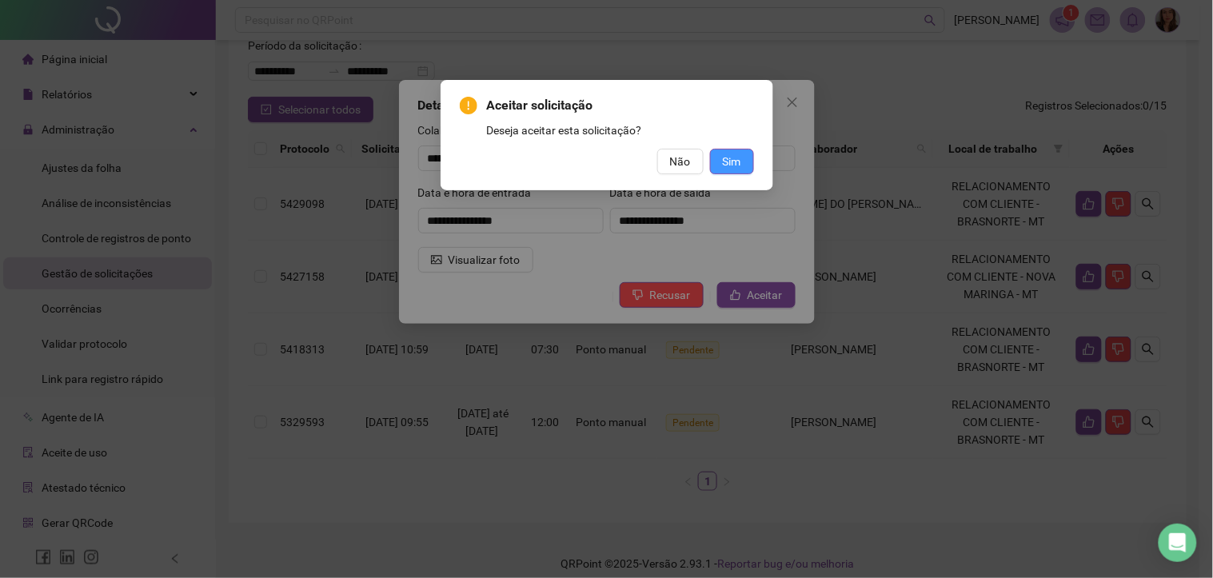
click at [731, 157] on span "Sim" at bounding box center [732, 162] width 18 height 18
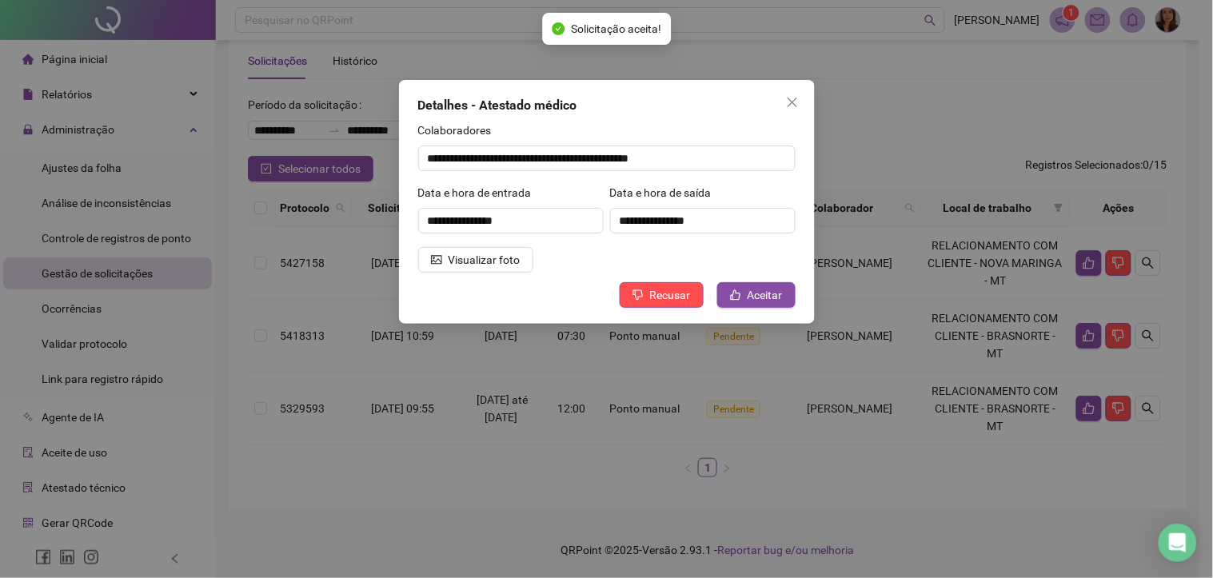
scroll to position [29, 0]
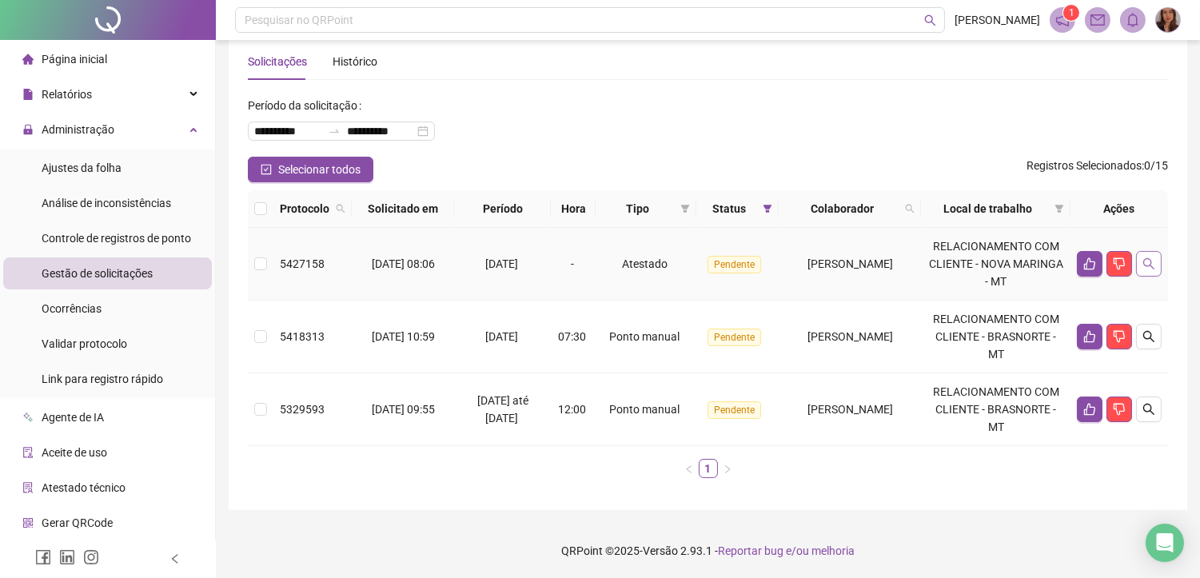
click at [1155, 270] on button "button" at bounding box center [1149, 264] width 26 height 26
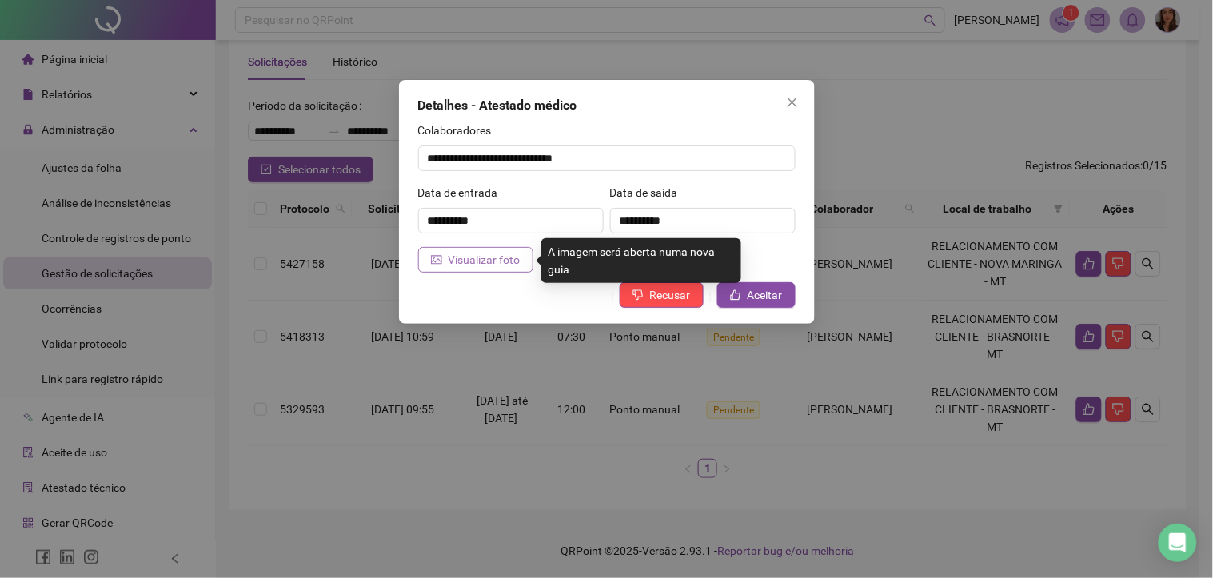
click at [475, 258] on span "Visualizar foto" at bounding box center [485, 260] width 72 height 18
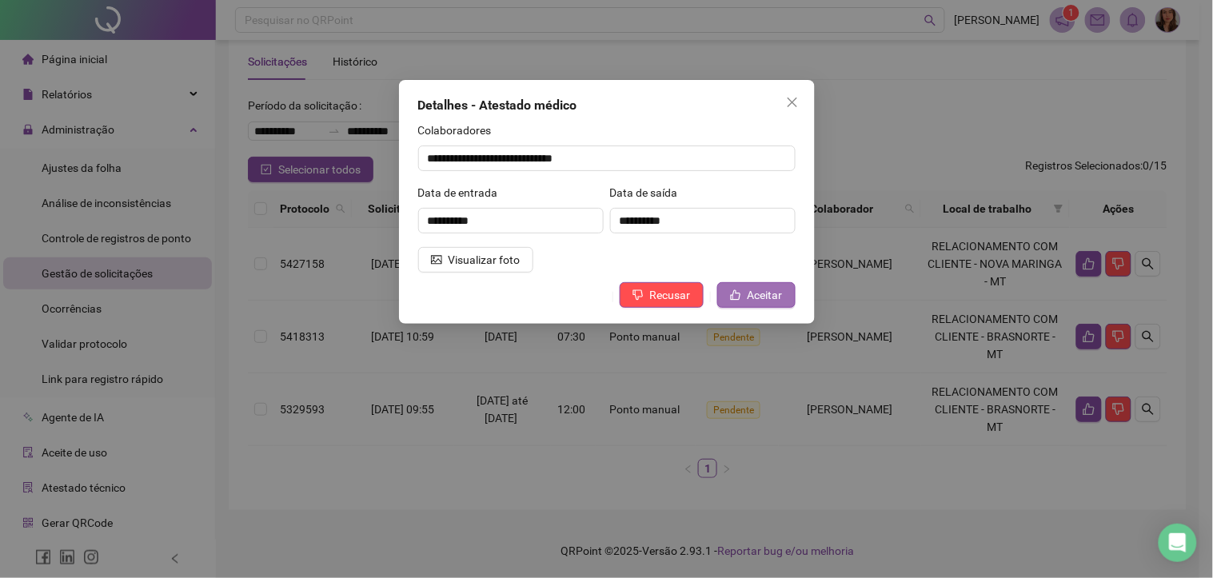
click at [772, 294] on span "Aceitar" at bounding box center [765, 295] width 35 height 18
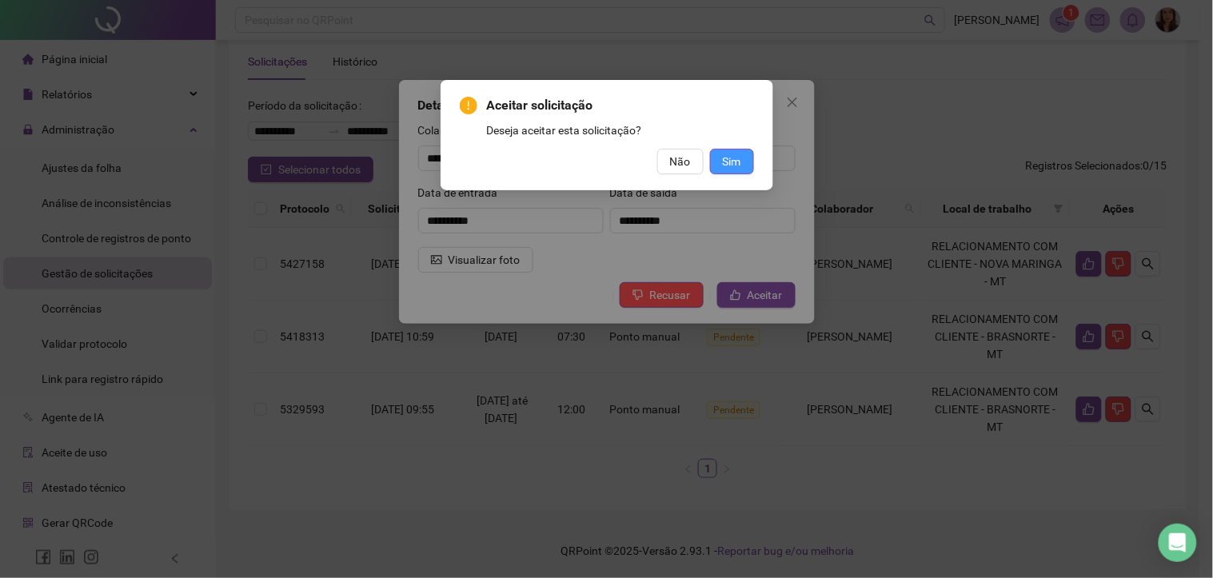
click at [736, 164] on span "Sim" at bounding box center [732, 162] width 18 height 18
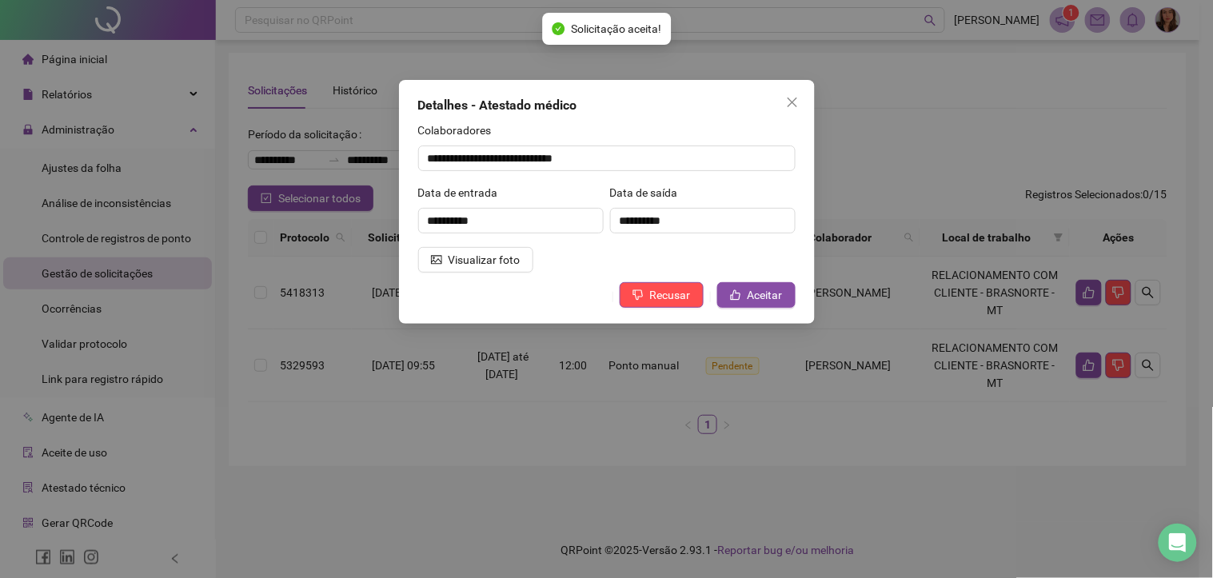
scroll to position [0, 0]
